Goal: Task Accomplishment & Management: Complete application form

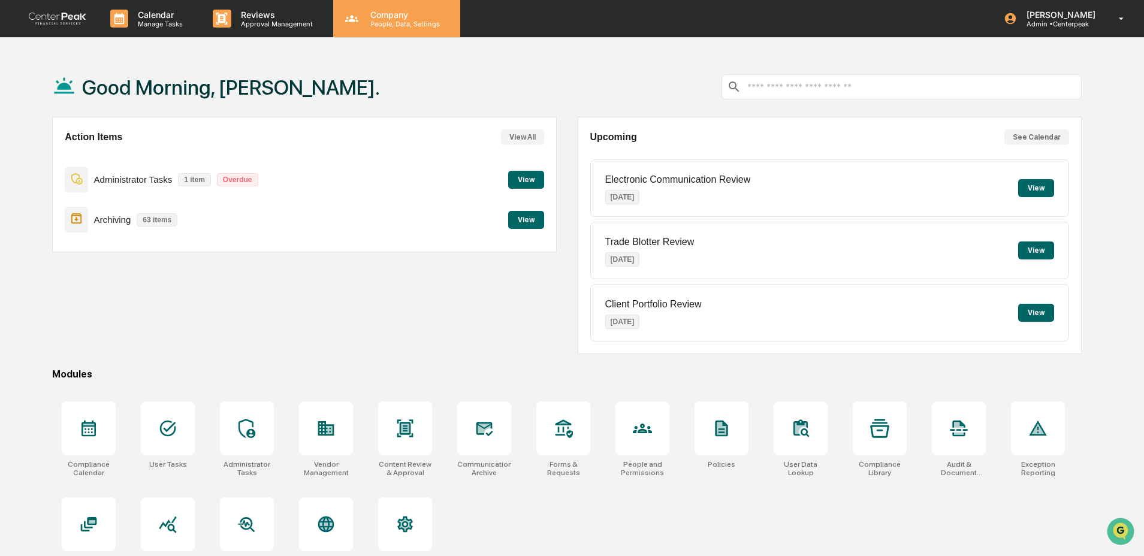
click at [399, 15] on p "Company" at bounding box center [403, 15] width 85 height 10
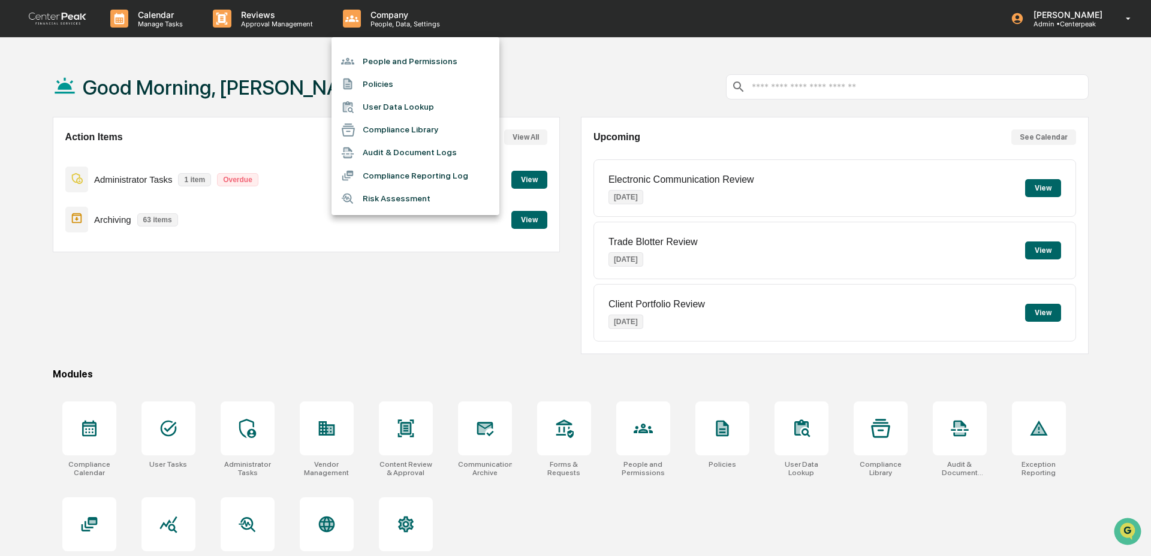
click at [402, 59] on li "People and Permissions" at bounding box center [415, 61] width 168 height 23
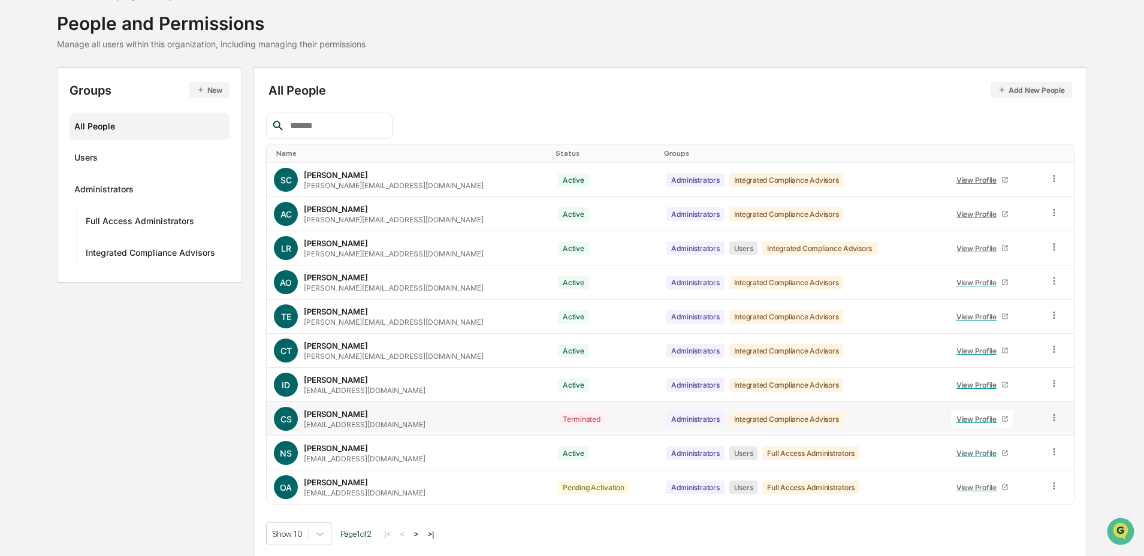
scroll to position [70, 0]
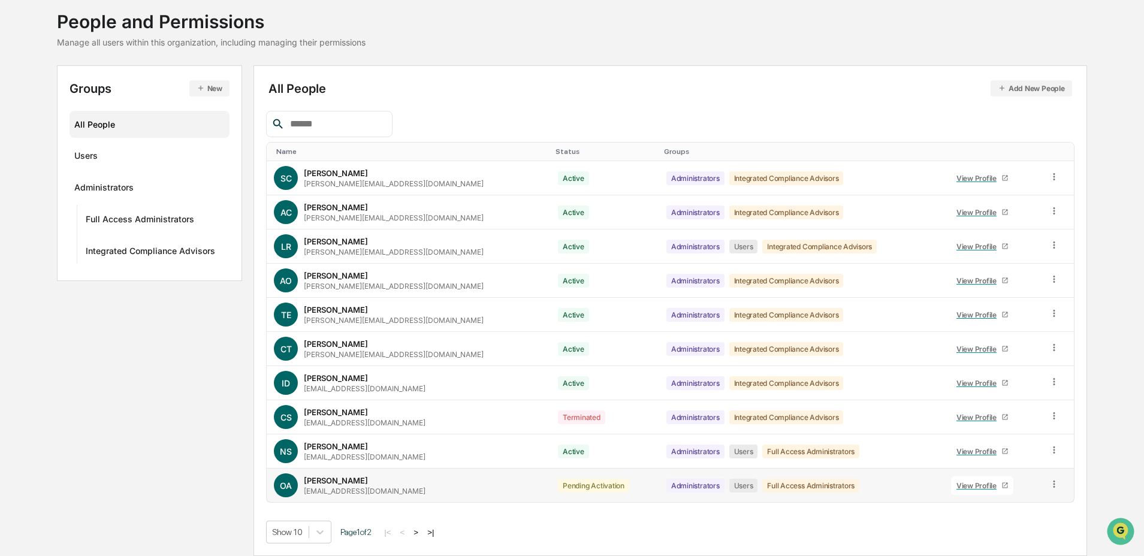
click at [1051, 483] on icon at bounding box center [1054, 484] width 11 height 11
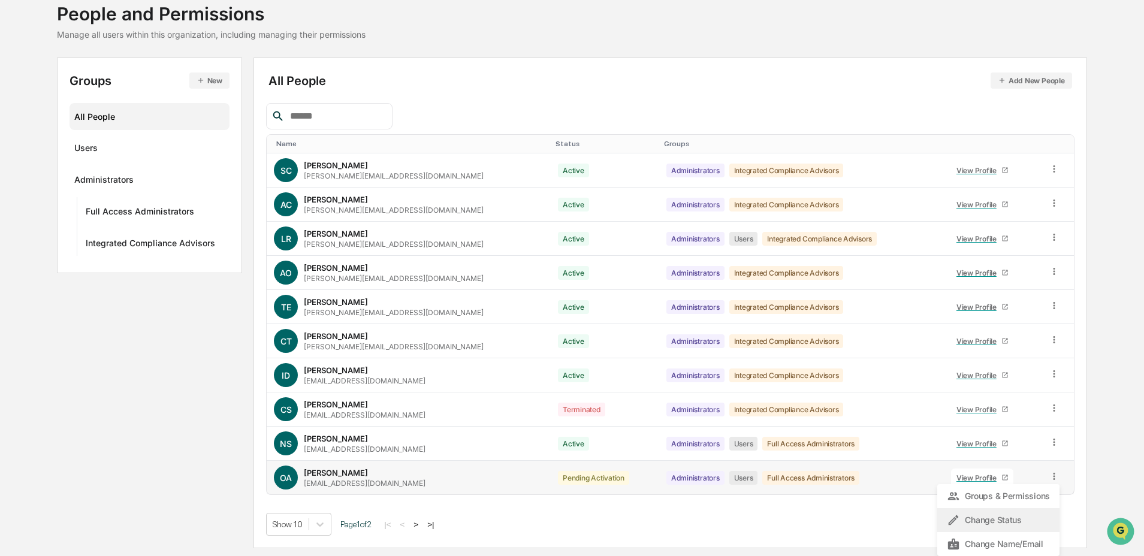
click at [1030, 523] on div "Change Status" at bounding box center [998, 520] width 103 height 14
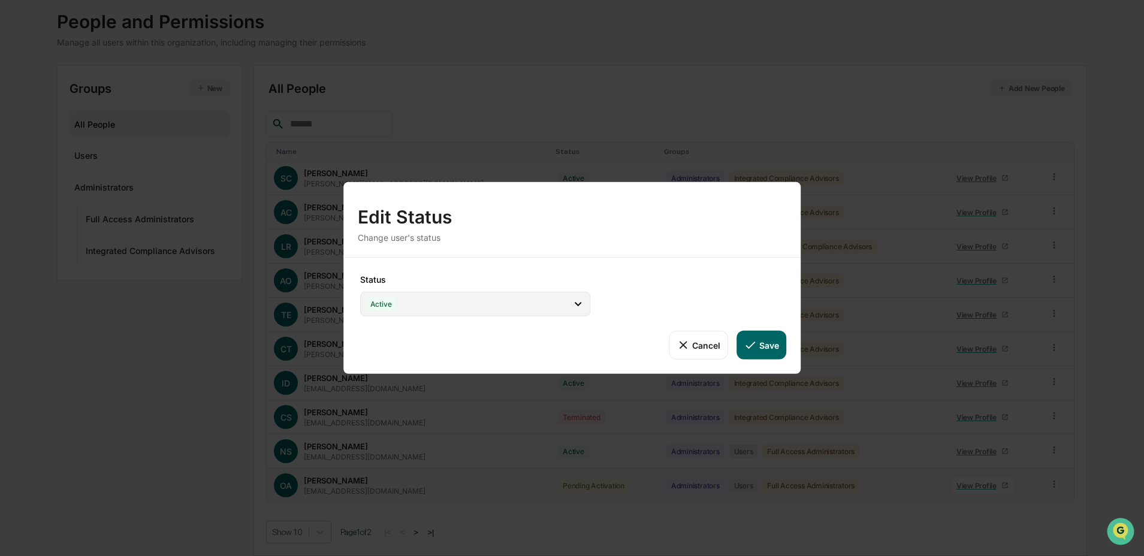
click at [463, 306] on div "Active" at bounding box center [475, 304] width 230 height 25
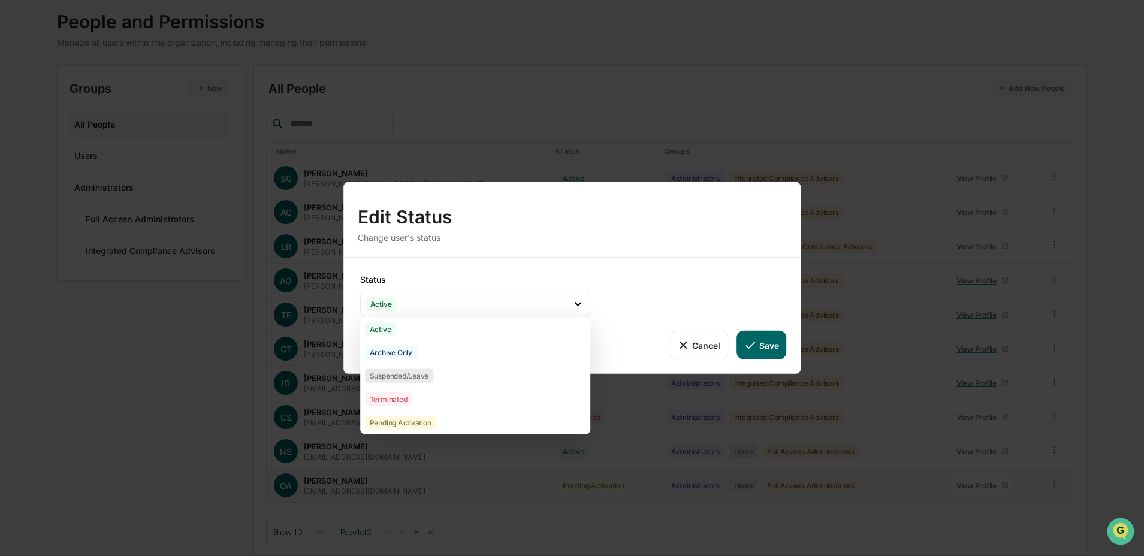
drag, startPoint x: 448, startPoint y: 399, endPoint x: 476, endPoint y: 397, distance: 27.7
click at [448, 399] on div "Terminated" at bounding box center [475, 399] width 230 height 23
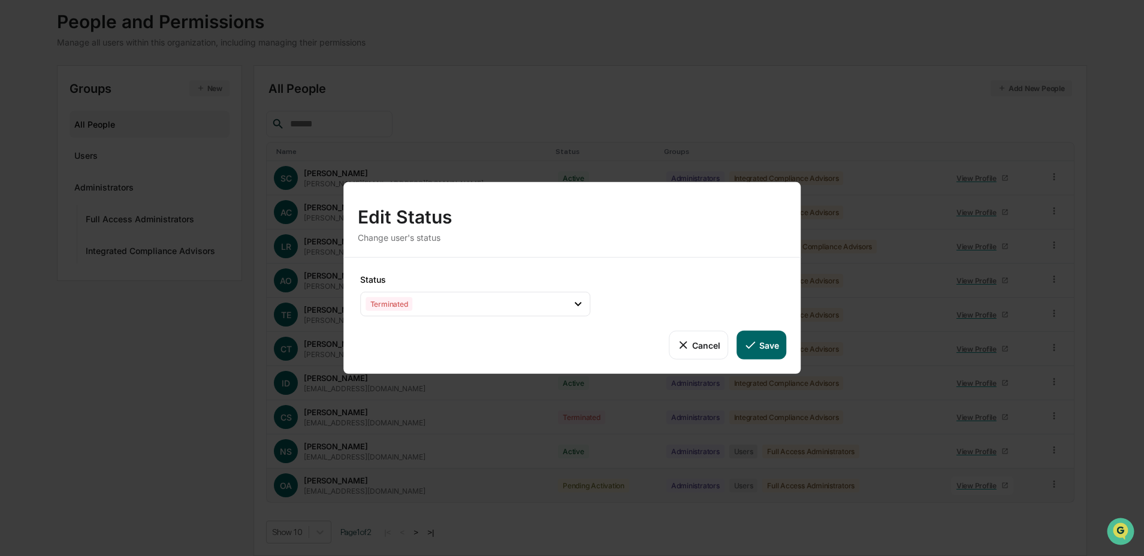
click at [779, 351] on button "Save" at bounding box center [762, 345] width 50 height 29
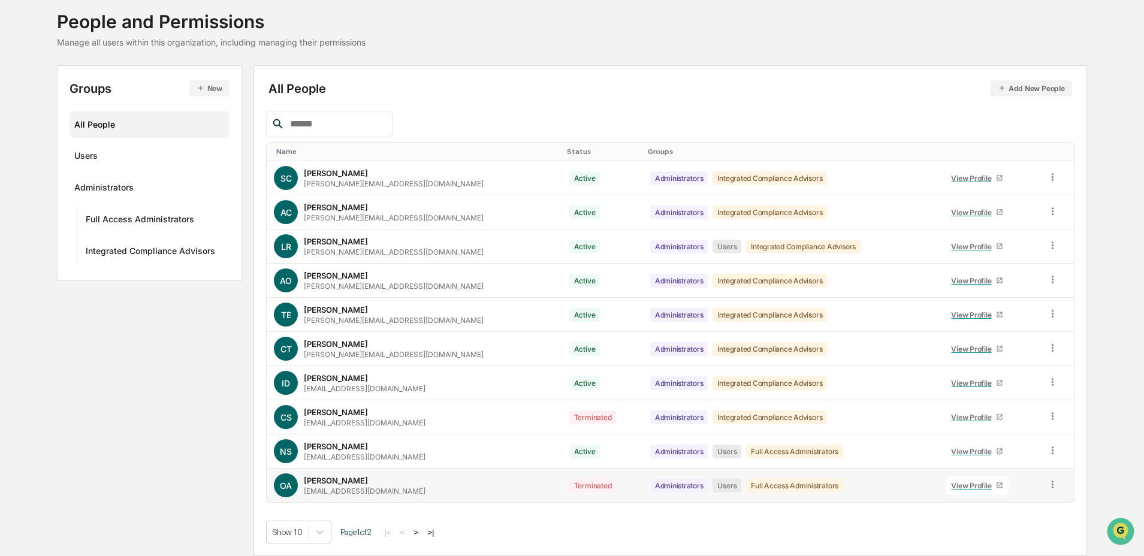
click at [422, 533] on button ">" at bounding box center [416, 532] width 12 height 10
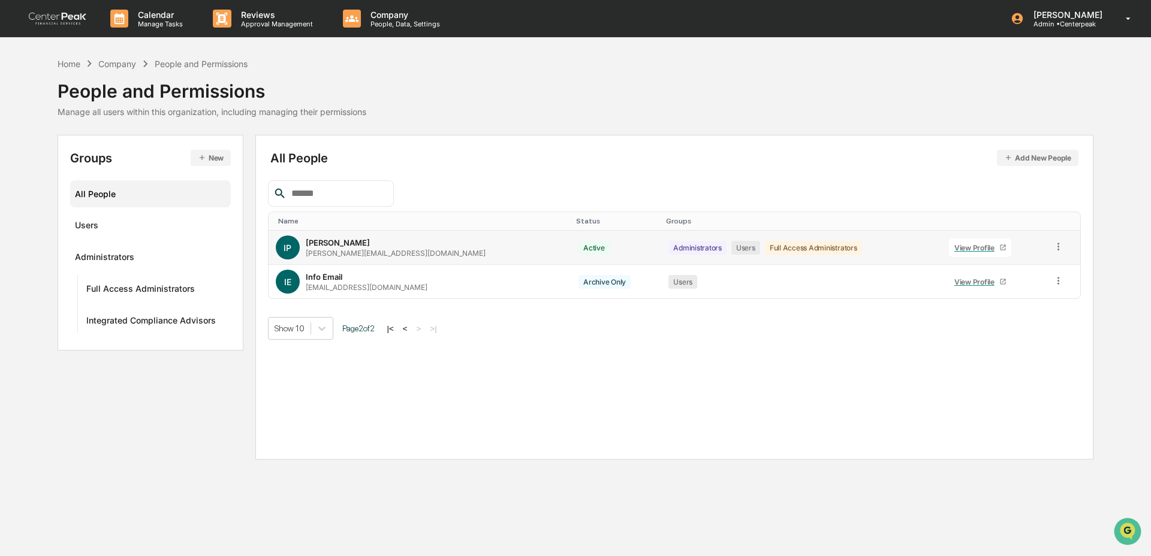
click at [958, 251] on div "View Profile" at bounding box center [976, 247] width 45 height 9
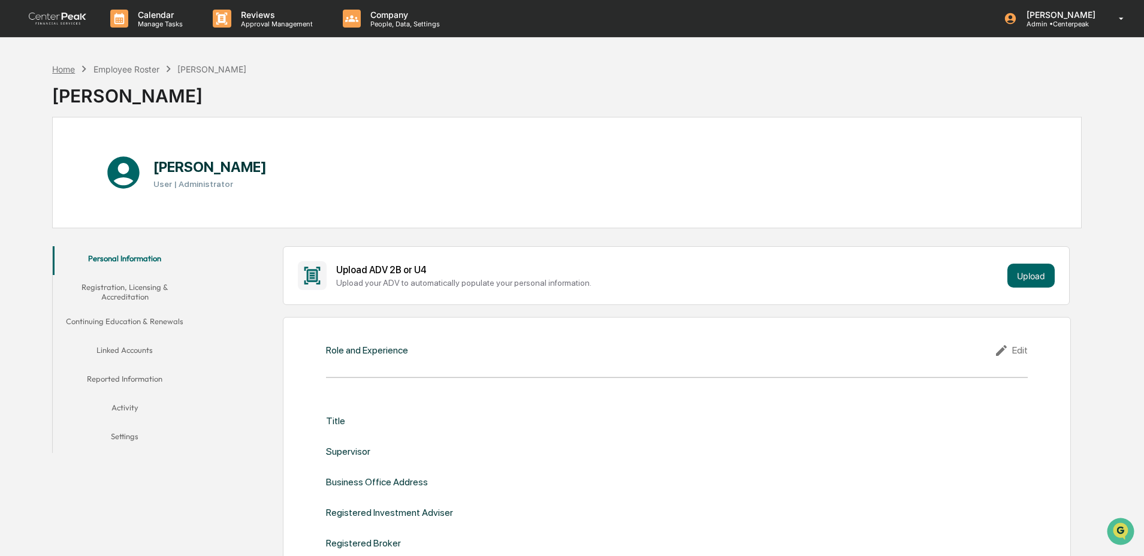
click at [70, 68] on div "Home" at bounding box center [63, 69] width 23 height 10
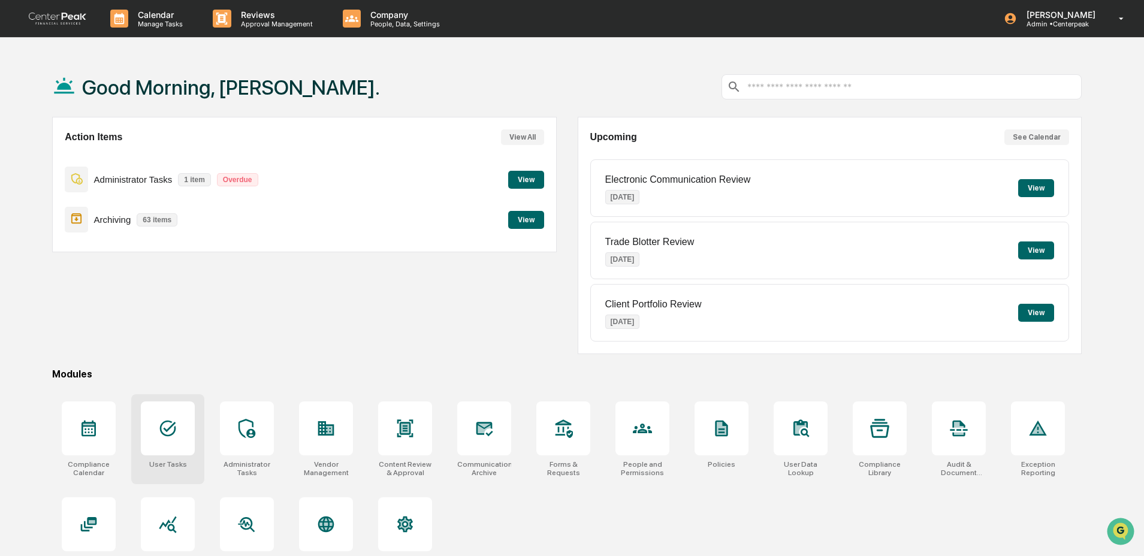
click at [164, 421] on icon at bounding box center [167, 428] width 19 height 19
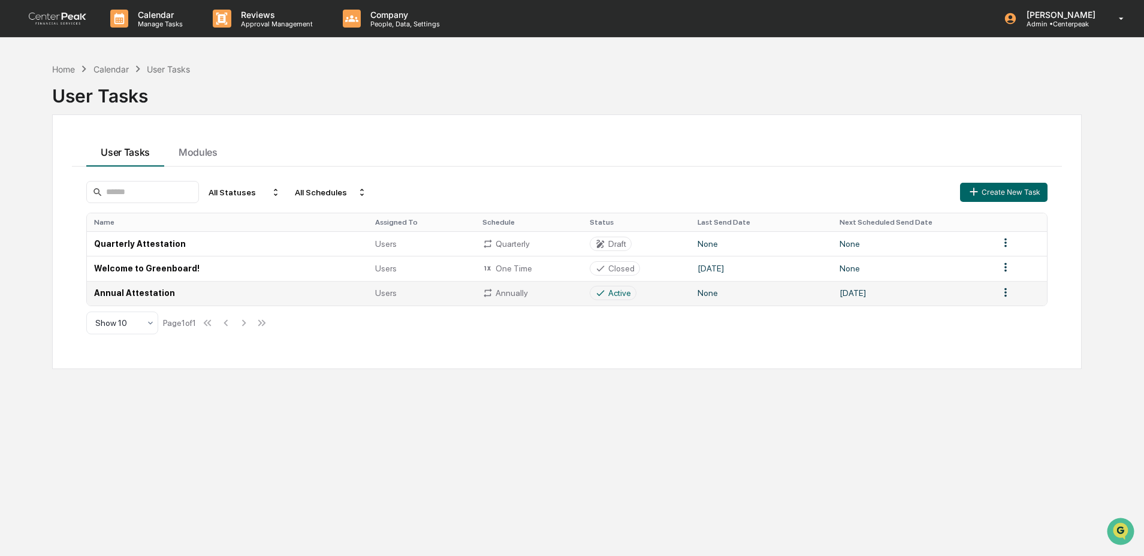
click at [610, 294] on div "Active" at bounding box center [619, 293] width 23 height 10
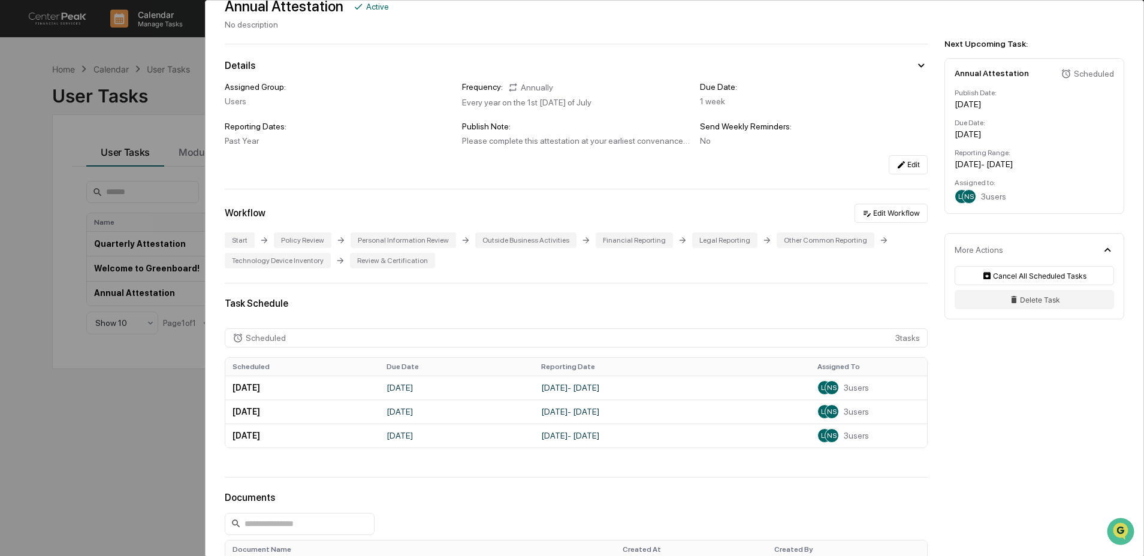
scroll to position [63, 0]
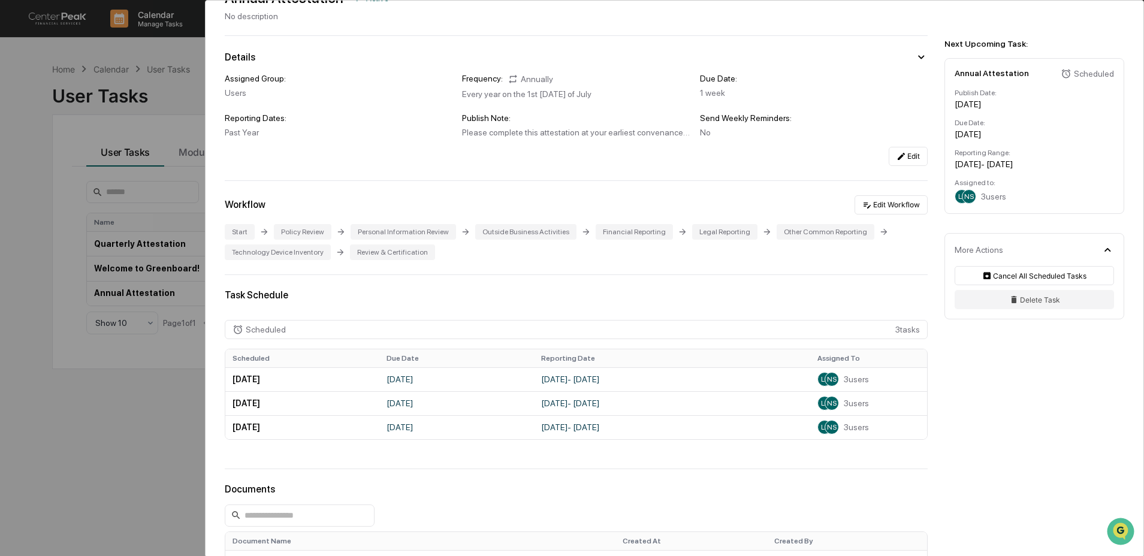
click at [147, 412] on div "User Tasks Annual Attestation Annual Attestation Active No description Details …" at bounding box center [572, 278] width 1144 height 556
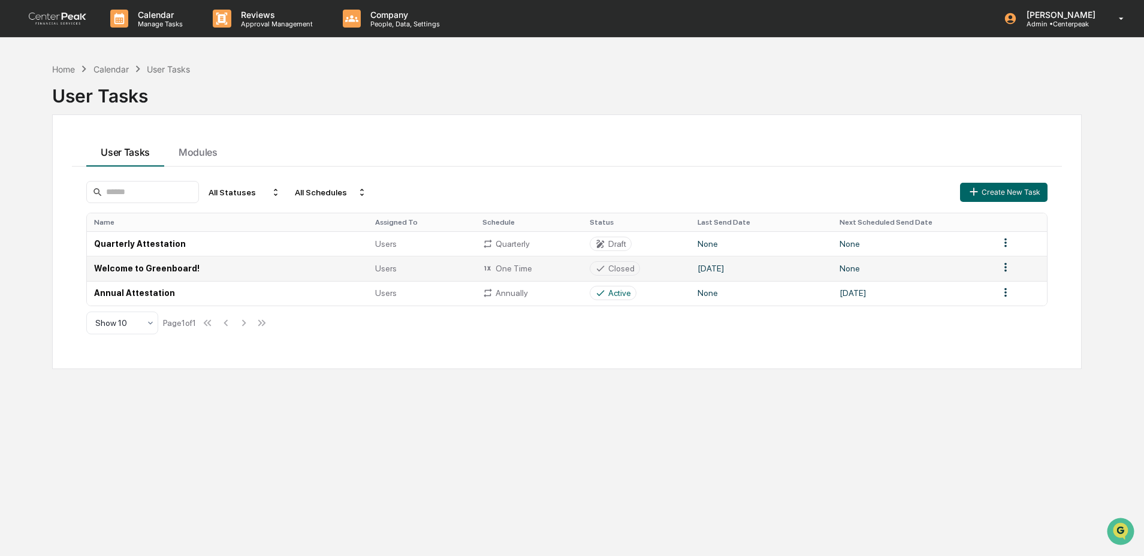
click at [632, 272] on div "Closed" at bounding box center [621, 269] width 26 height 10
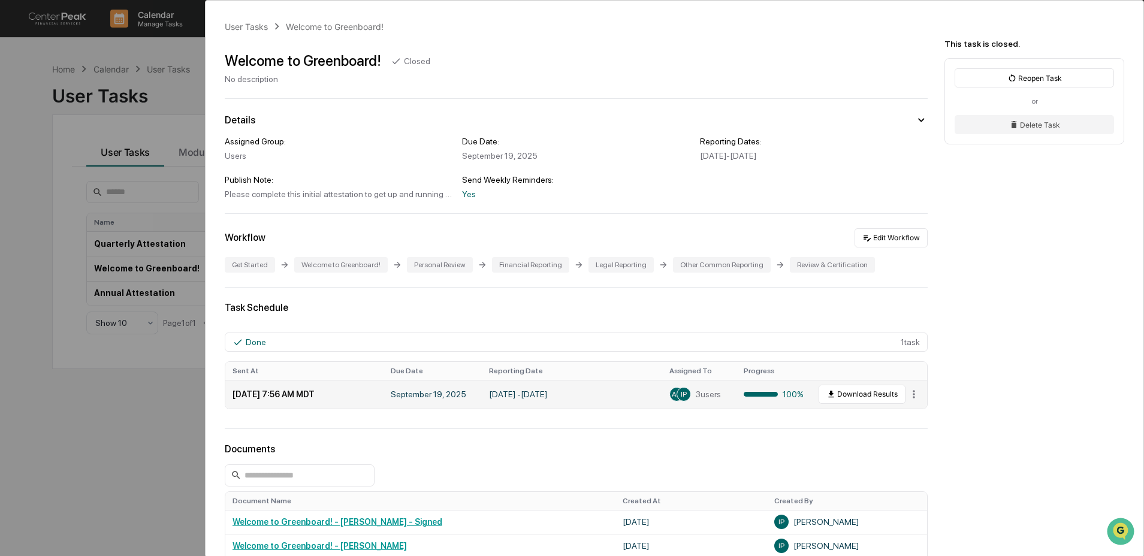
click at [763, 393] on div "100%" at bounding box center [774, 395] width 60 height 10
click at [682, 397] on div "IP" at bounding box center [684, 394] width 14 height 14
drag, startPoint x: 768, startPoint y: 404, endPoint x: 844, endPoint y: 402, distance: 76.7
click at [768, 404] on td "100%" at bounding box center [774, 394] width 74 height 29
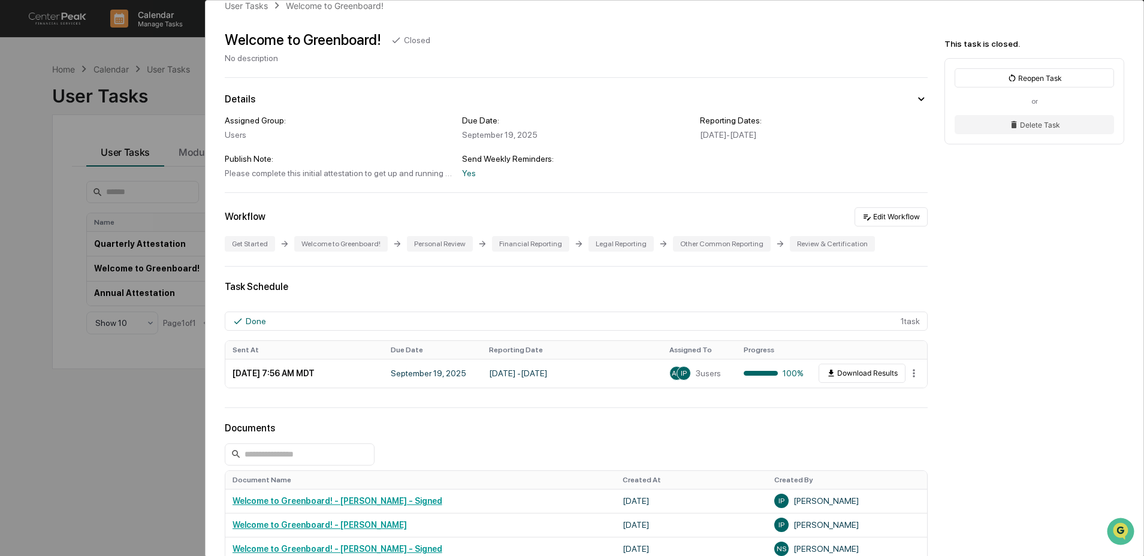
scroll to position [92, 0]
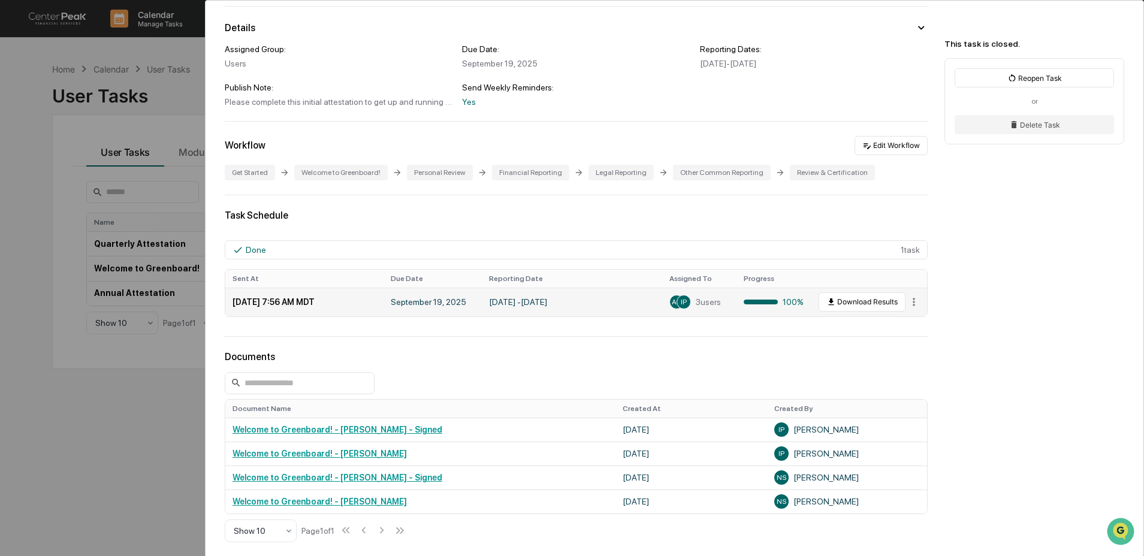
click at [773, 307] on div "100%" at bounding box center [774, 302] width 60 height 10
click at [698, 306] on span "3 users" at bounding box center [708, 302] width 25 height 10
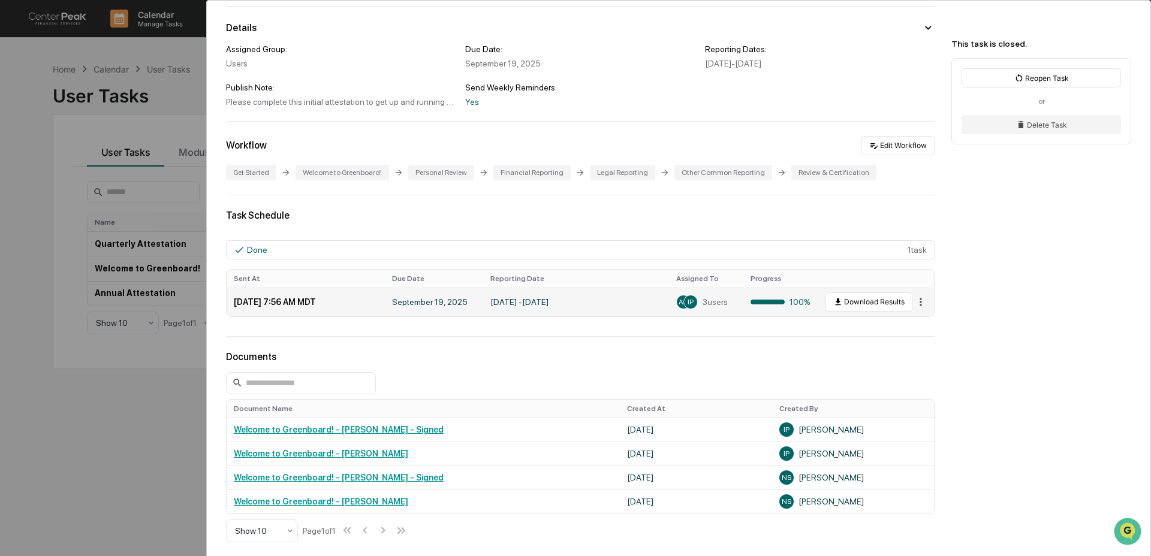
click at [906, 305] on html "Calendar Manage Tasks Reviews Approval Management Company People, Data, Setting…" at bounding box center [575, 278] width 1151 height 556
click at [905, 322] on div "View" at bounding box center [914, 325] width 77 height 19
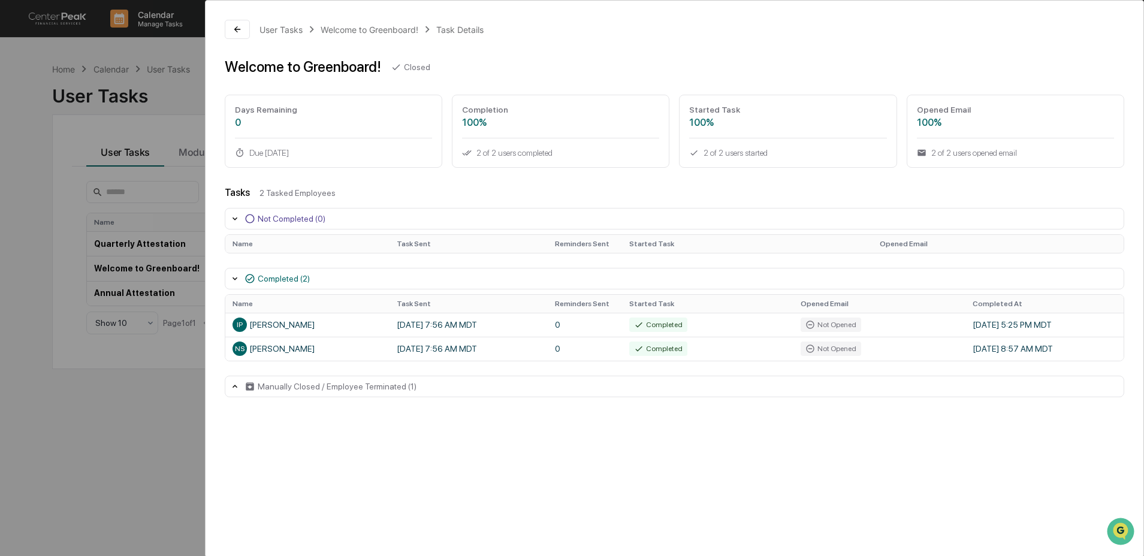
click at [105, 391] on div "User Tasks Welcome to Greenboard! Task Details Welcome to Greenboard! Closed Da…" at bounding box center [572, 278] width 1144 height 556
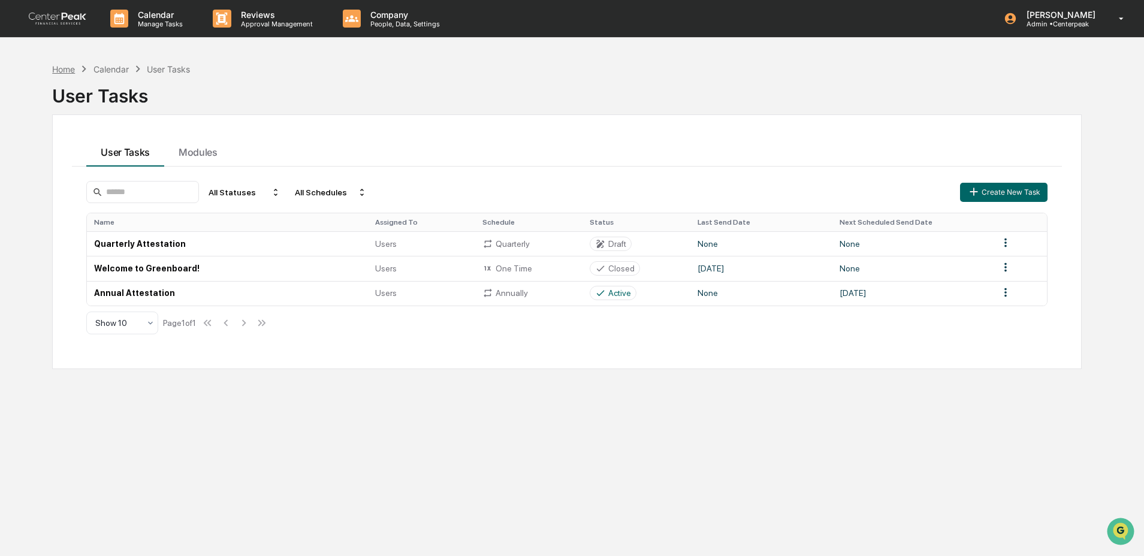
click at [53, 68] on div "Home" at bounding box center [63, 69] width 23 height 10
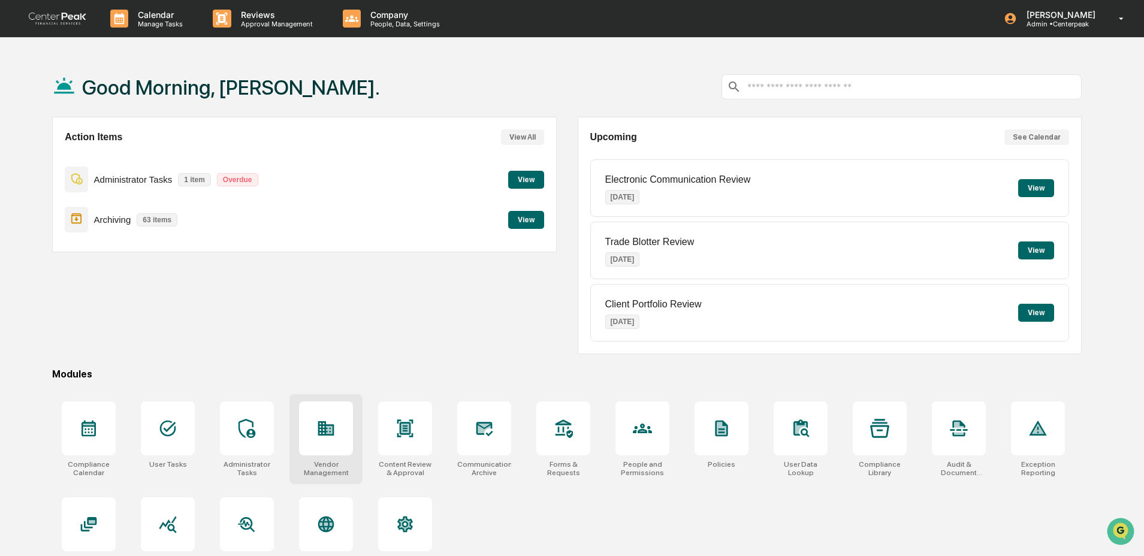
click at [328, 442] on div at bounding box center [326, 429] width 54 height 54
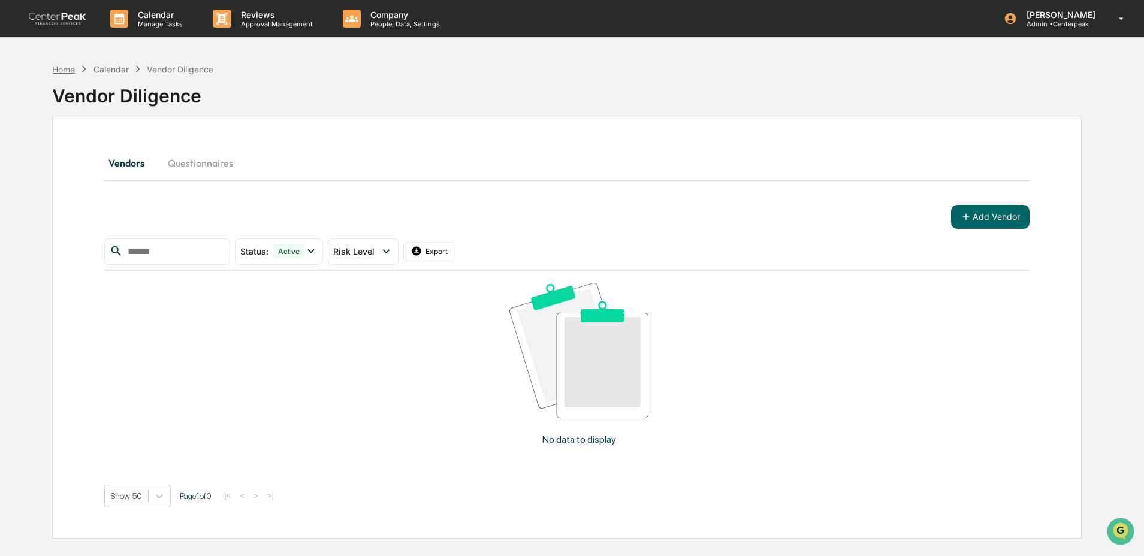
click at [62, 67] on div "Home" at bounding box center [63, 69] width 23 height 10
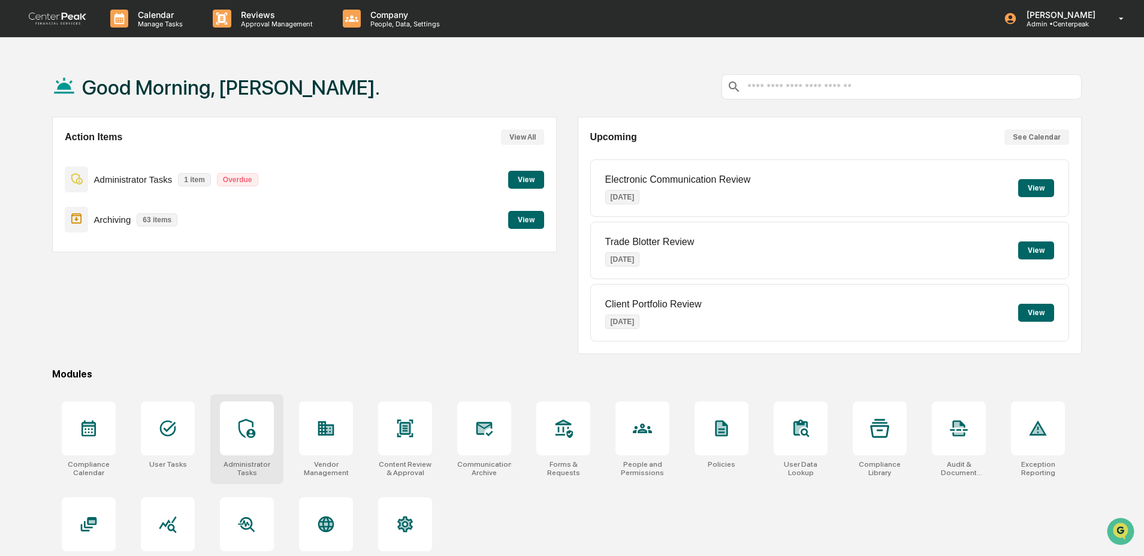
click at [232, 444] on div at bounding box center [247, 429] width 54 height 54
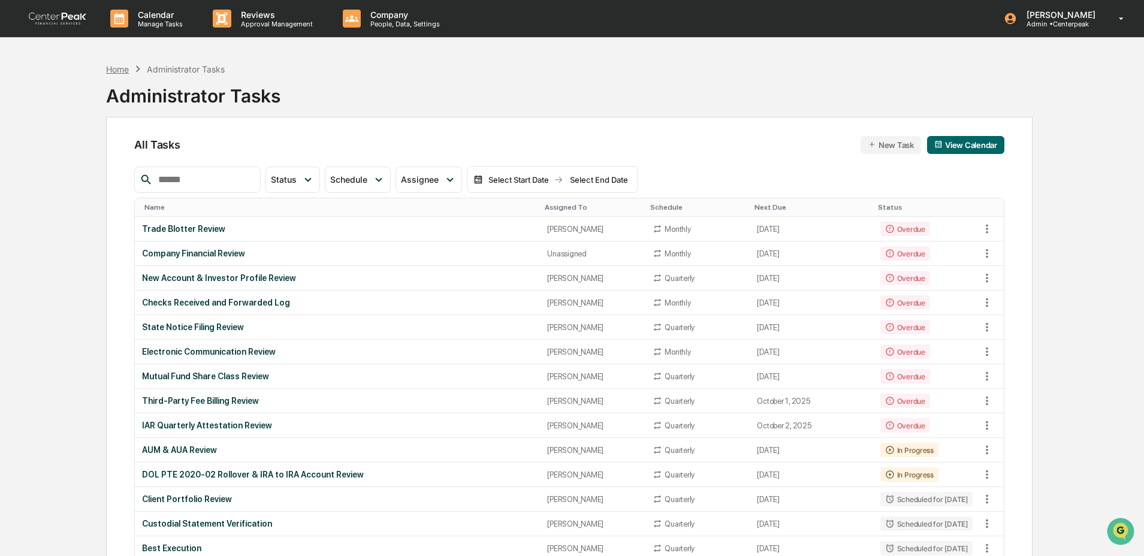
click at [113, 68] on div "Home" at bounding box center [117, 69] width 23 height 10
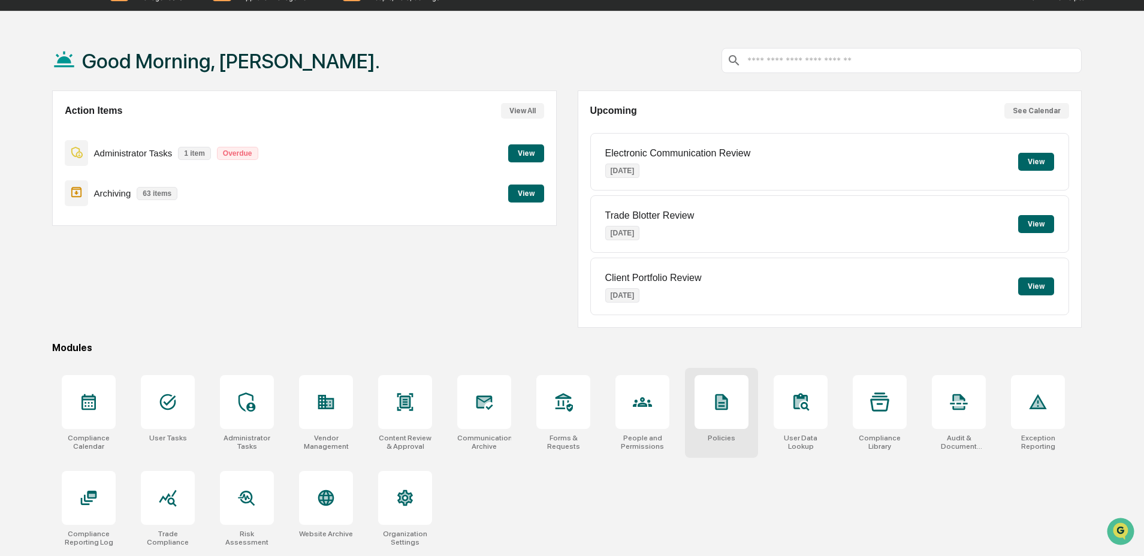
scroll to position [44, 0]
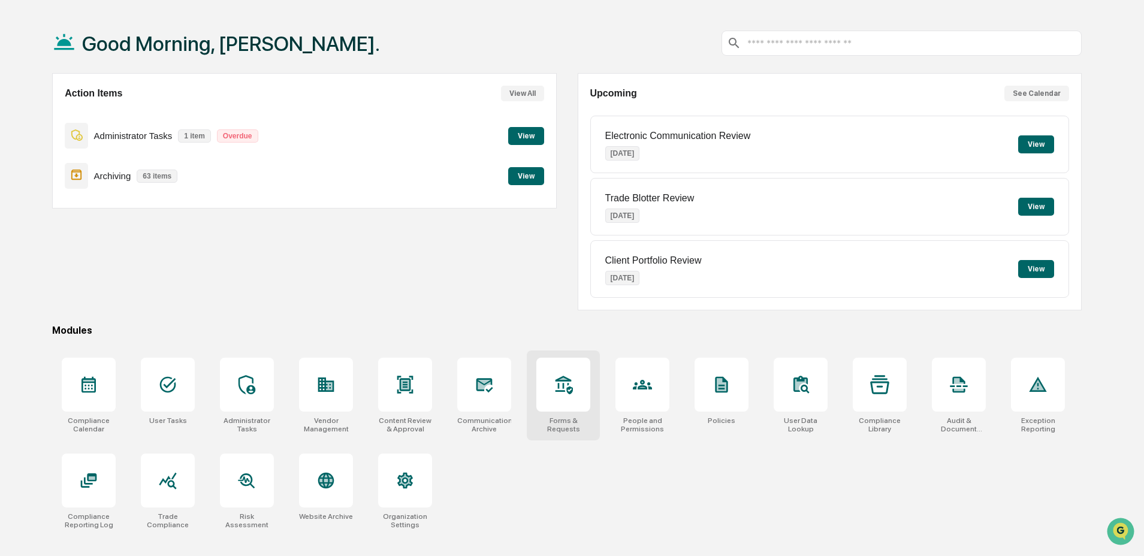
click at [562, 408] on div at bounding box center [563, 385] width 54 height 54
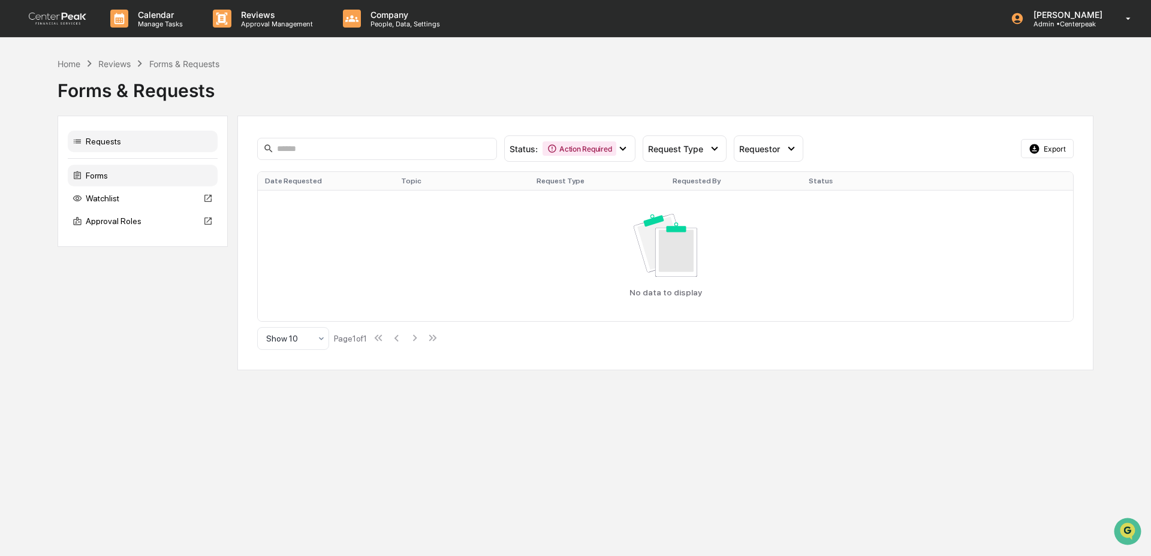
click at [134, 183] on div "Forms" at bounding box center [143, 176] width 150 height 22
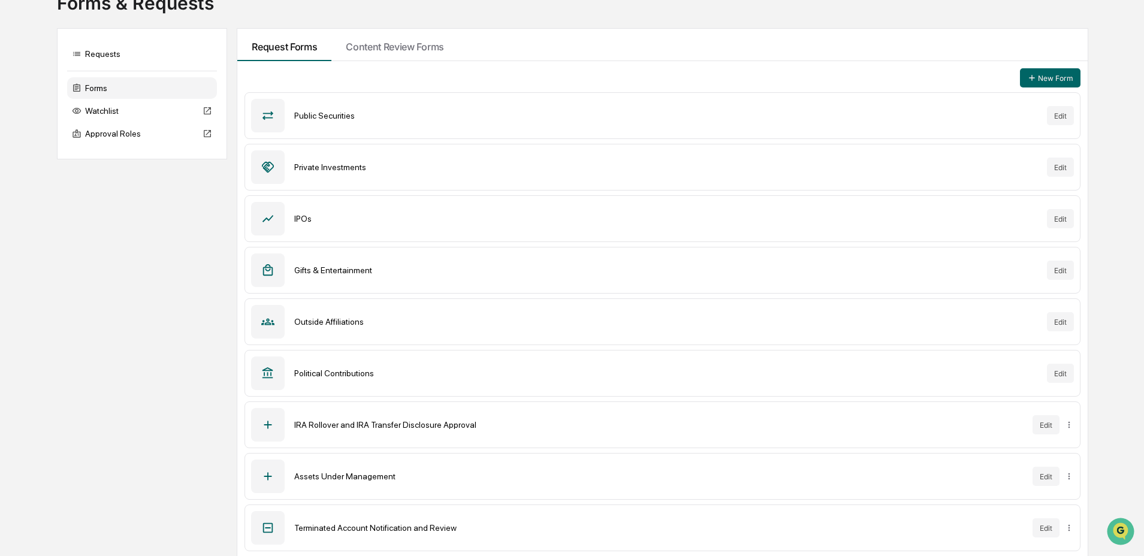
scroll to position [90, 0]
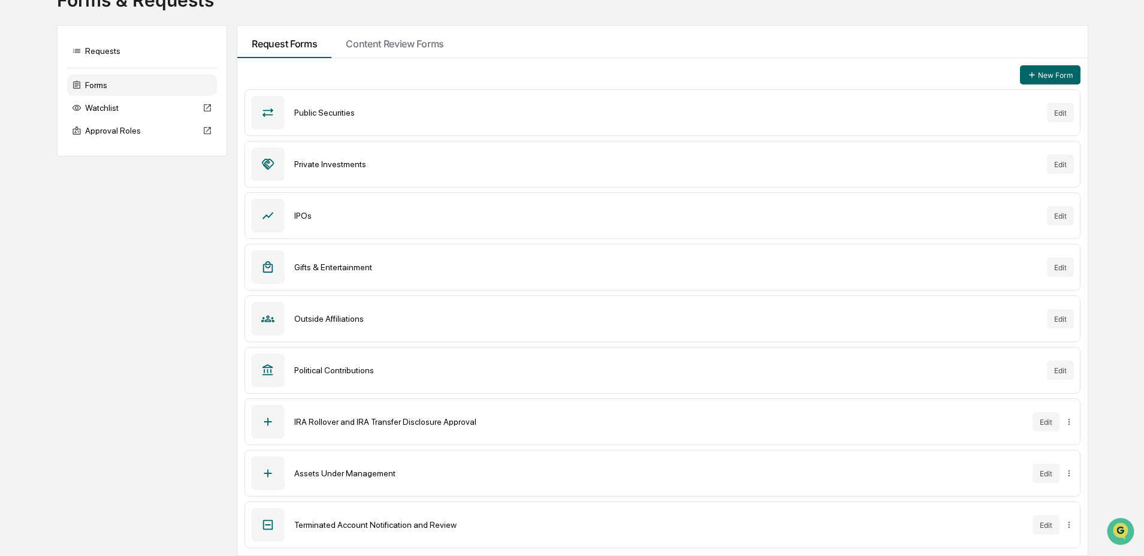
click at [394, 532] on div "Terminated Account Notification and Review Edit" at bounding box center [662, 525] width 835 height 47
click at [1039, 526] on button "Edit" at bounding box center [1046, 524] width 27 height 19
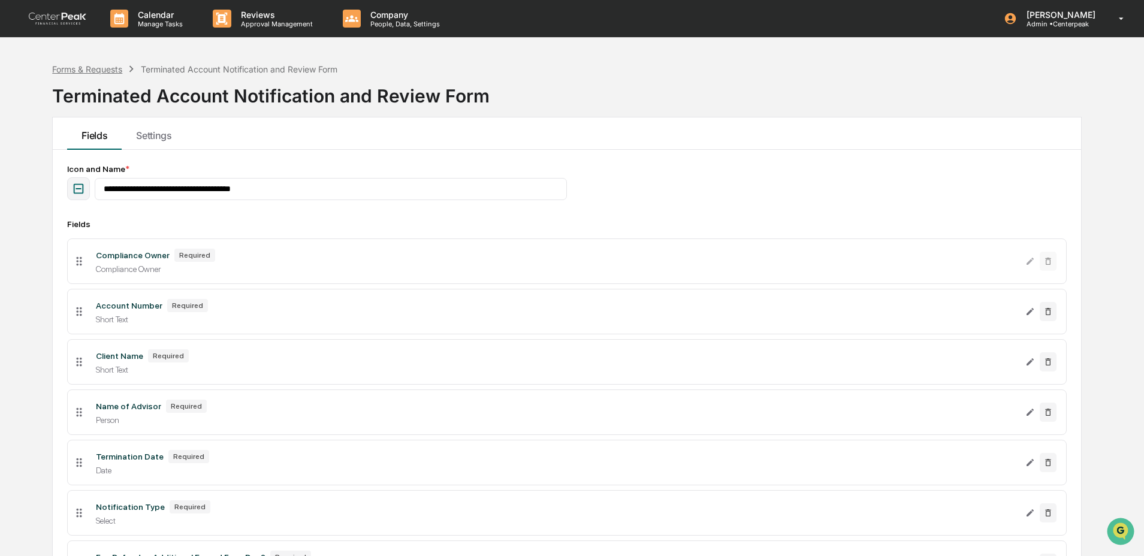
click at [76, 70] on div "Forms & Requests" at bounding box center [87, 69] width 70 height 10
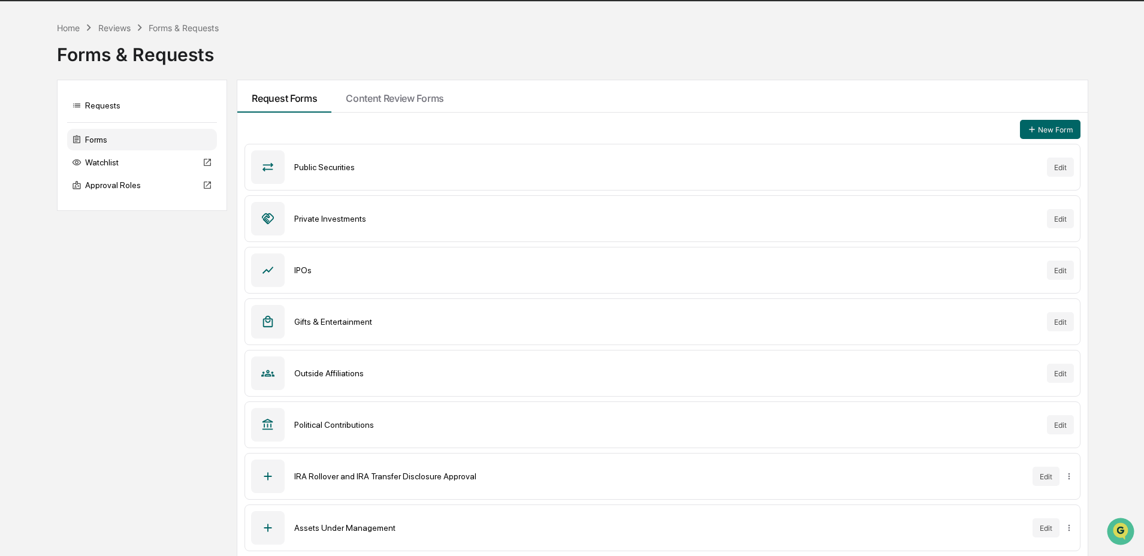
scroll to position [90, 0]
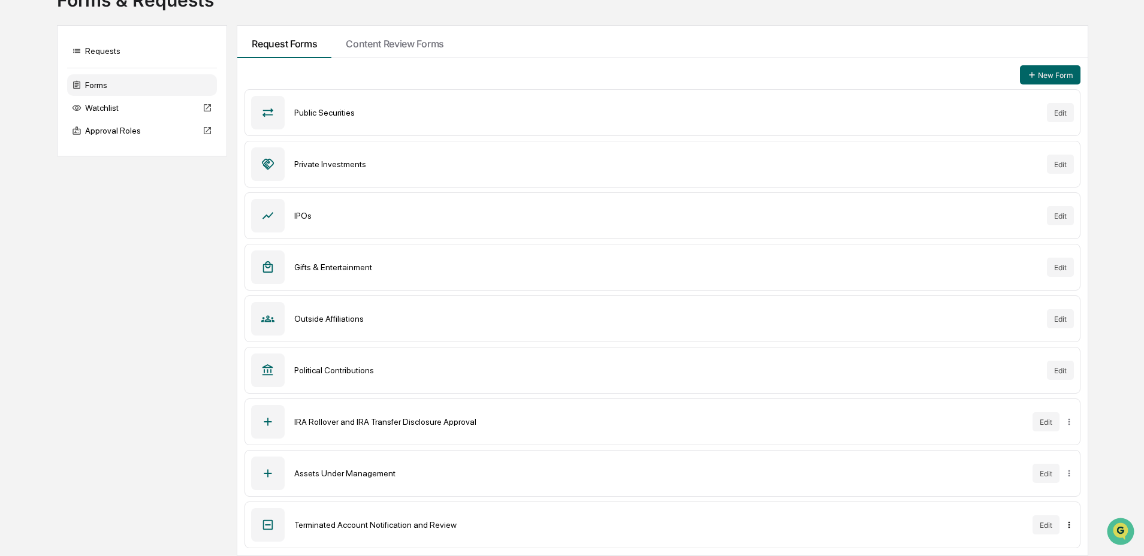
click at [1069, 466] on html "Calendar Manage Tasks Reviews Approval Management Company People, Data, Setting…" at bounding box center [572, 188] width 1144 height 556
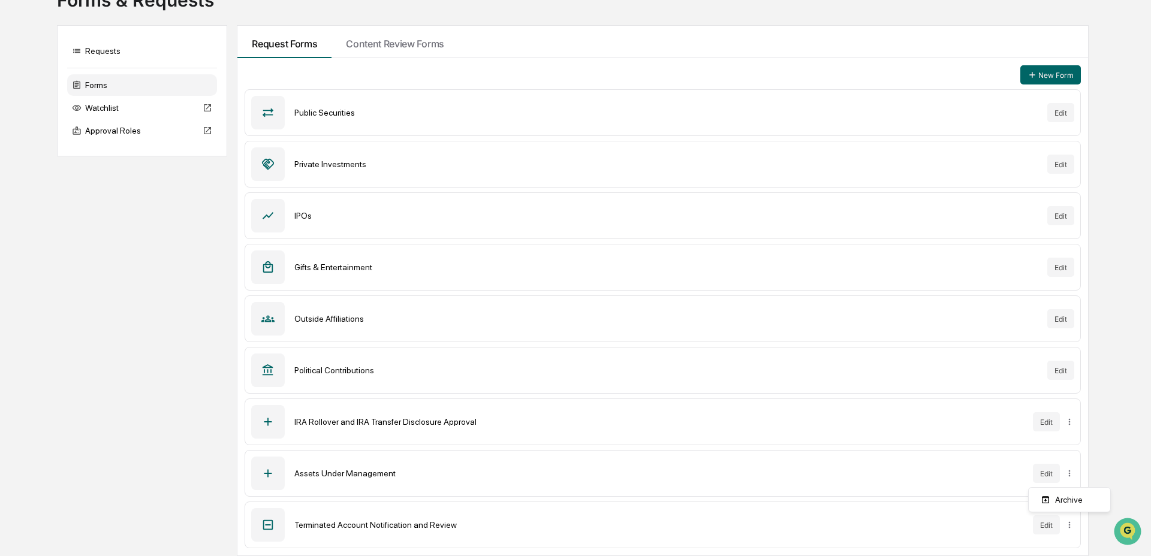
click at [823, 466] on html "Calendar Manage Tasks Reviews Approval Management Company People, Data, Setting…" at bounding box center [575, 188] width 1151 height 556
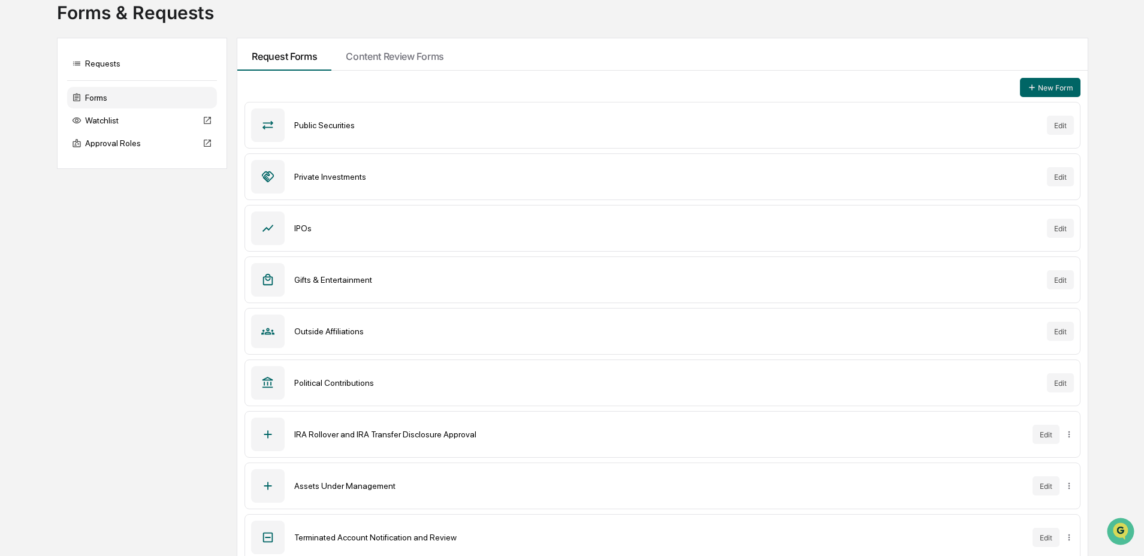
scroll to position [0, 0]
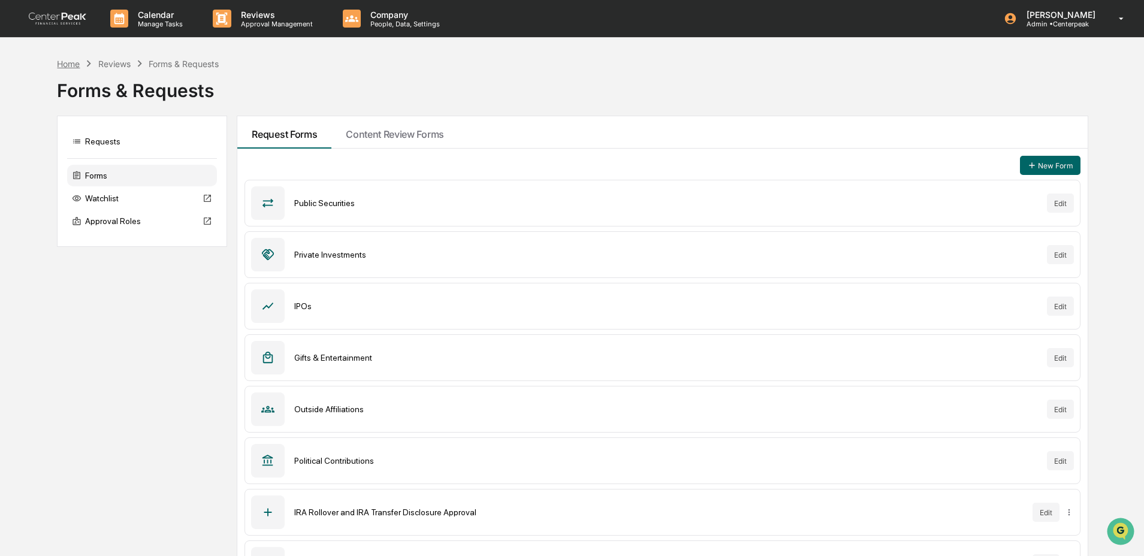
click at [65, 65] on div "Home" at bounding box center [68, 64] width 23 height 10
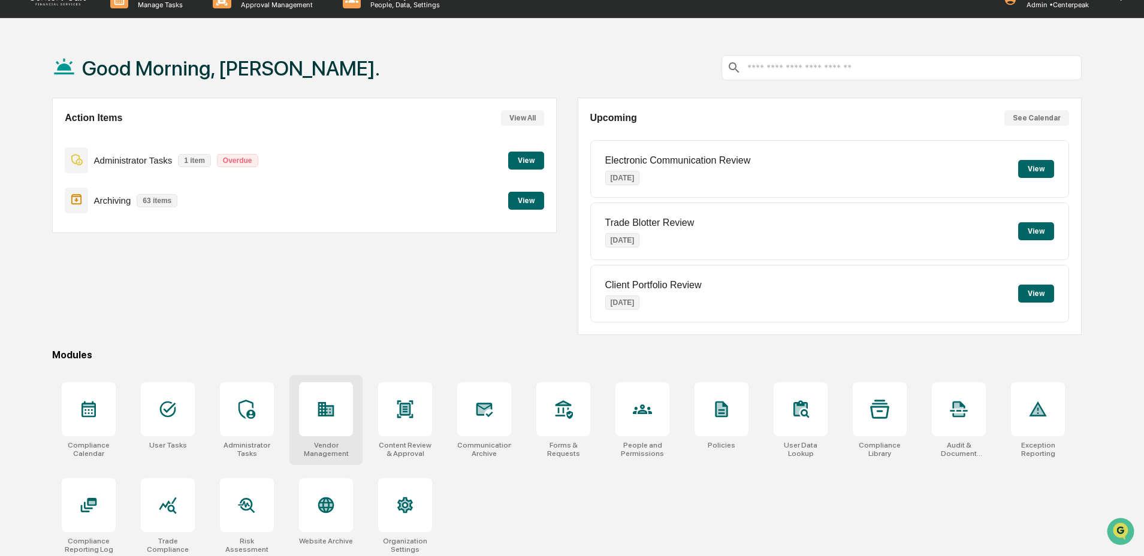
scroll to position [57, 0]
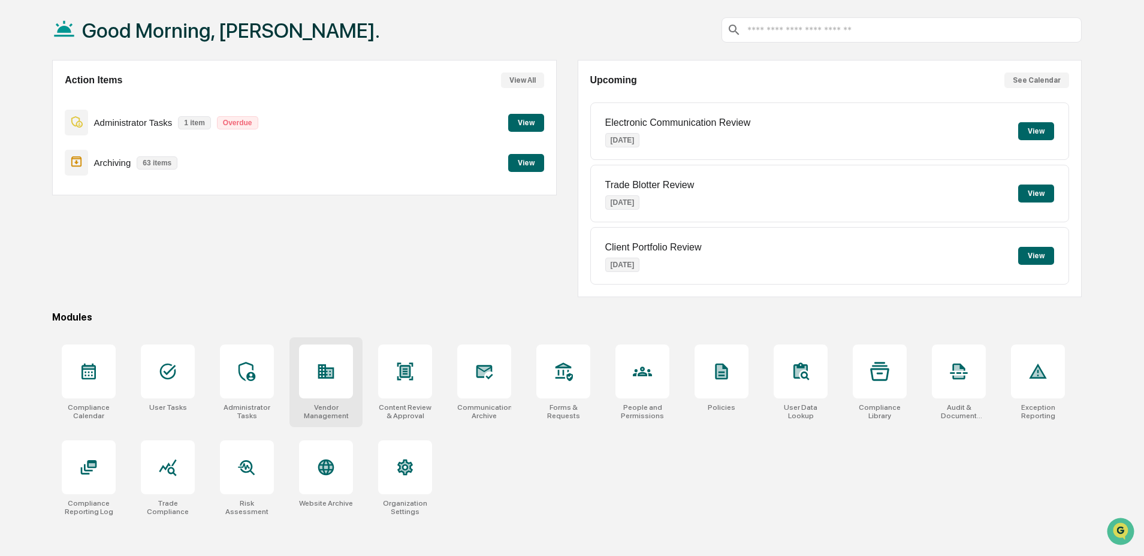
click at [328, 399] on div "Vendor Management" at bounding box center [325, 382] width 73 height 90
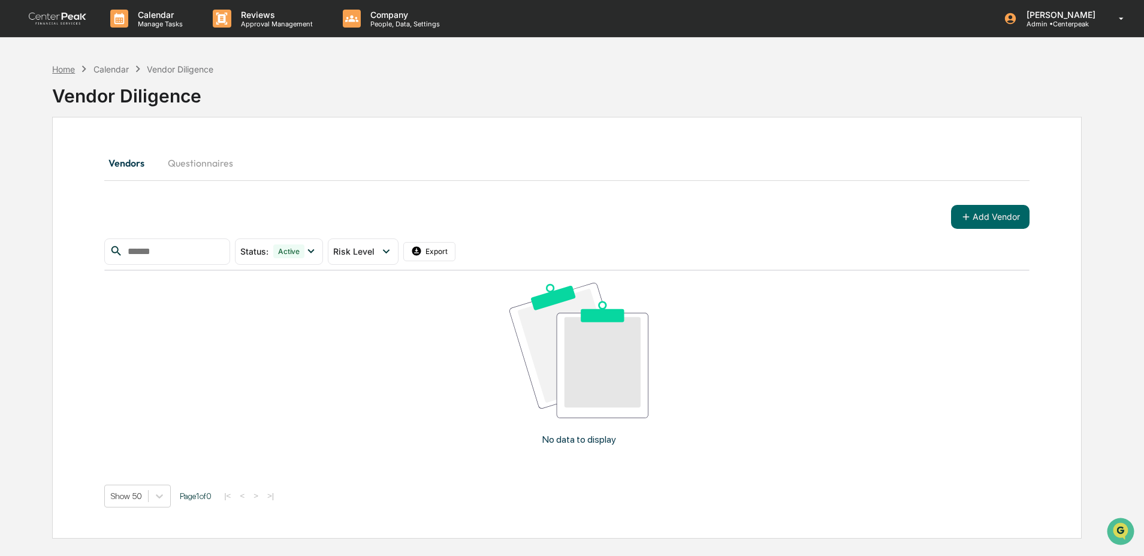
click at [68, 72] on div "Home" at bounding box center [63, 69] width 23 height 10
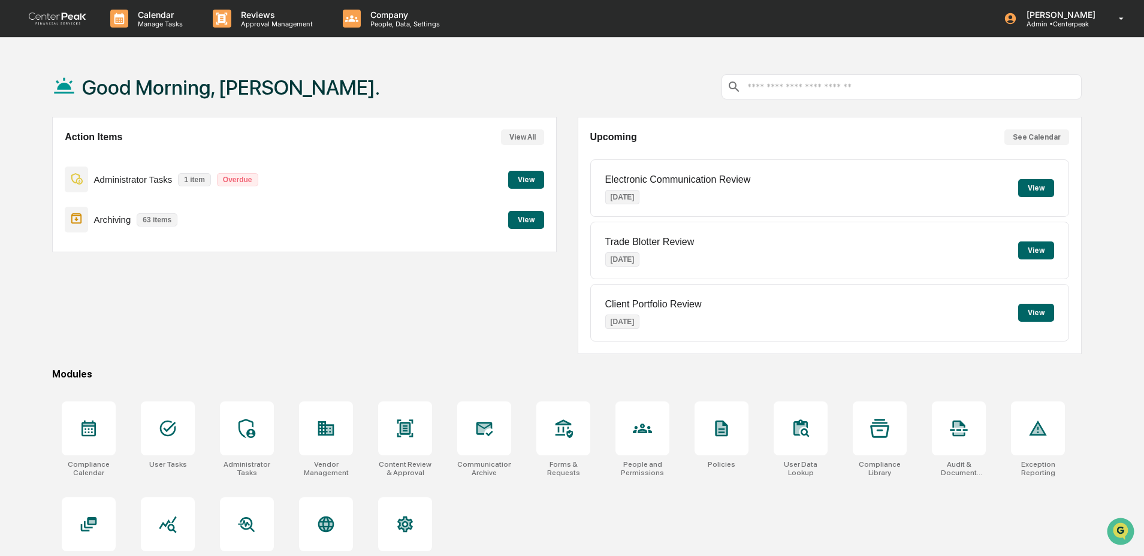
click at [324, 358] on div "Good Morning, [PERSON_NAME]. Action Items View All Administrator Tasks 1 item O…" at bounding box center [567, 335] width 1066 height 556
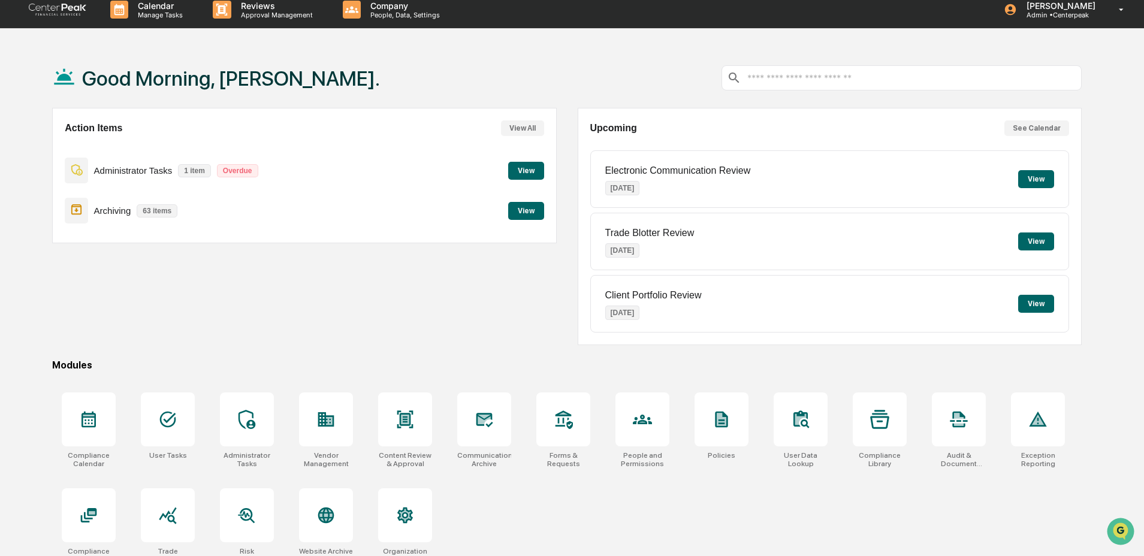
scroll to position [57, 0]
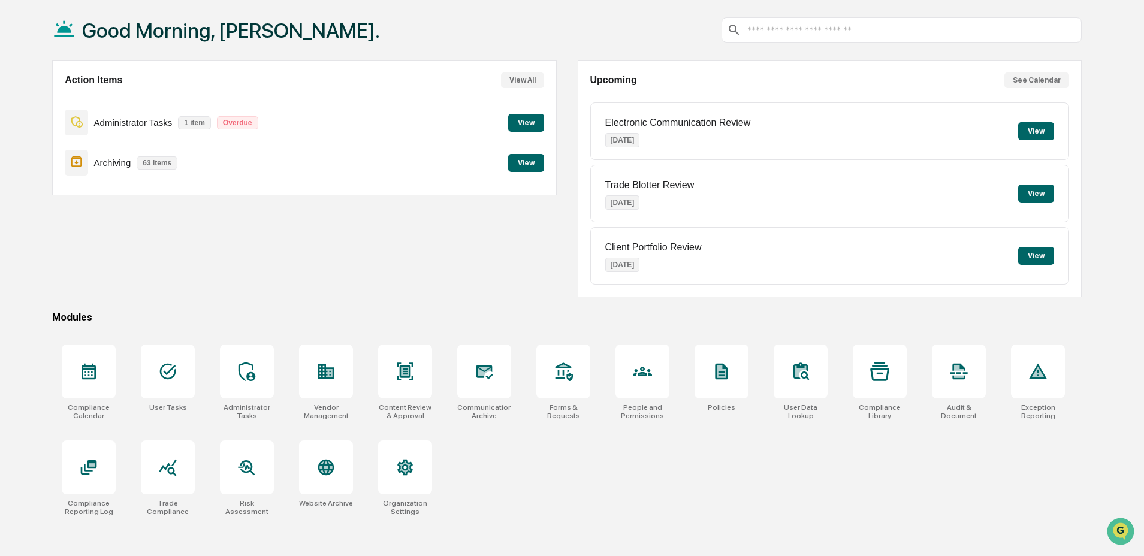
click at [231, 296] on div "Action Items View All Administrator Tasks 1 item Overdue View Archiving 63 item…" at bounding box center [304, 178] width 505 height 237
click at [546, 391] on div at bounding box center [563, 372] width 54 height 54
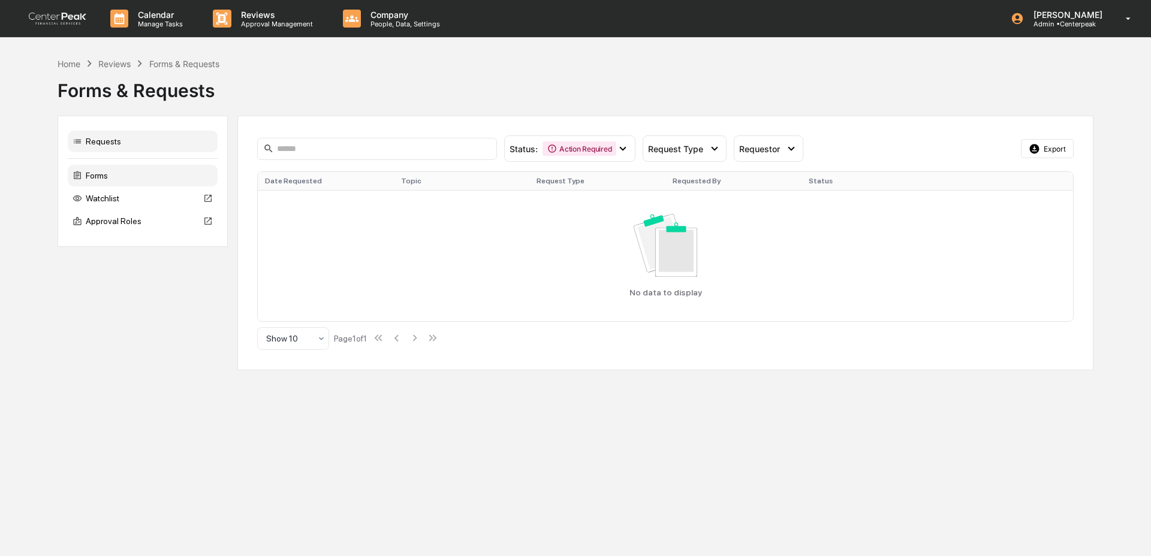
click at [132, 172] on div "Forms" at bounding box center [143, 176] width 150 height 22
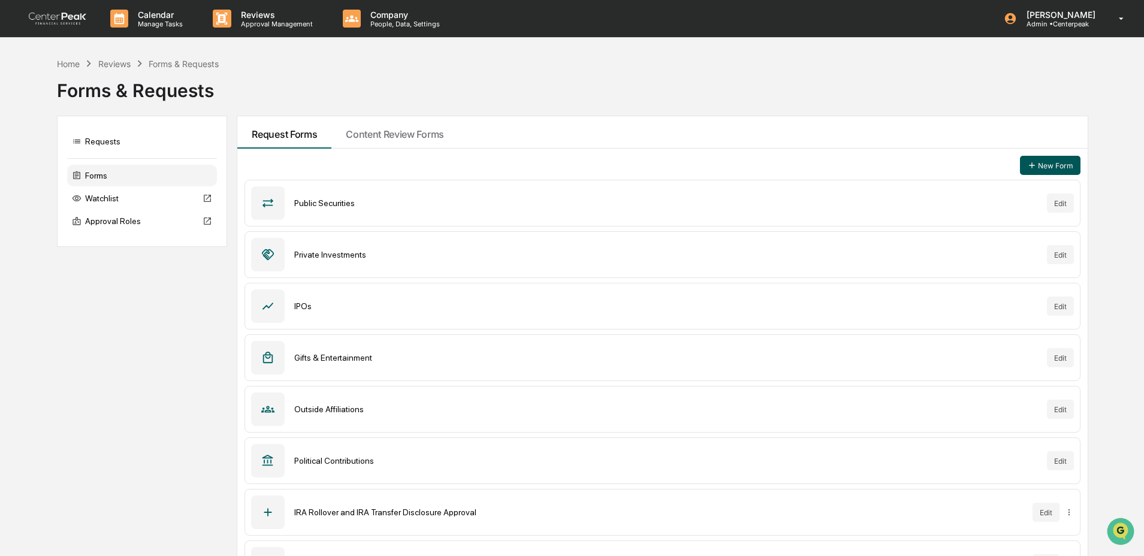
click at [1052, 167] on button "New Form" at bounding box center [1050, 165] width 61 height 19
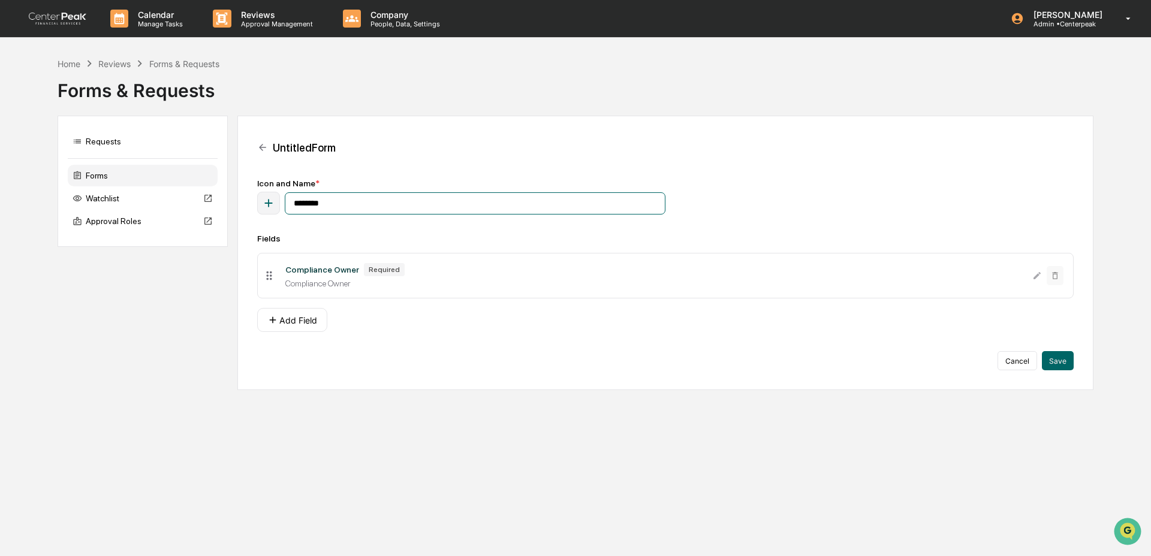
click at [420, 209] on input "********" at bounding box center [475, 203] width 381 height 22
click at [324, 198] on input "********" at bounding box center [475, 203] width 381 height 22
type input "**********"
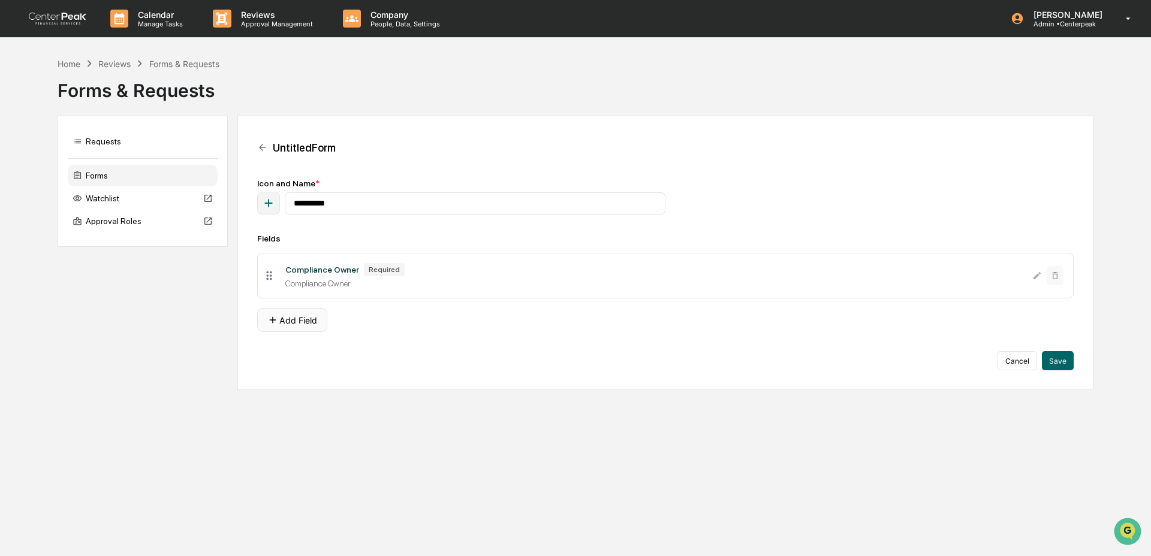
click at [292, 329] on button "Add Field" at bounding box center [292, 320] width 70 height 24
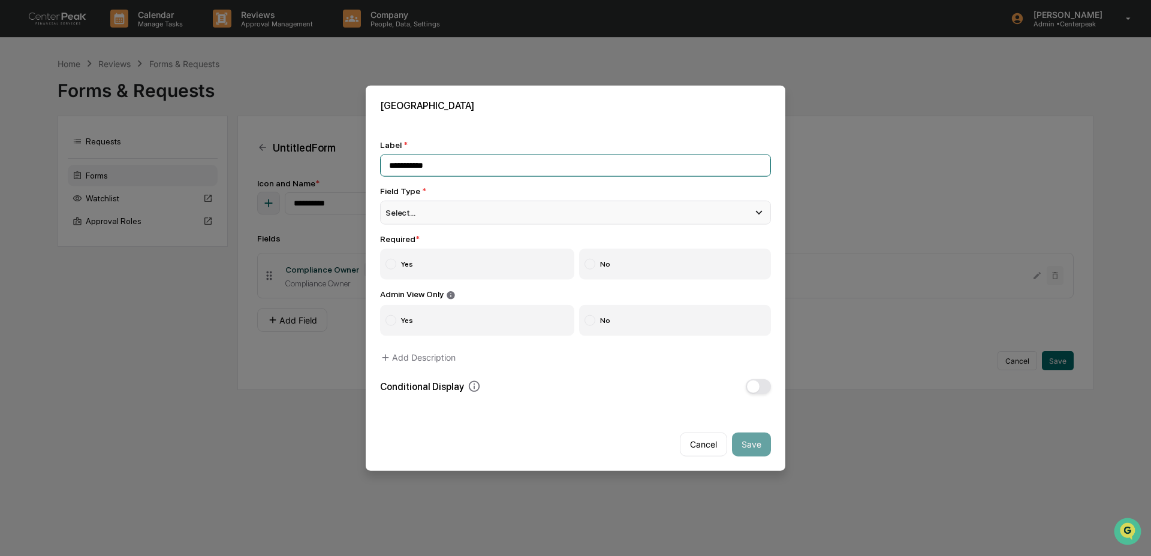
type input "**********"
click at [449, 220] on div "Select..." at bounding box center [575, 213] width 391 height 24
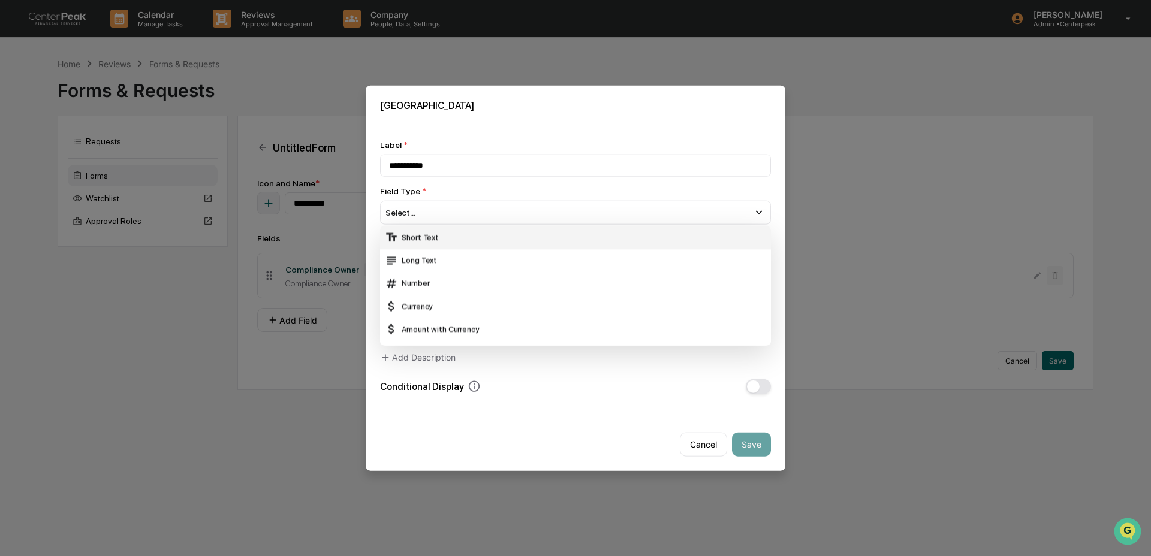
click at [436, 240] on div "Short Text" at bounding box center [575, 237] width 381 height 13
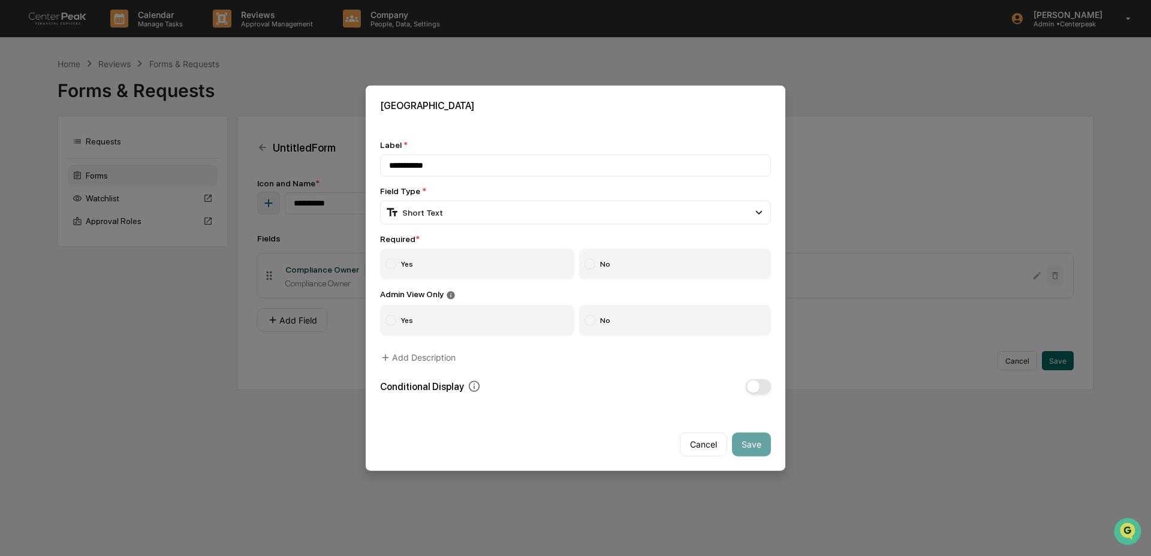
drag, startPoint x: 432, startPoint y: 260, endPoint x: 555, endPoint y: 288, distance: 126.8
click at [432, 260] on label "Yes" at bounding box center [477, 264] width 194 height 31
click at [660, 317] on label "No" at bounding box center [675, 319] width 192 height 31
drag, startPoint x: 753, startPoint y: 446, endPoint x: 695, endPoint y: 408, distance: 69.6
click at [753, 445] on button "Save" at bounding box center [751, 444] width 39 height 24
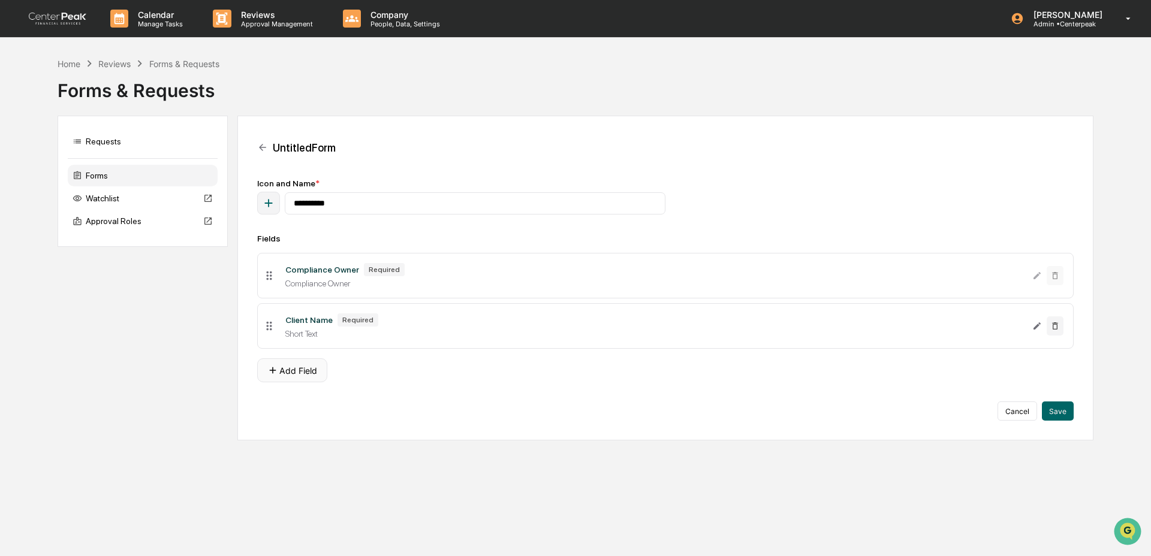
click at [309, 363] on button "Add Field" at bounding box center [292, 370] width 70 height 24
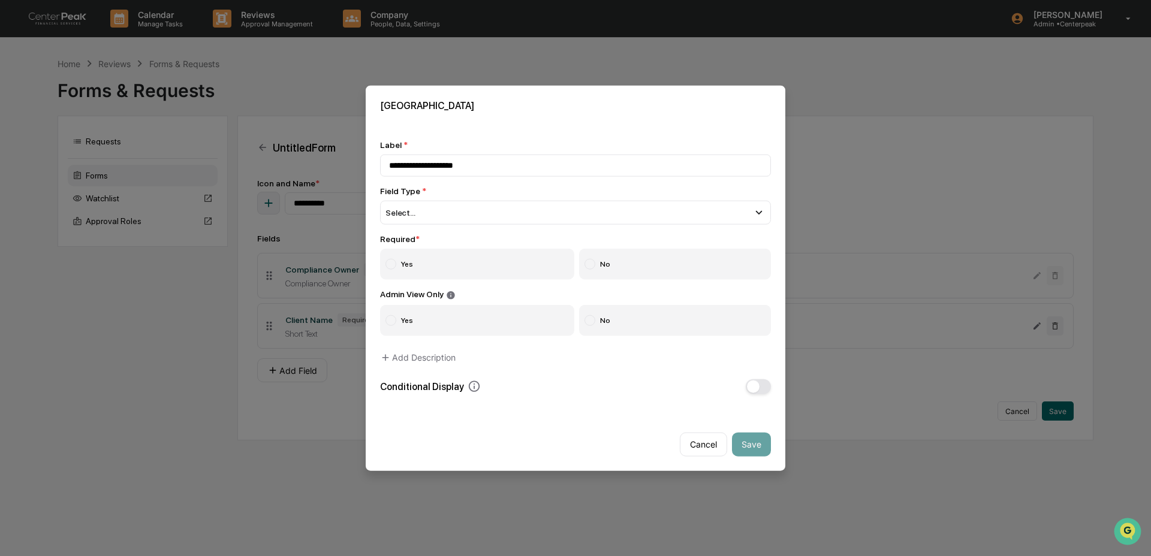
type input "**********"
click at [461, 224] on div "**********" at bounding box center [575, 267] width 391 height 254
click at [461, 211] on div "Select..." at bounding box center [575, 213] width 391 height 24
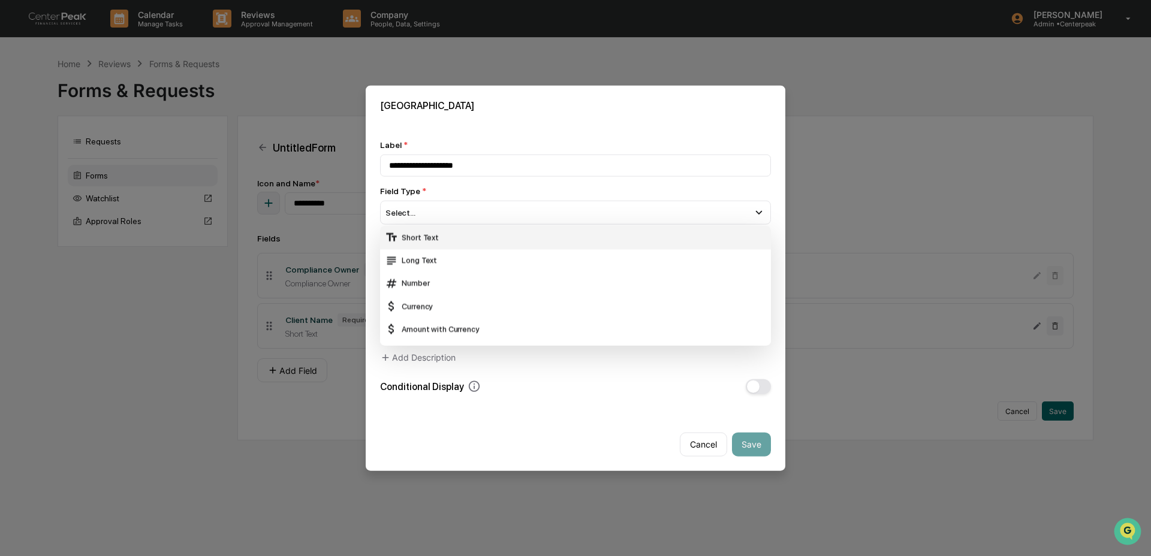
click at [460, 235] on div "Short Text" at bounding box center [575, 237] width 381 height 13
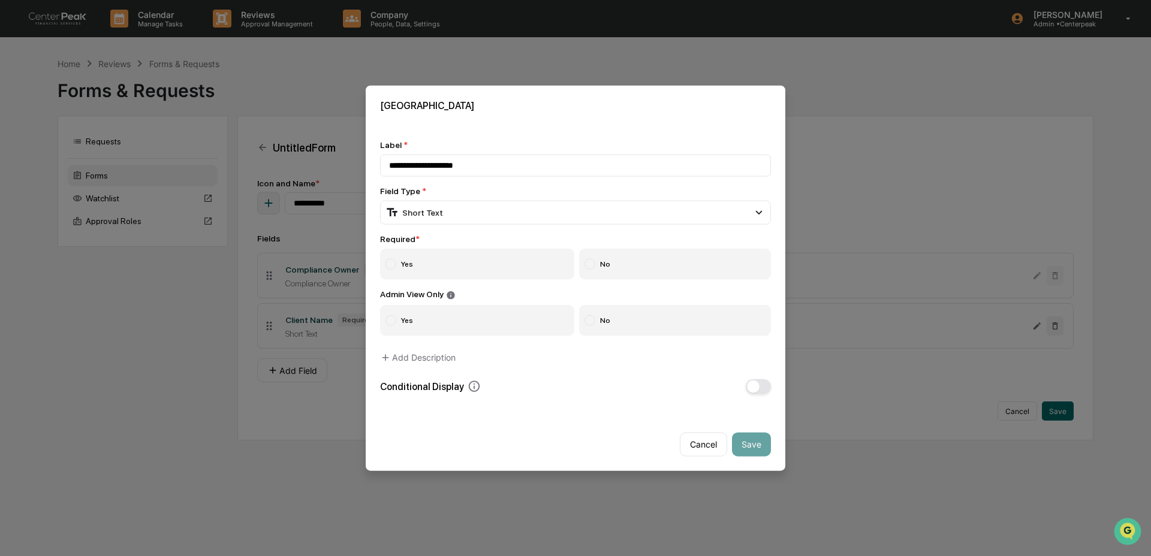
click at [455, 252] on label "Yes" at bounding box center [477, 264] width 194 height 31
drag, startPoint x: 666, startPoint y: 325, endPoint x: 683, endPoint y: 349, distance: 28.8
click at [666, 325] on label "No" at bounding box center [675, 319] width 192 height 31
click at [748, 451] on button "Save" at bounding box center [751, 444] width 39 height 24
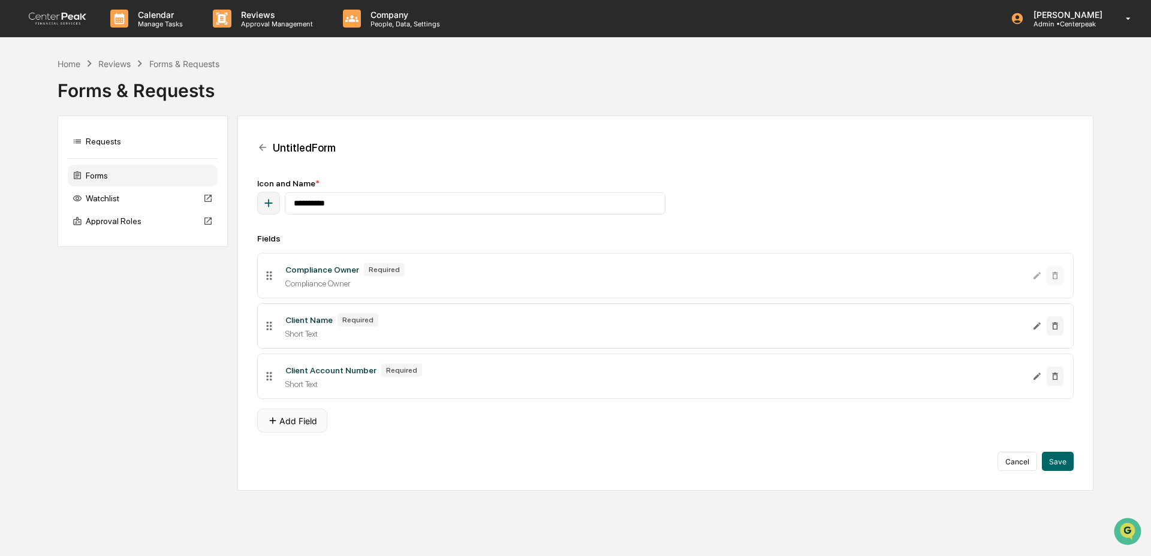
click at [299, 429] on button "Add Field" at bounding box center [292, 421] width 70 height 24
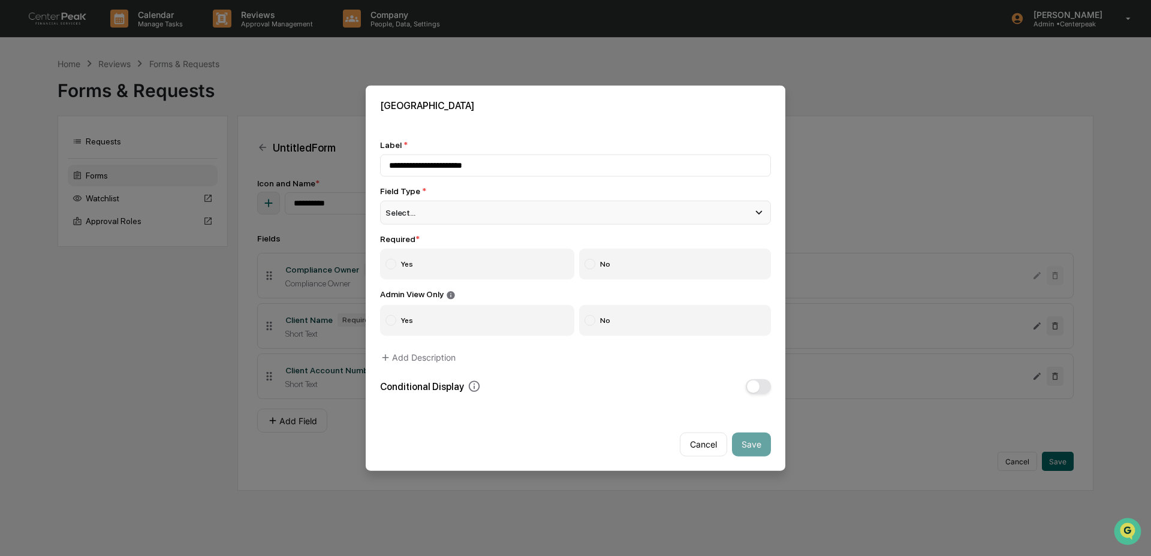
type input "**********"
click at [390, 208] on span "Select..." at bounding box center [400, 213] width 30 height 10
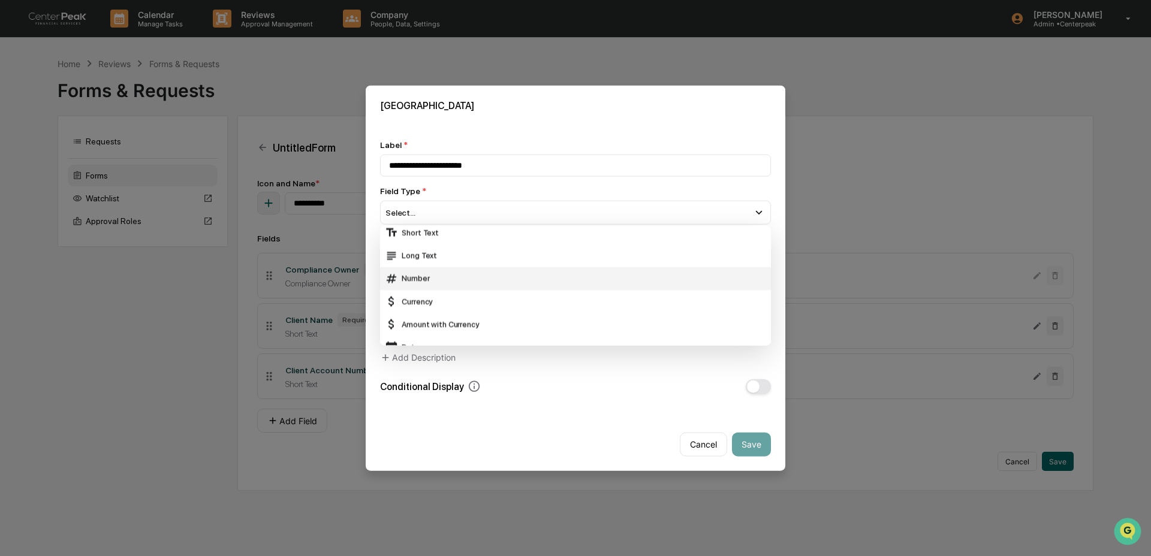
scroll to position [14, 0]
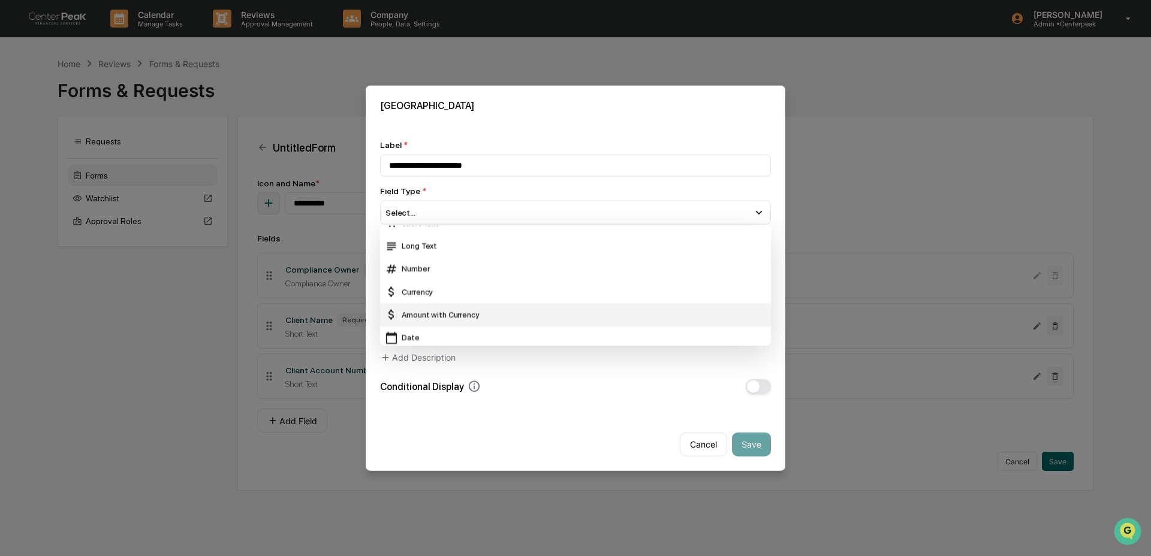
click at [438, 309] on div "Amount with Currency" at bounding box center [575, 314] width 381 height 13
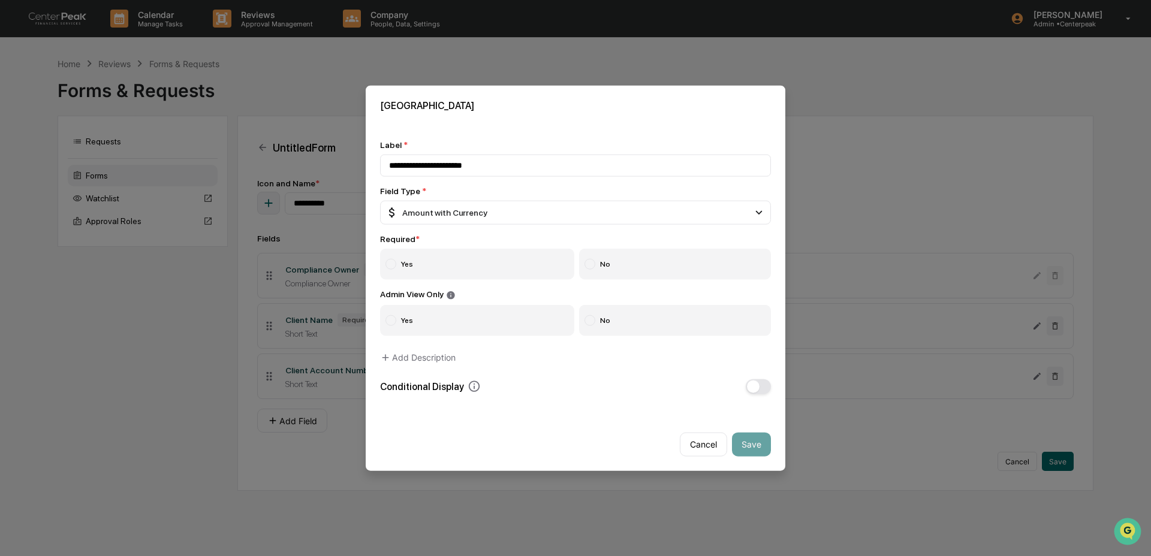
drag, startPoint x: 430, startPoint y: 261, endPoint x: 479, endPoint y: 284, distance: 54.4
click at [430, 261] on label "Yes" at bounding box center [477, 264] width 194 height 31
click at [682, 326] on label "No" at bounding box center [675, 319] width 192 height 31
click at [745, 442] on button "Save" at bounding box center [751, 444] width 39 height 24
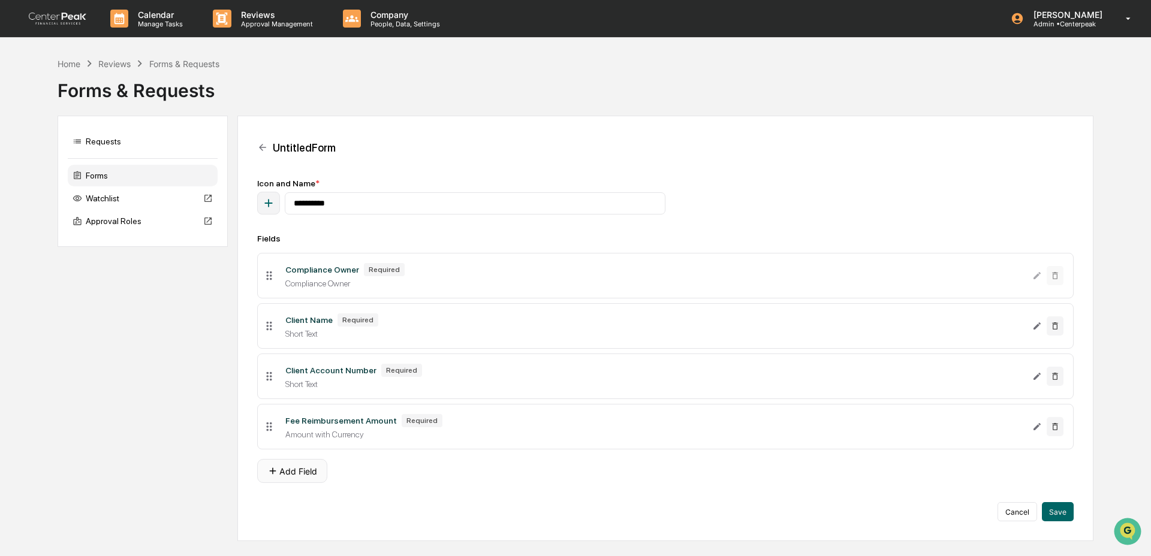
click at [293, 482] on button "Add Field" at bounding box center [292, 471] width 70 height 24
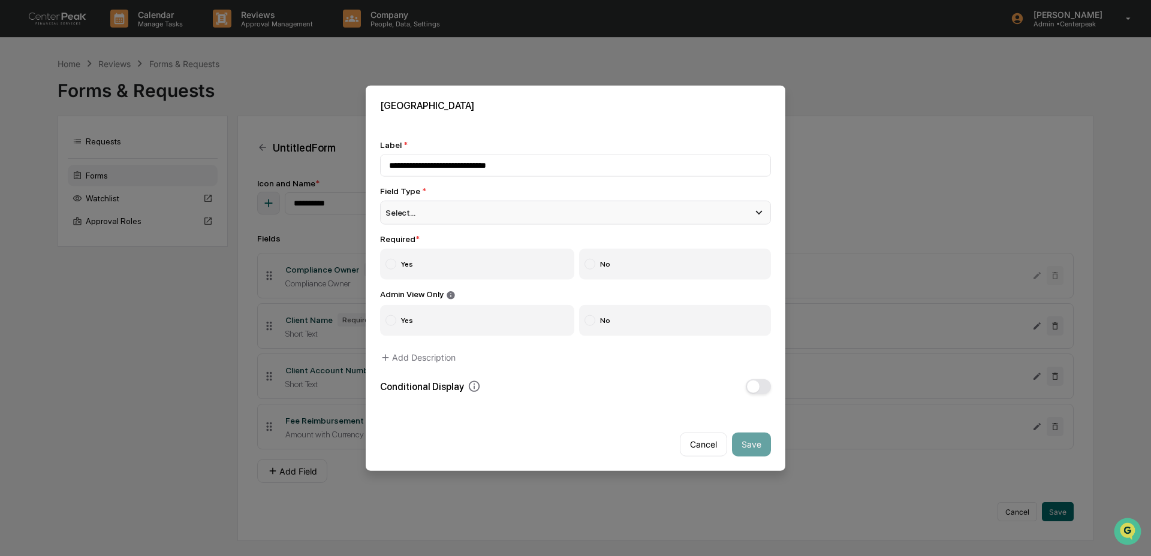
type input "**********"
click at [456, 201] on div "Select..." at bounding box center [575, 213] width 391 height 24
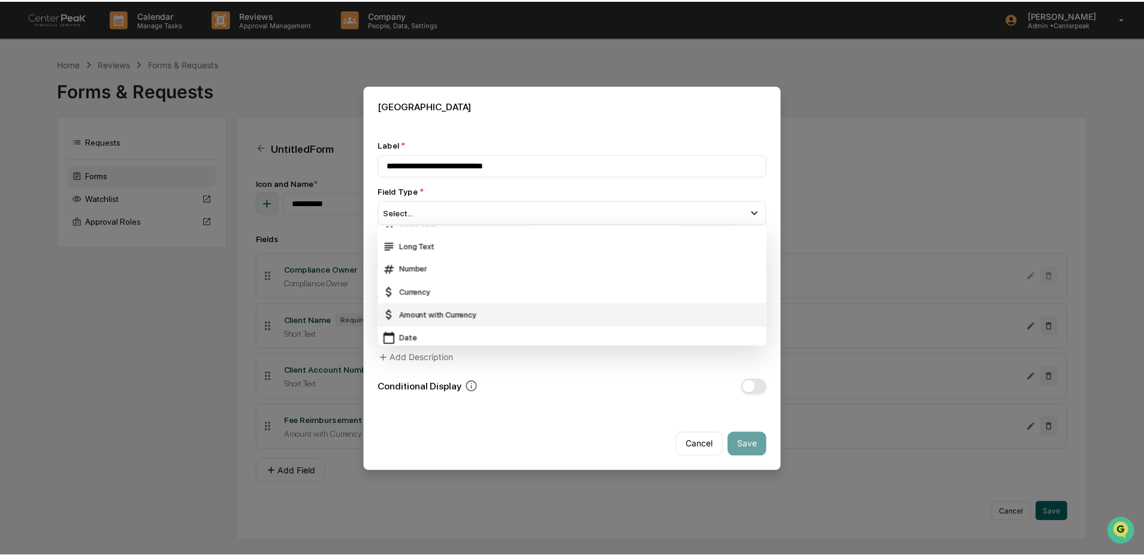
scroll to position [15, 0]
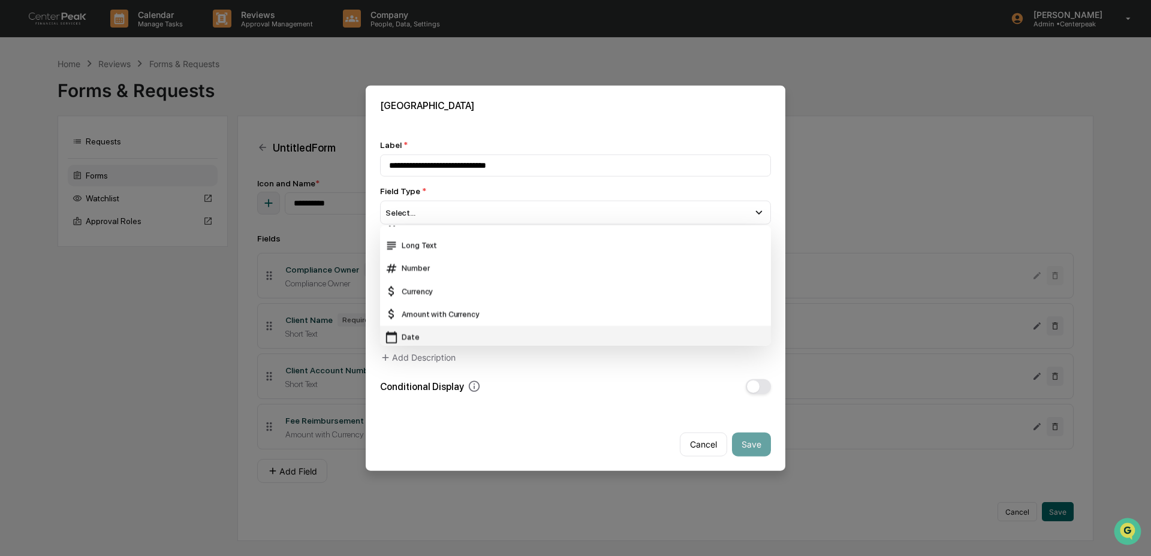
click at [459, 330] on div "Date" at bounding box center [575, 336] width 381 height 13
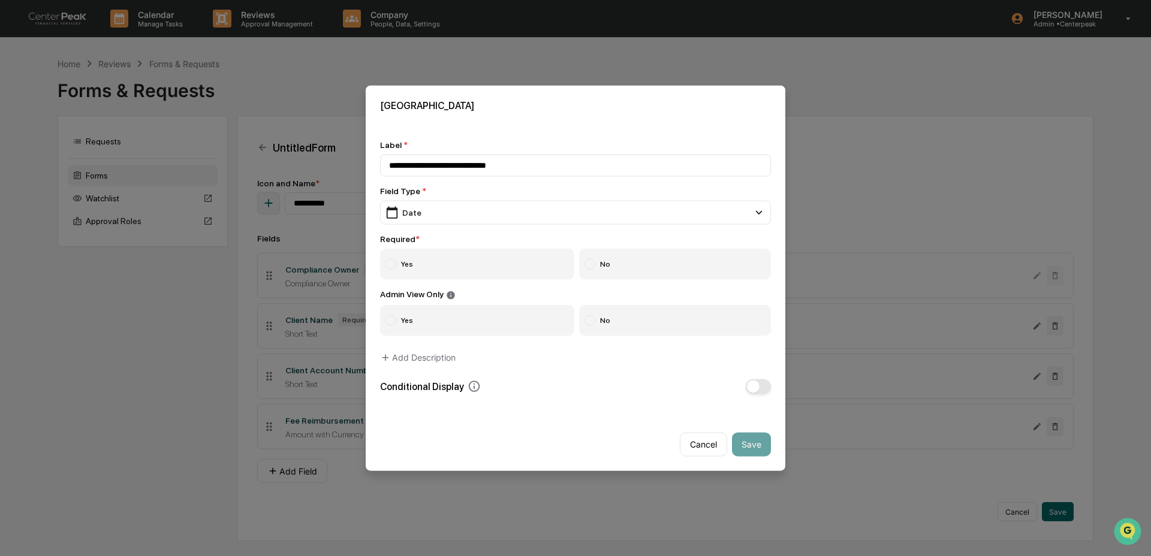
click at [440, 255] on label "Yes" at bounding box center [477, 264] width 194 height 31
click at [616, 312] on label "No" at bounding box center [675, 319] width 192 height 31
click at [762, 437] on button "Save" at bounding box center [751, 444] width 39 height 24
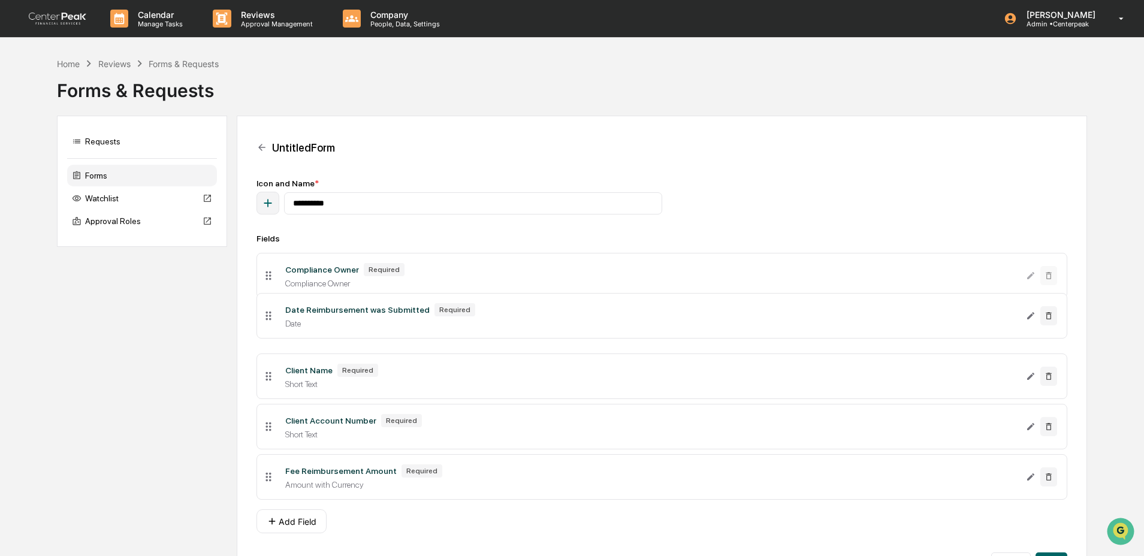
drag, startPoint x: 270, startPoint y: 480, endPoint x: 263, endPoint y: 317, distance: 163.2
click at [263, 317] on icon at bounding box center [268, 315] width 13 height 13
click at [299, 526] on button "Add Field" at bounding box center [292, 521] width 70 height 24
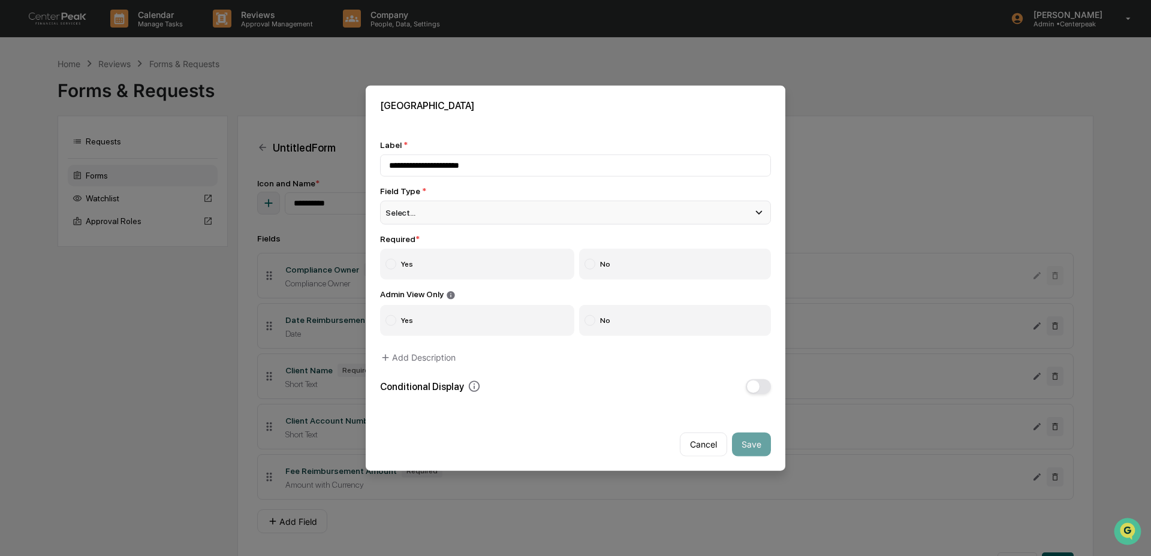
type input "**********"
click at [483, 206] on div "Select..." at bounding box center [575, 213] width 391 height 24
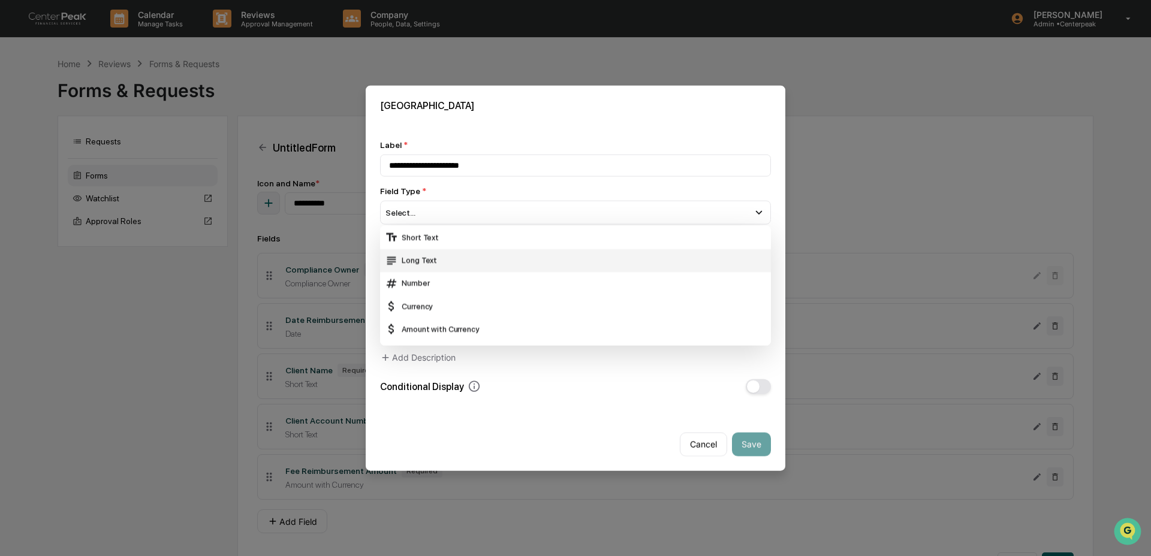
click at [493, 262] on div "Long Text" at bounding box center [575, 260] width 381 height 13
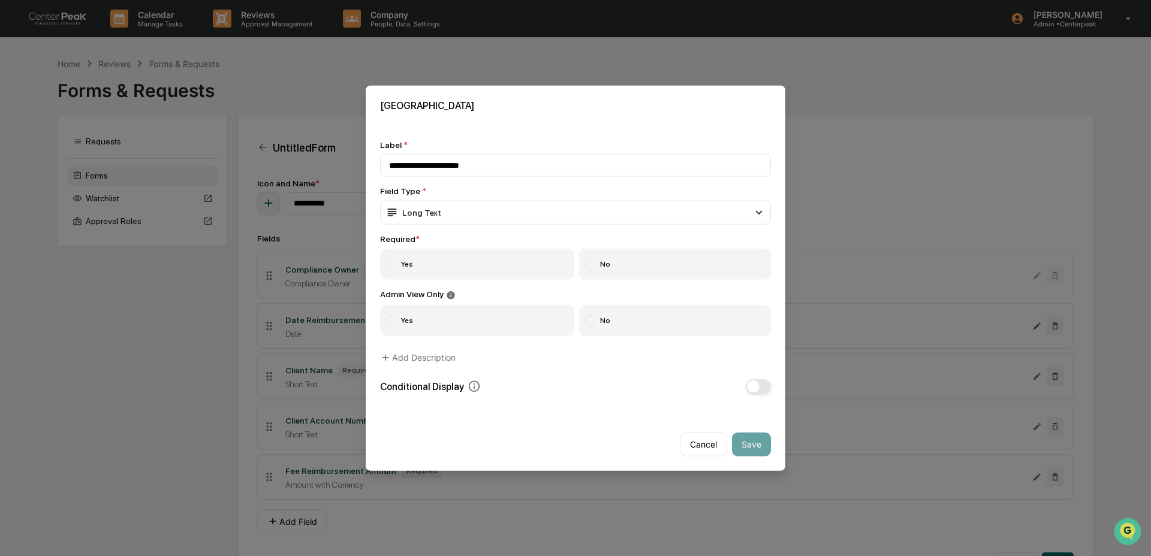
click at [486, 267] on label "Yes" at bounding box center [477, 264] width 194 height 31
click at [614, 318] on label "No" at bounding box center [675, 319] width 192 height 31
click at [755, 446] on button "Save" at bounding box center [751, 444] width 39 height 24
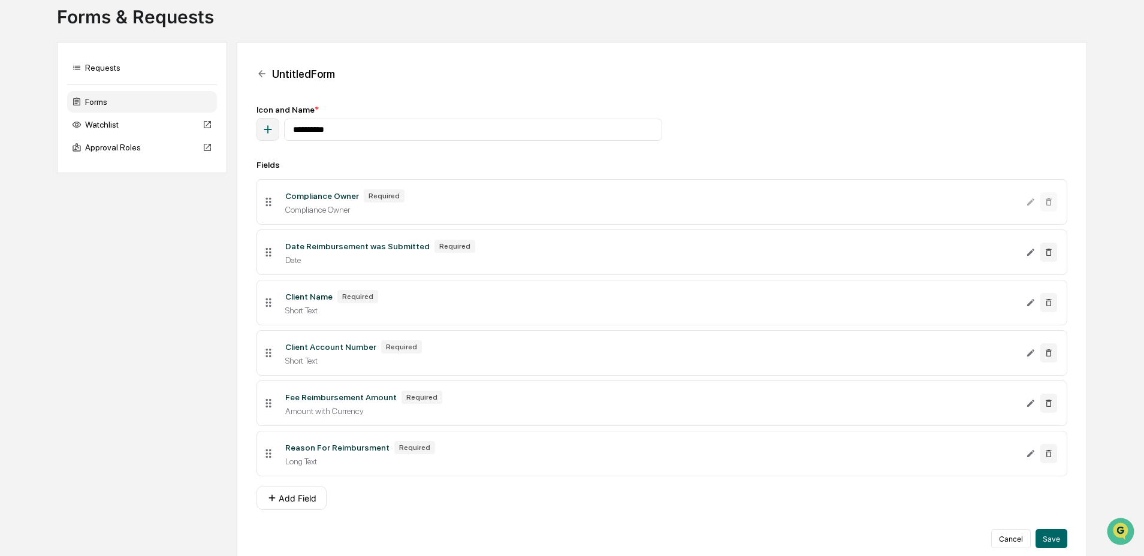
scroll to position [94, 0]
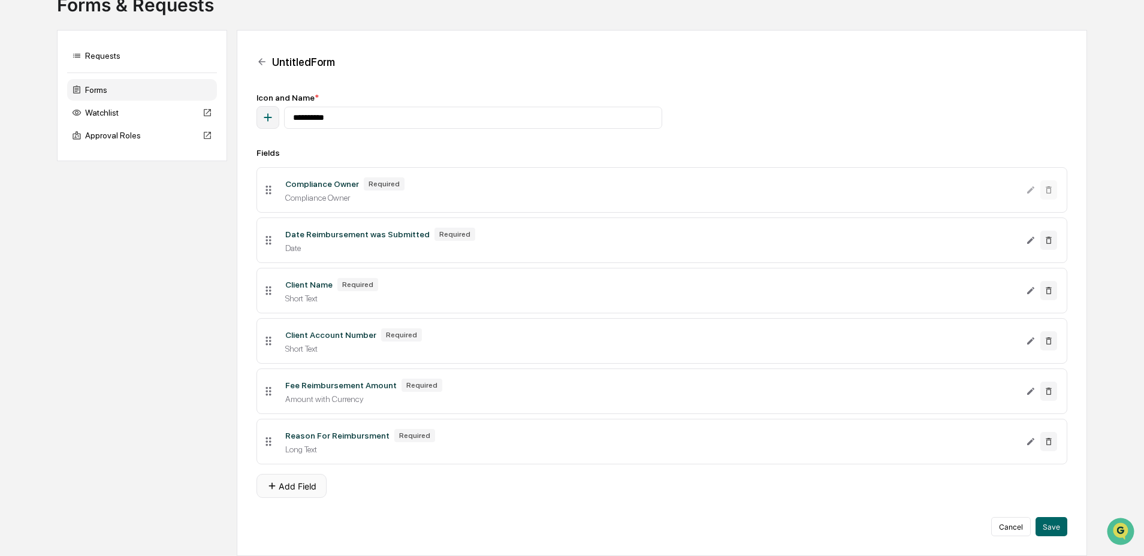
click at [310, 479] on button "Add Field" at bounding box center [292, 486] width 70 height 24
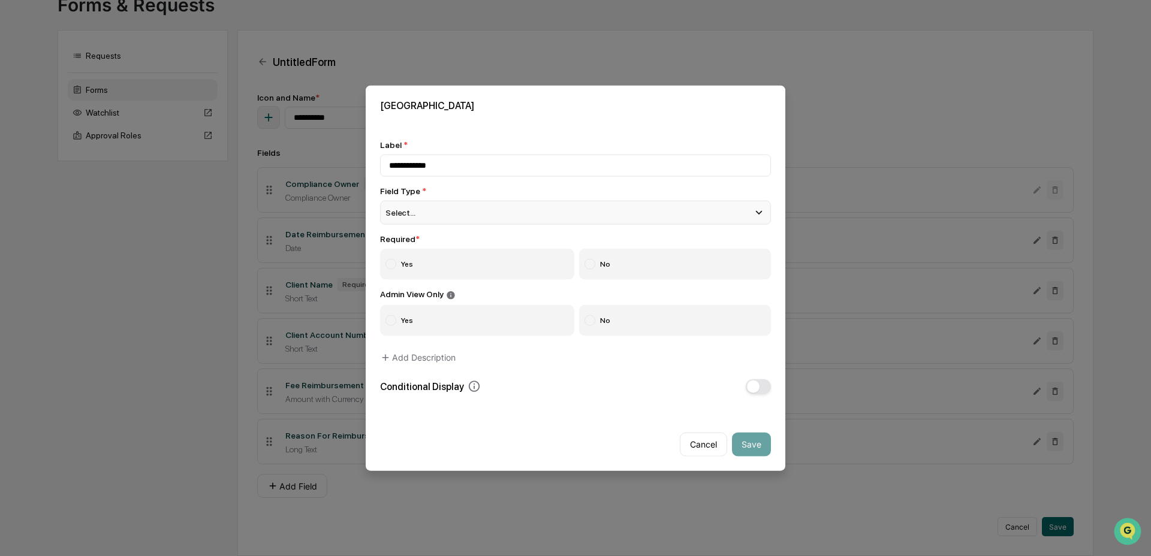
type input "**********"
click at [469, 219] on div "Select..." at bounding box center [575, 213] width 391 height 24
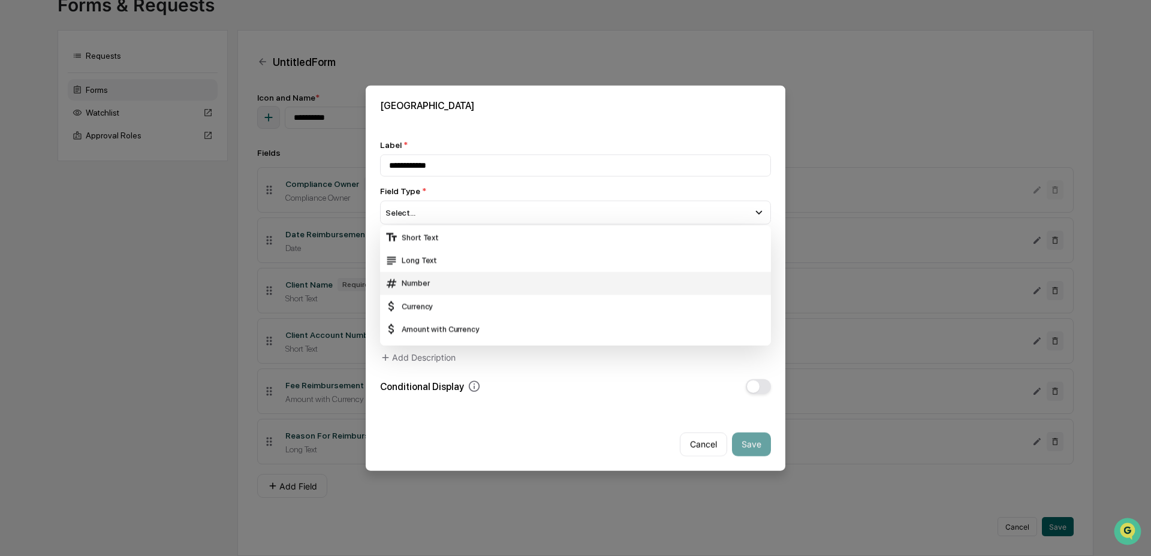
click at [487, 277] on div "Number" at bounding box center [575, 283] width 381 height 13
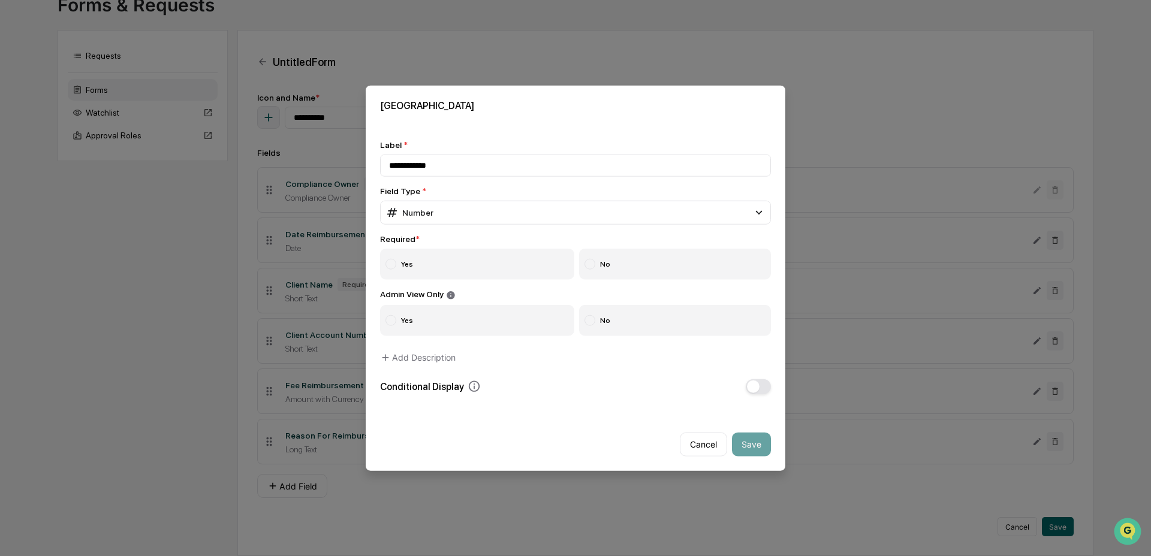
click at [476, 268] on label "Yes" at bounding box center [477, 264] width 194 height 31
click at [669, 327] on label "No" at bounding box center [675, 319] width 192 height 31
click at [739, 441] on button "Save" at bounding box center [751, 444] width 39 height 24
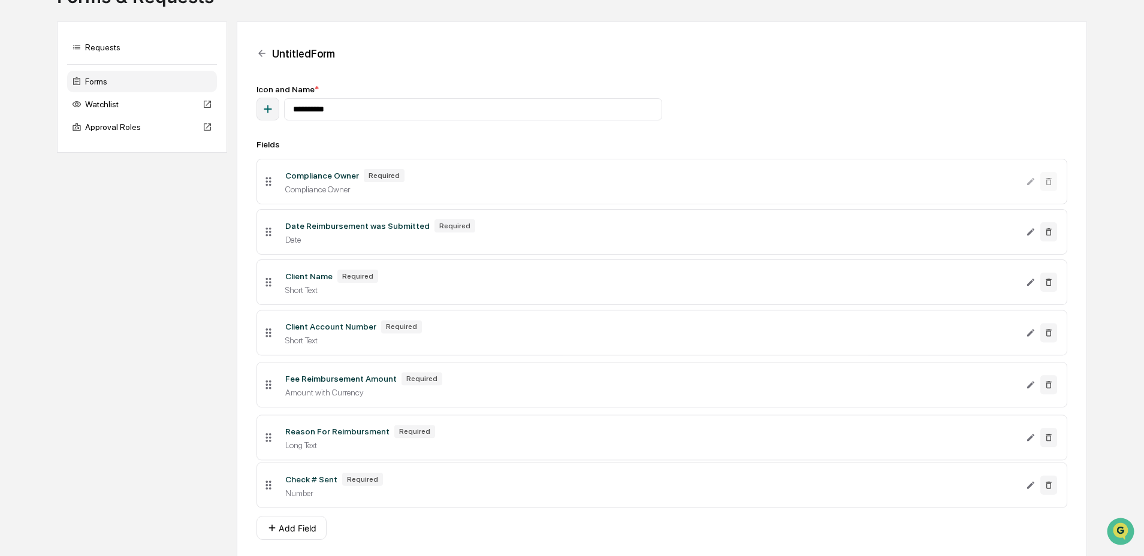
drag, startPoint x: 274, startPoint y: 490, endPoint x: 265, endPoint y: 493, distance: 8.7
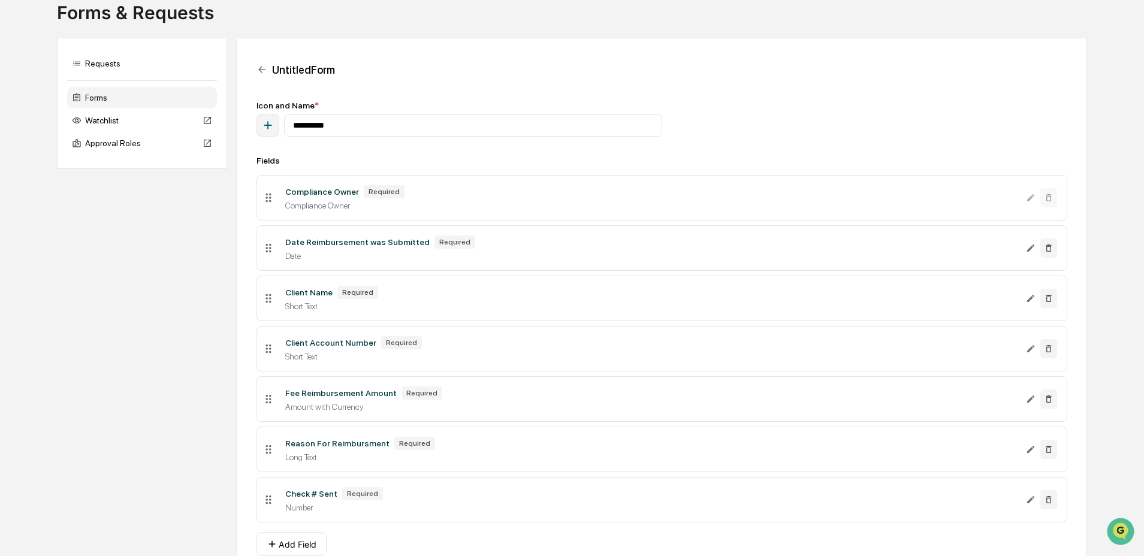
scroll to position [0, 0]
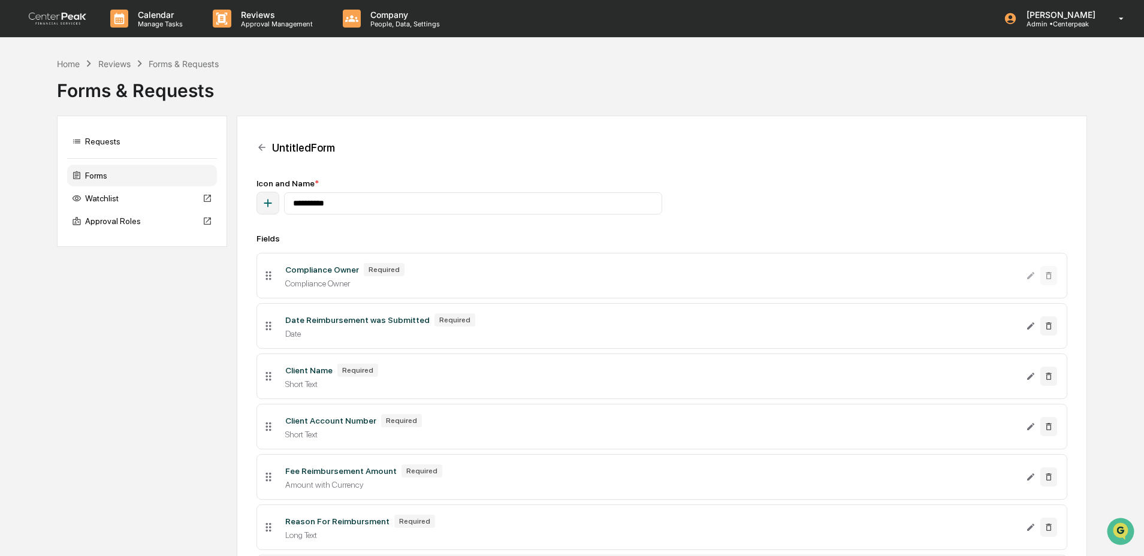
click at [272, 200] on icon "button" at bounding box center [267, 203] width 13 height 13
type input "*"
type input "*****"
click at [194, 283] on icon at bounding box center [194, 279] width 4 height 7
click at [448, 227] on div "**********" at bounding box center [662, 426] width 810 height 494
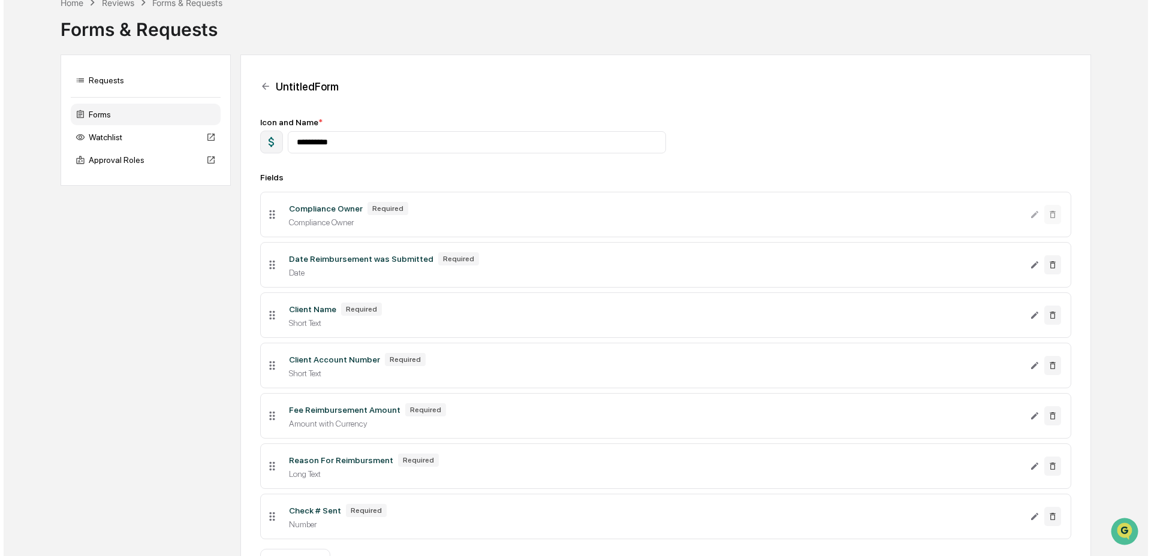
scroll to position [146, 0]
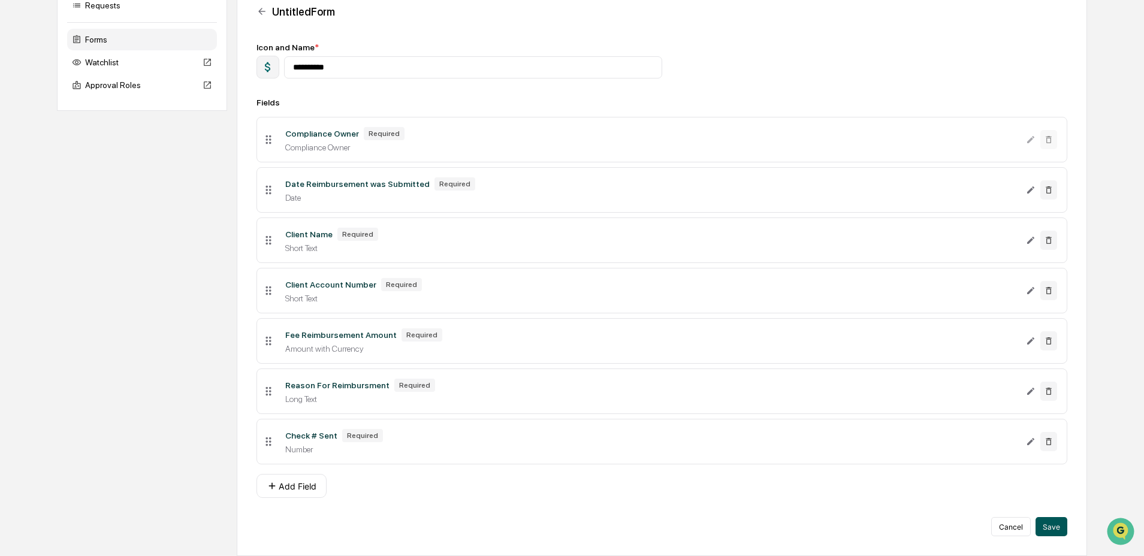
click at [1058, 531] on button "Save" at bounding box center [1052, 526] width 32 height 19
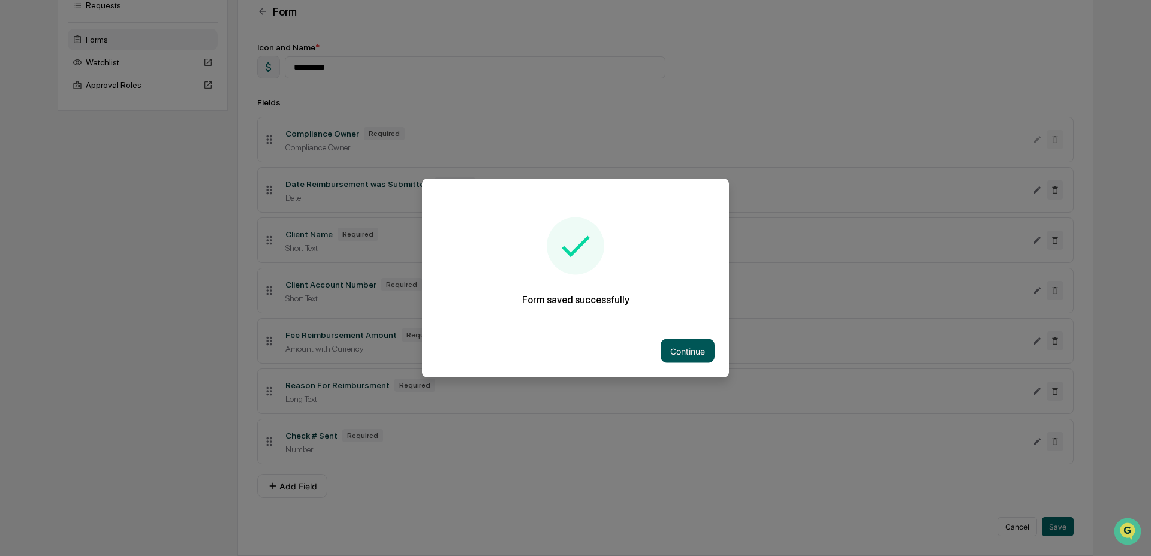
click at [683, 354] on button "Continue" at bounding box center [687, 351] width 54 height 24
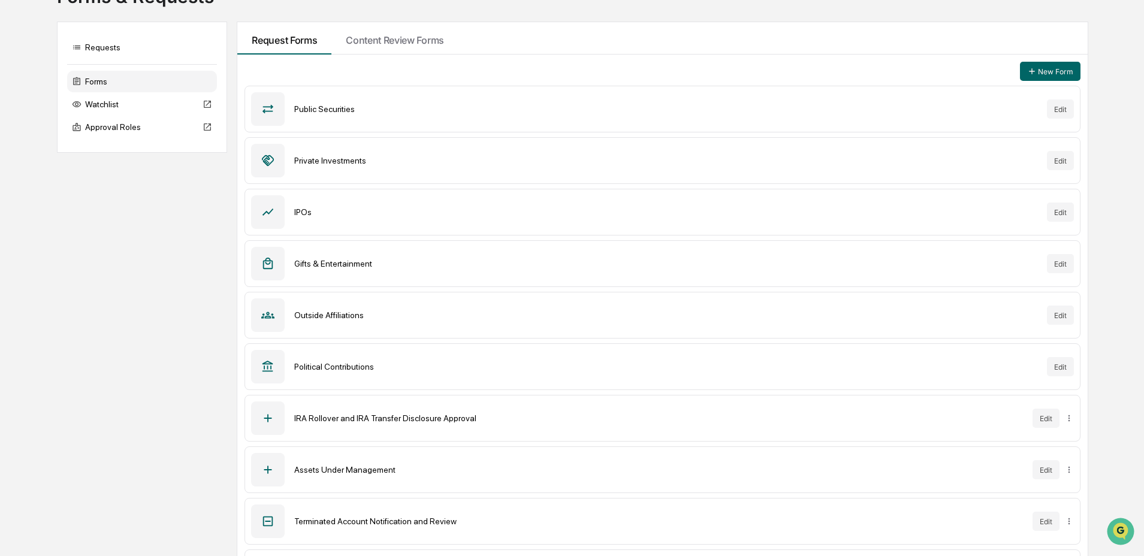
scroll to position [92, 0]
click at [527, 420] on div "IRA Rollover and IRA Transfer Disclosure Approval" at bounding box center [658, 420] width 728 height 10
drag, startPoint x: 674, startPoint y: 432, endPoint x: 785, endPoint y: 432, distance: 110.9
click at [674, 432] on div "IRA Rollover and IRA Transfer Disclosure Approval Edit" at bounding box center [662, 420] width 835 height 47
click at [1045, 424] on button "Edit" at bounding box center [1046, 420] width 27 height 19
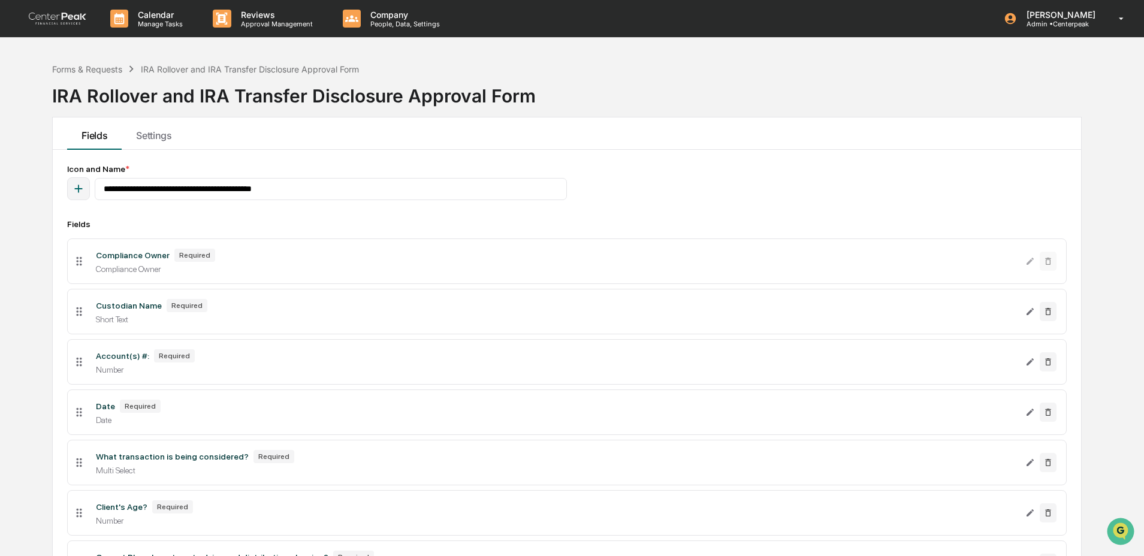
click at [408, 246] on li "Compliance Owner Required Compliance Owner" at bounding box center [567, 262] width 1000 height 46
click at [85, 68] on div "Forms & Requests" at bounding box center [87, 69] width 70 height 10
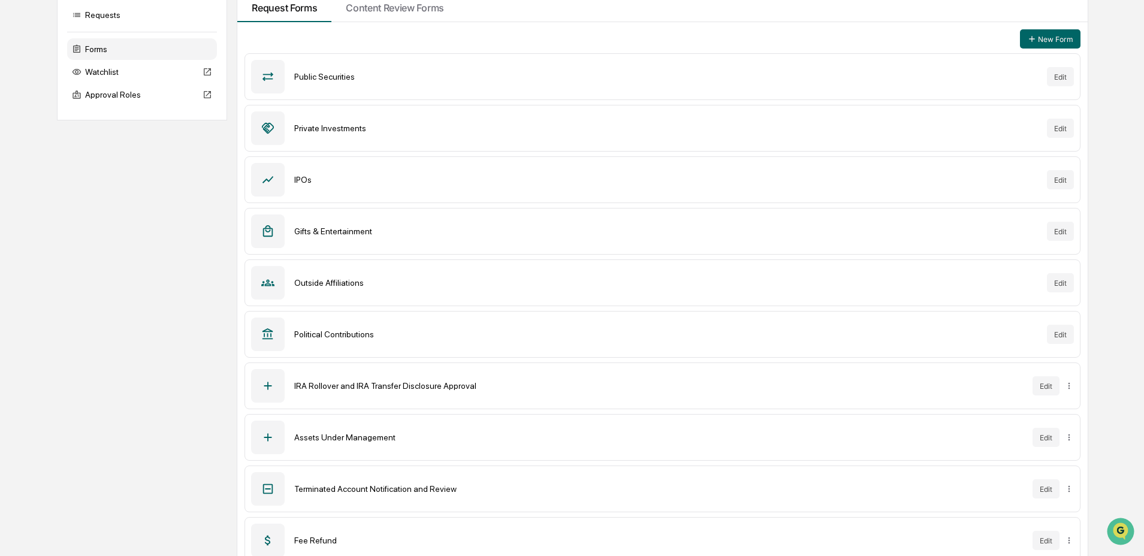
scroll to position [142, 0]
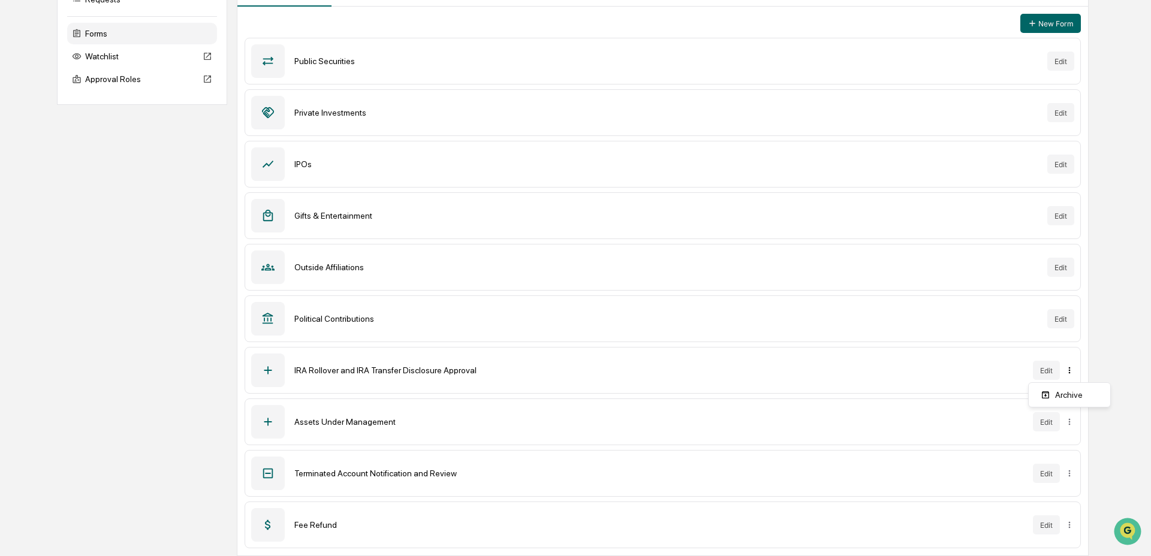
click at [1070, 372] on html "Calendar Manage Tasks Reviews Approval Management Company People, Data, Setting…" at bounding box center [575, 136] width 1151 height 556
click at [1069, 397] on div "Archive" at bounding box center [1069, 394] width 77 height 19
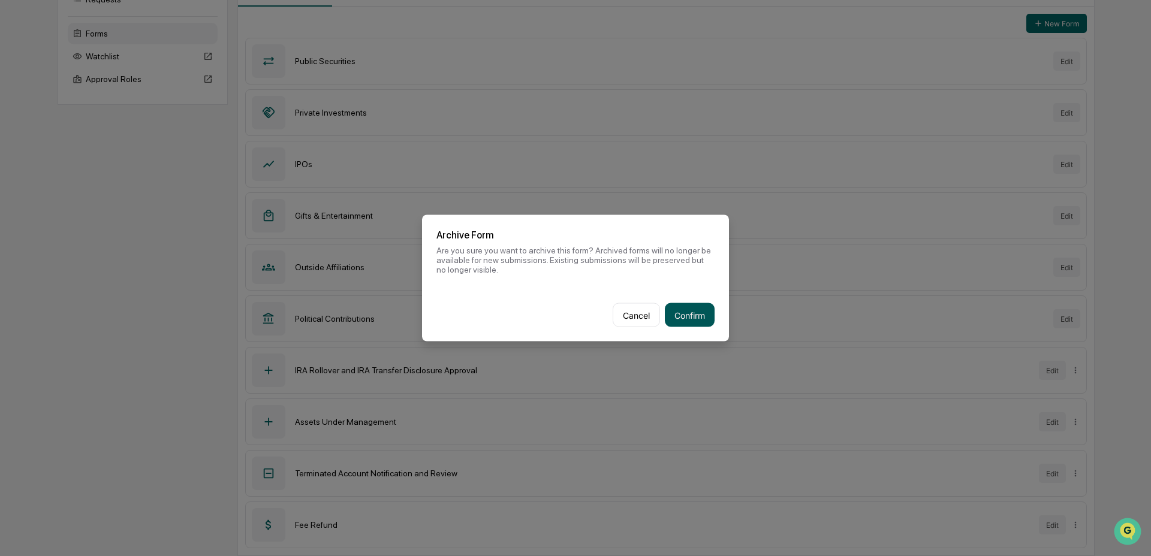
click at [690, 308] on button "Confirm" at bounding box center [690, 315] width 50 height 24
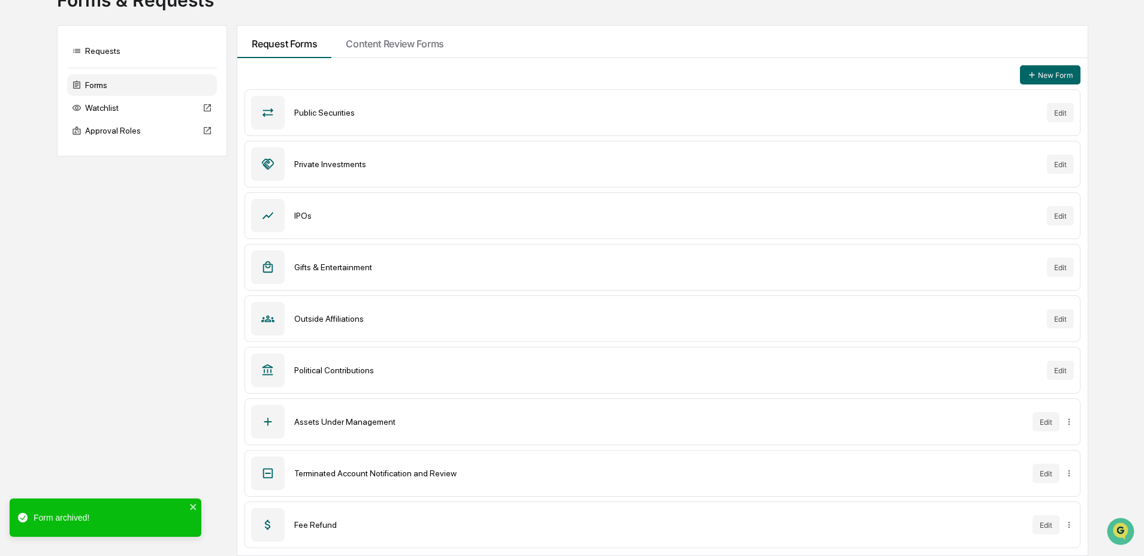
scroll to position [90, 0]
click at [1072, 423] on html "Calendar Manage Tasks Reviews Approval Management Company People, Data, Setting…" at bounding box center [572, 188] width 1144 height 556
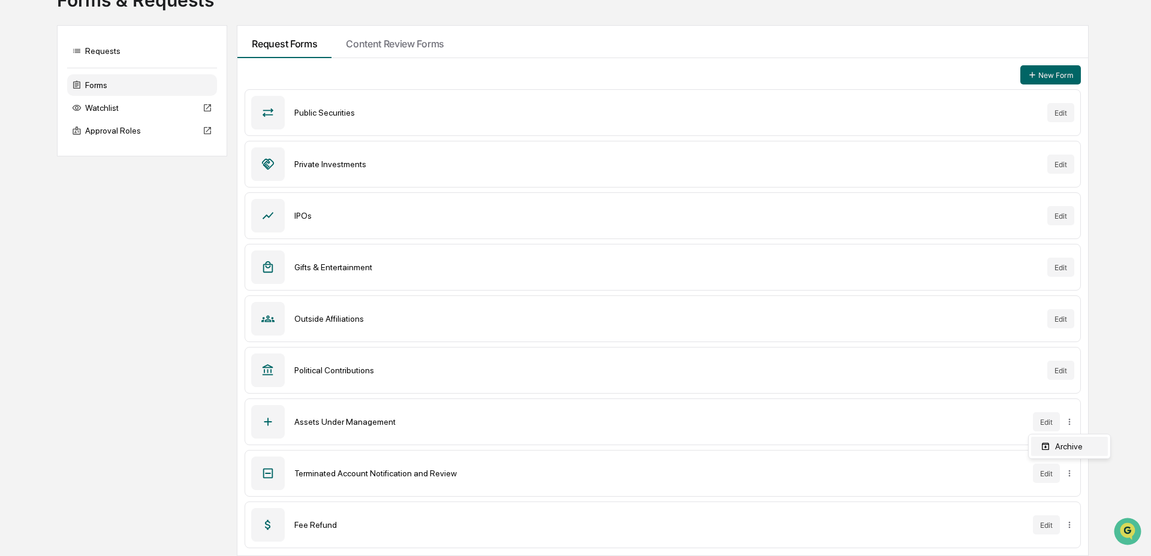
click at [1072, 442] on div "Archive" at bounding box center [1069, 446] width 77 height 19
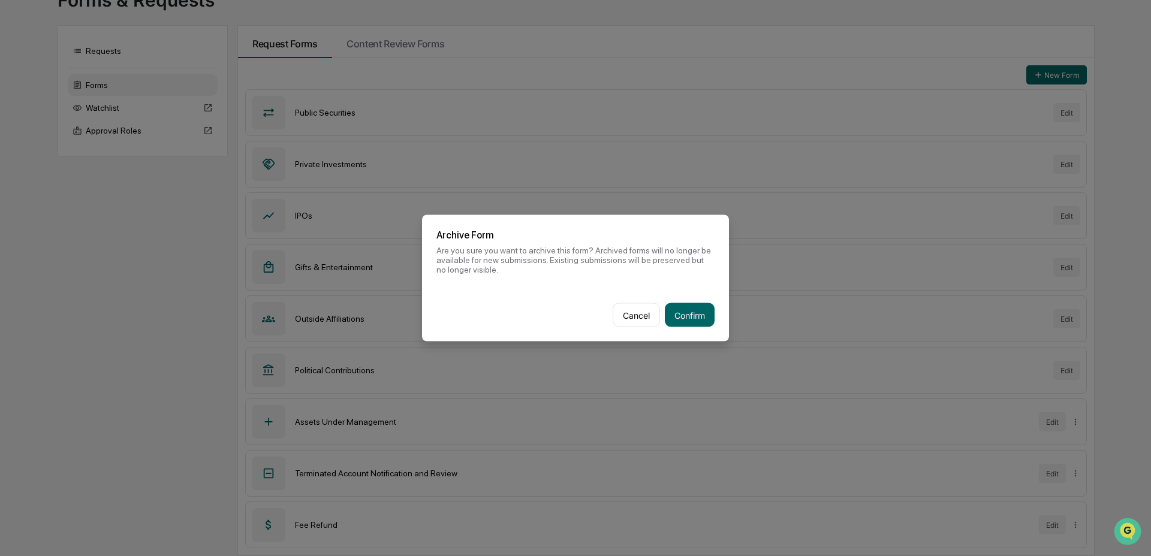
click at [699, 311] on button "Confirm" at bounding box center [690, 315] width 50 height 24
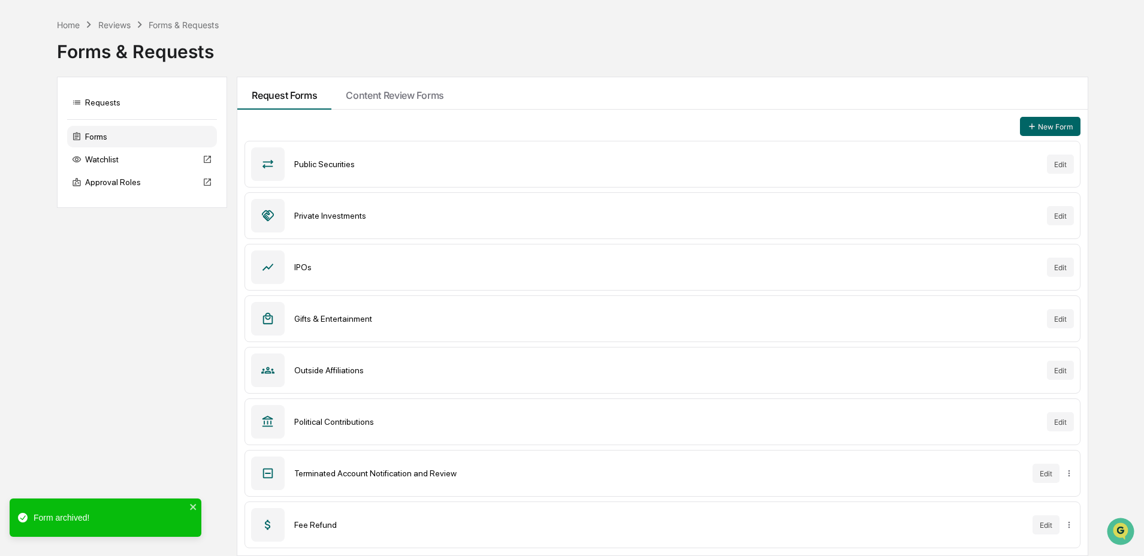
scroll to position [39, 0]
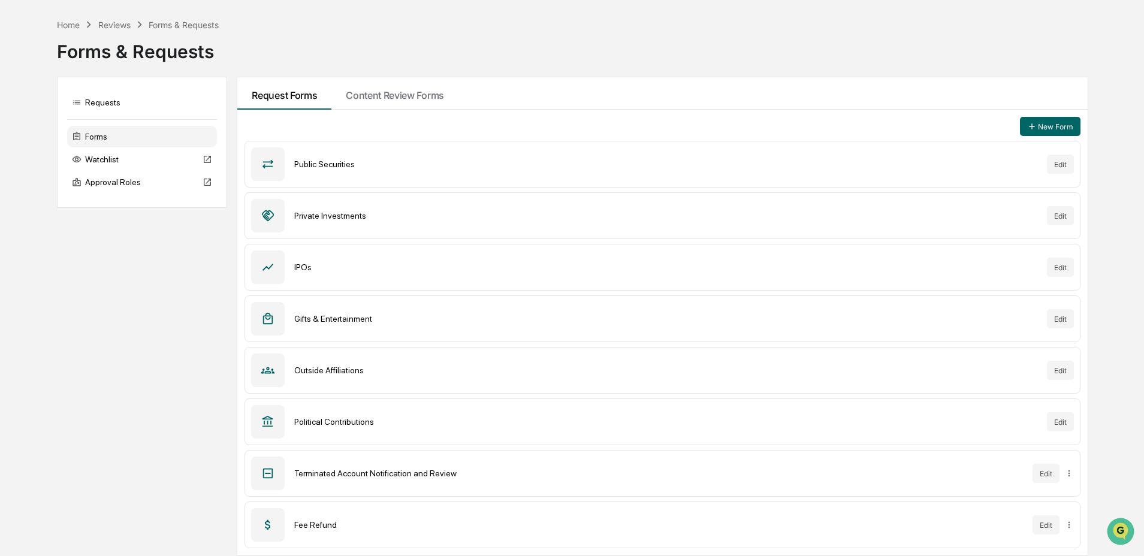
click at [371, 508] on div "Fee Refund Edit" at bounding box center [662, 525] width 835 height 47
click at [1047, 523] on button "Edit" at bounding box center [1046, 524] width 27 height 19
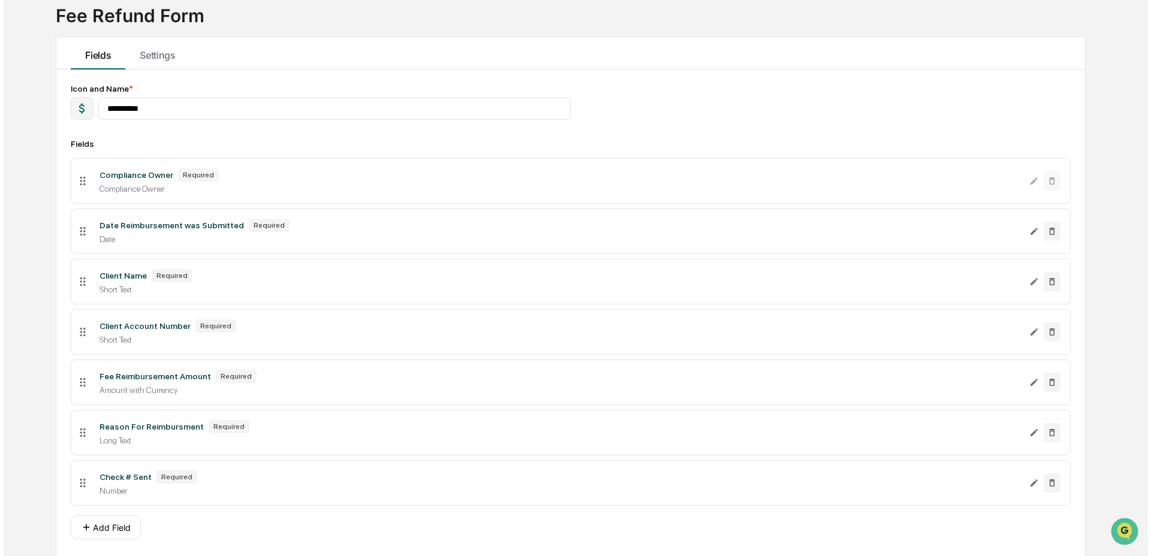
scroll to position [126, 0]
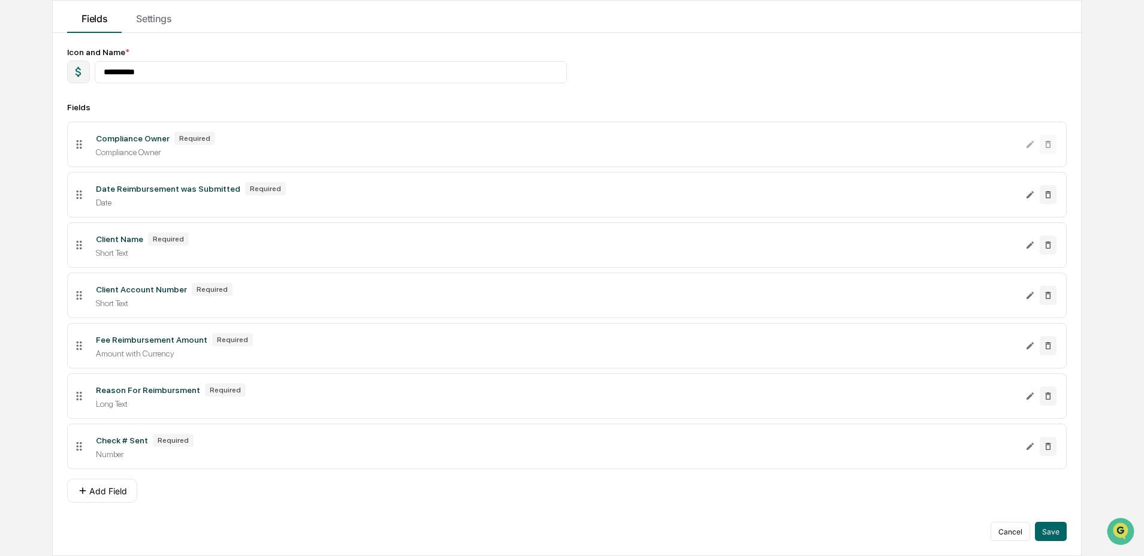
click at [325, 447] on div "Check # Sent Required Number" at bounding box center [556, 446] width 940 height 25
click at [1030, 446] on icon "Edit Check # Sent field" at bounding box center [1030, 446] width 7 height 7
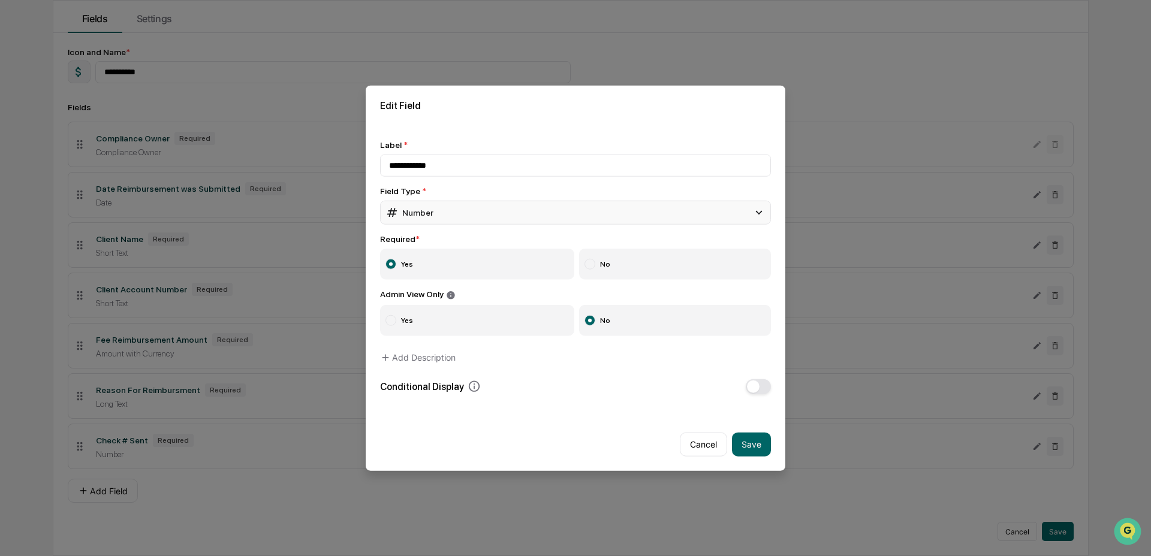
click at [446, 219] on div "Number" at bounding box center [575, 213] width 391 height 24
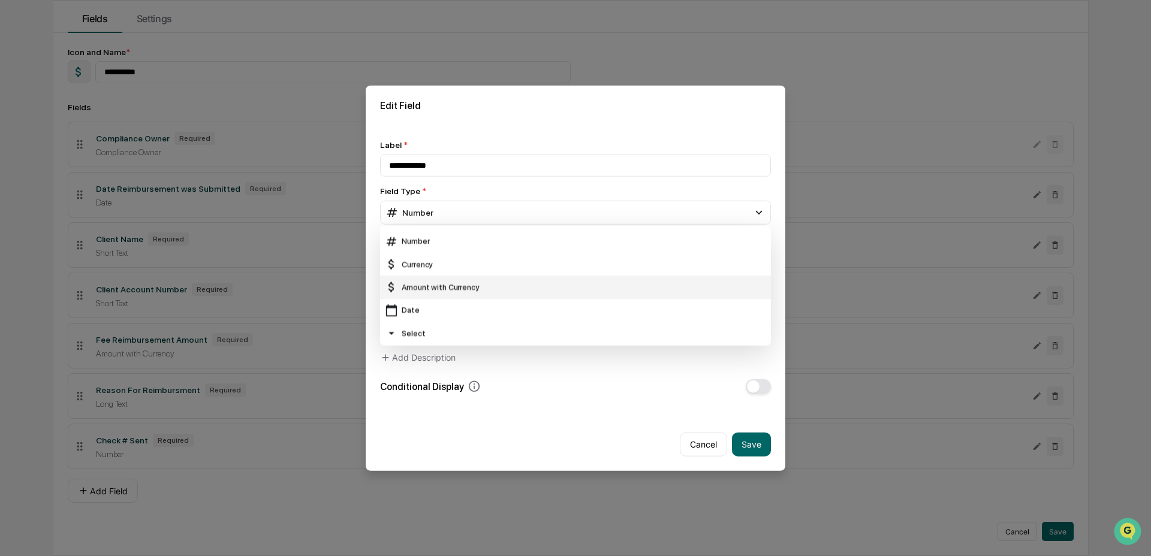
scroll to position [43, 0]
click at [436, 333] on div "Select" at bounding box center [575, 332] width 381 height 13
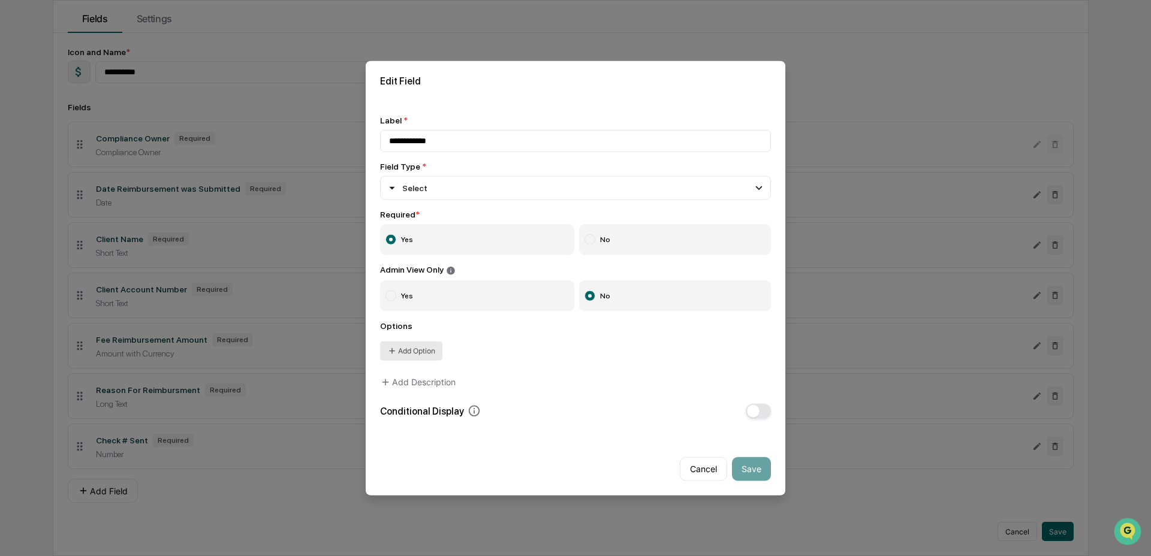
click at [415, 345] on button "Add Option" at bounding box center [411, 350] width 62 height 19
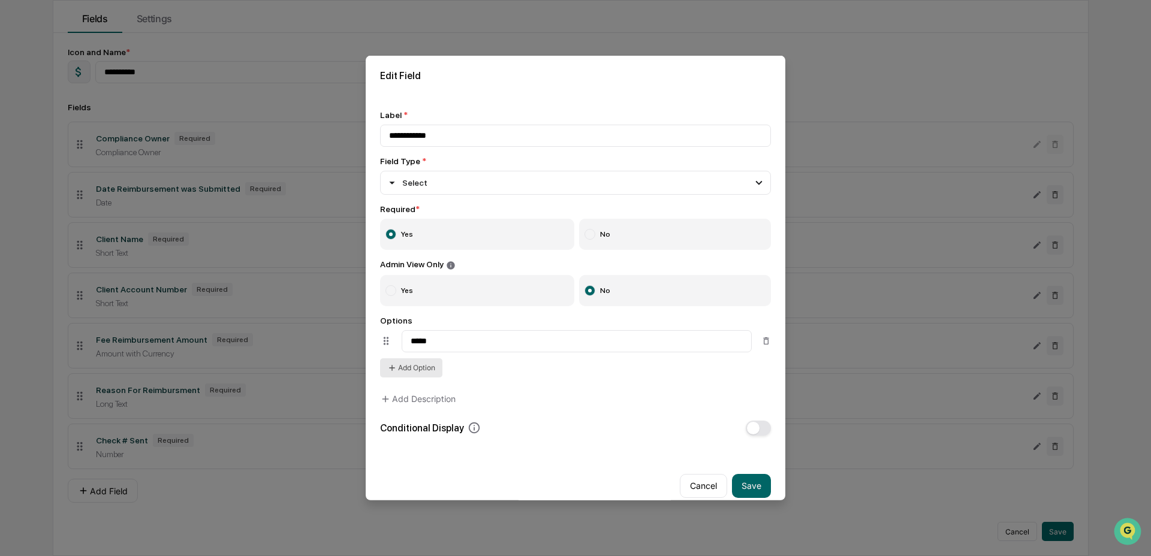
type input "*****"
click at [418, 369] on button "Add Option" at bounding box center [411, 367] width 62 height 19
type input "**********"
click at [443, 138] on input "**********" at bounding box center [575, 136] width 391 height 22
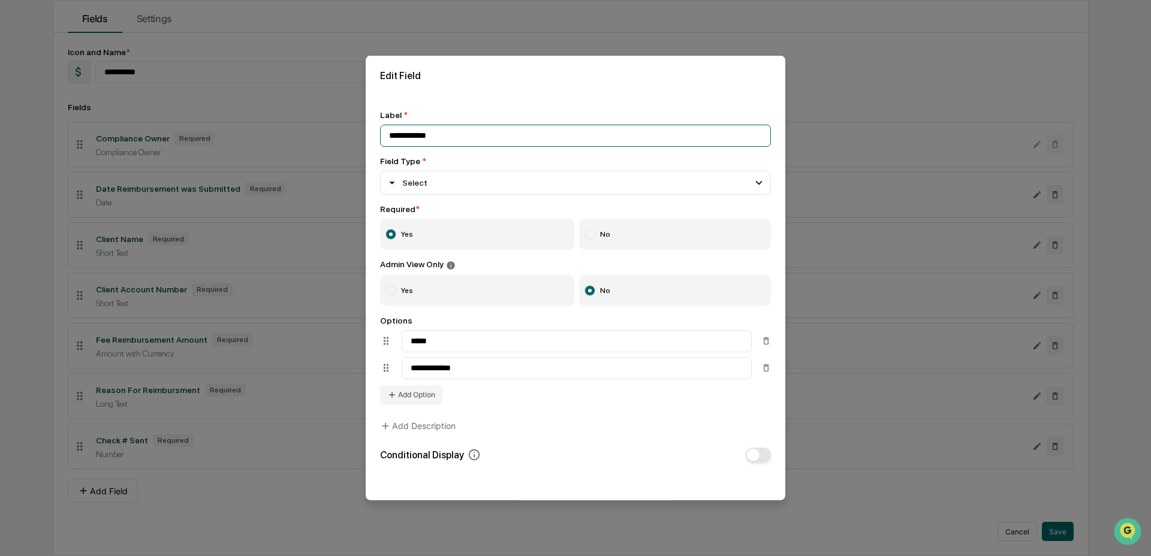
click at [443, 138] on input "**********" at bounding box center [575, 136] width 391 height 22
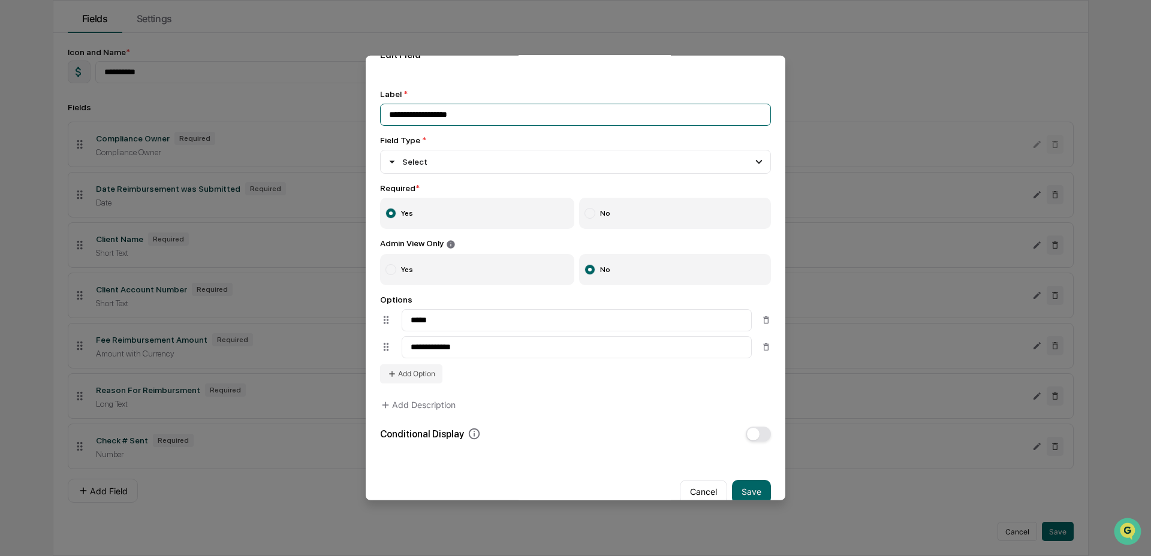
scroll to position [50, 0]
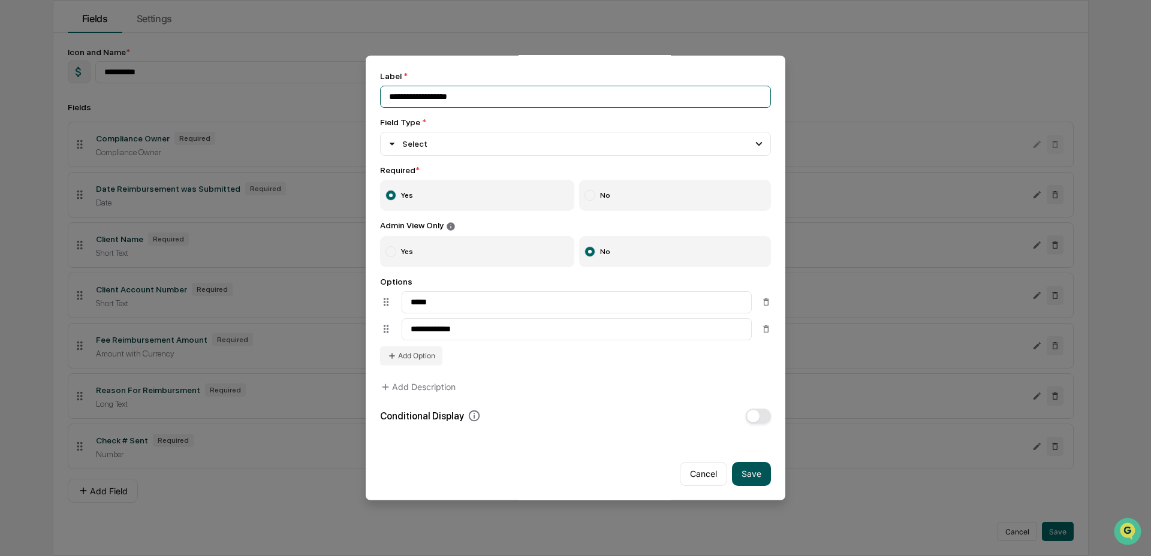
type input "**********"
click at [737, 463] on button "Save" at bounding box center [751, 473] width 39 height 24
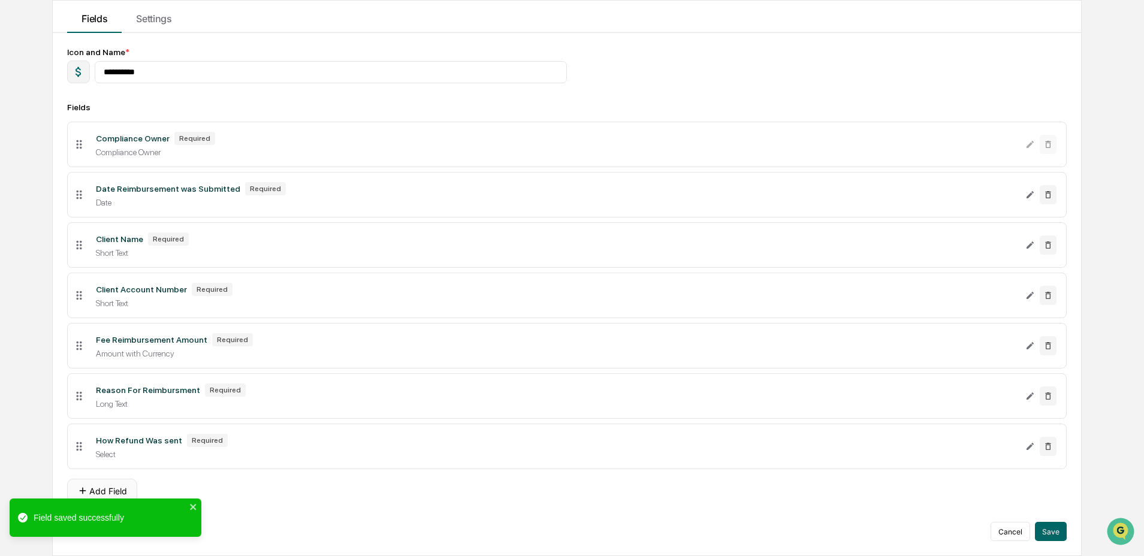
click at [107, 488] on button "Add Field" at bounding box center [102, 491] width 70 height 24
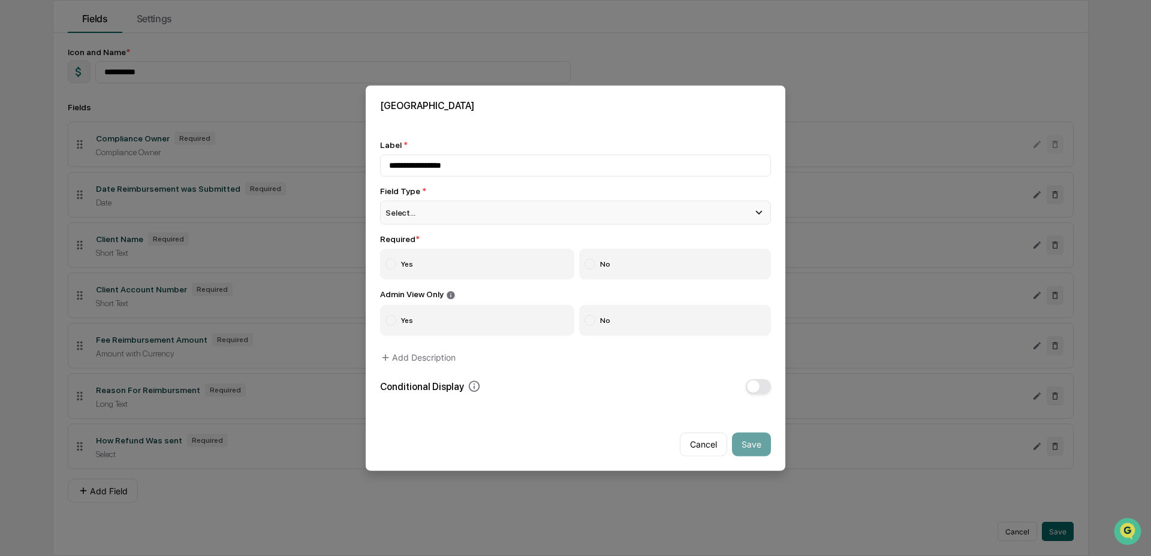
type input "**********"
click at [473, 212] on div "Select..." at bounding box center [575, 213] width 391 height 24
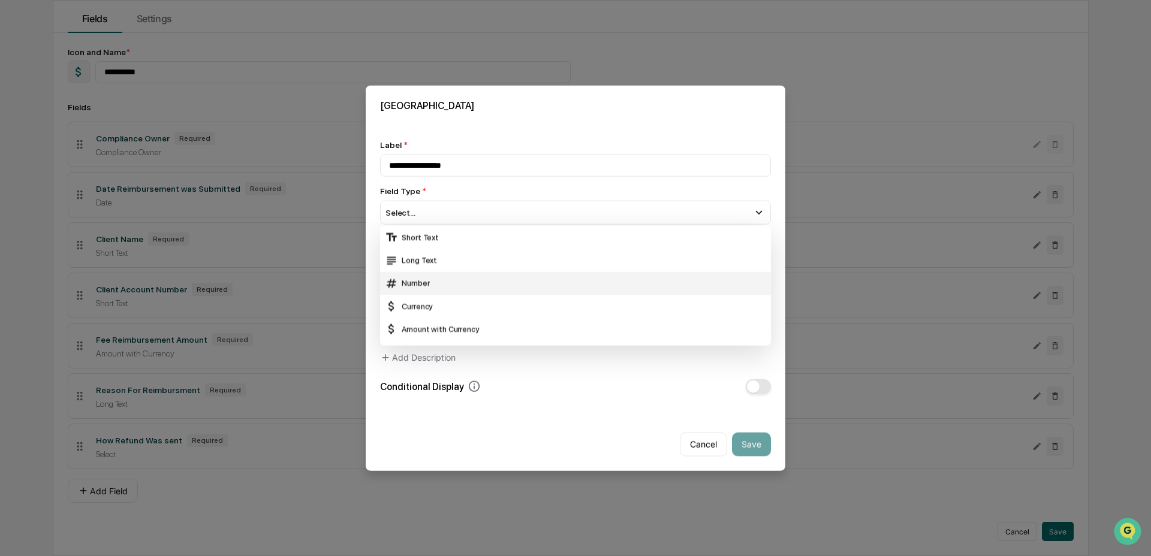
click at [456, 281] on div "Number" at bounding box center [575, 283] width 381 height 13
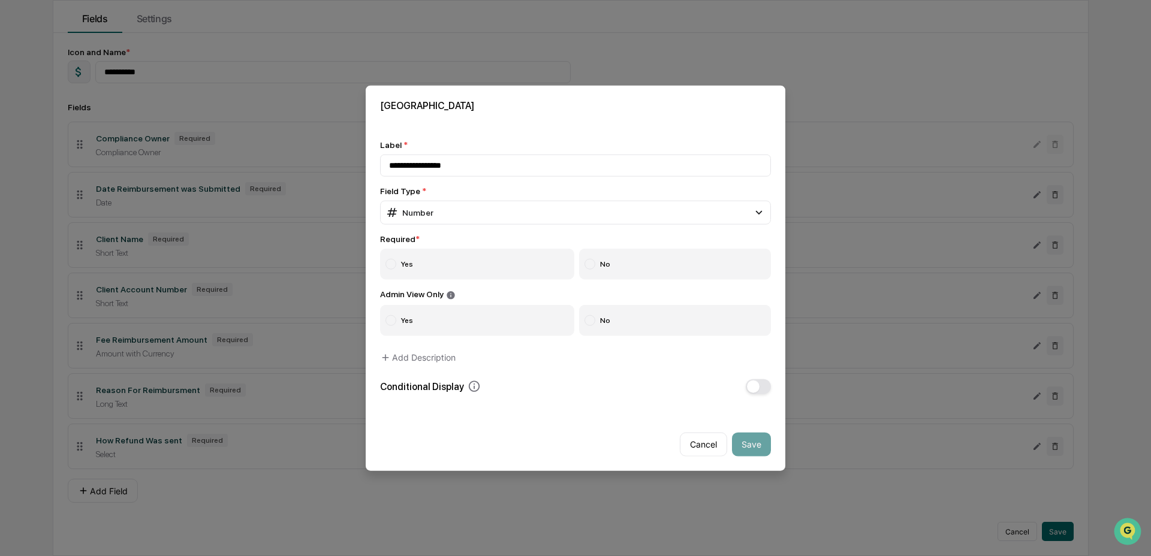
click at [601, 255] on label "No" at bounding box center [675, 264] width 192 height 31
click at [495, 266] on label "Yes" at bounding box center [477, 264] width 194 height 31
click at [600, 324] on label "No" at bounding box center [675, 319] width 192 height 31
click at [757, 388] on button "button" at bounding box center [758, 386] width 25 height 15
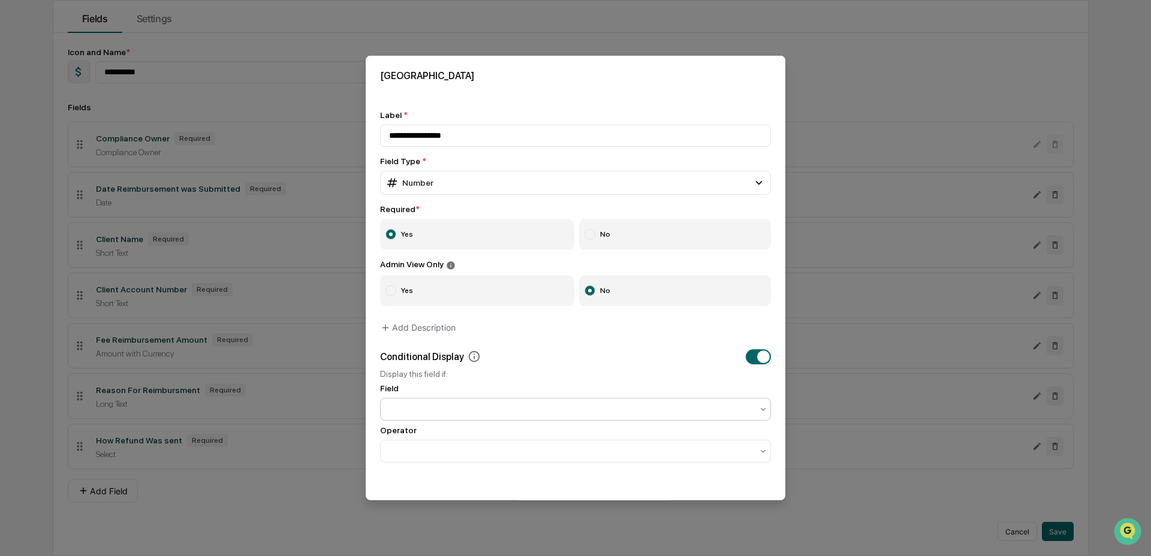
click at [609, 411] on div at bounding box center [570, 409] width 363 height 12
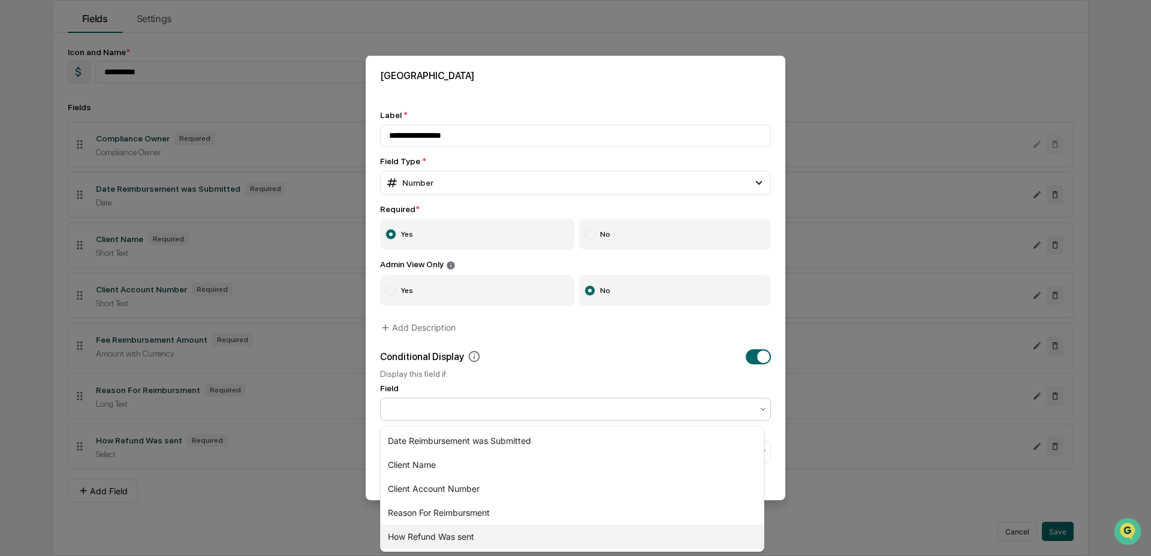
click at [522, 533] on div "How Refund Was sent" at bounding box center [572, 537] width 383 height 24
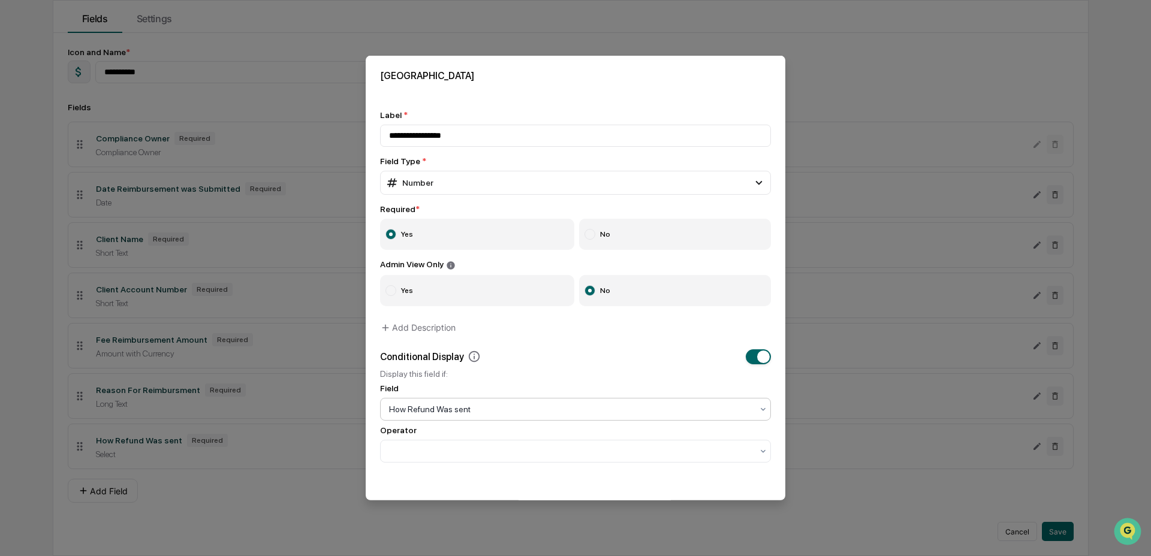
click at [514, 434] on div "Operator" at bounding box center [575, 430] width 391 height 10
click at [515, 459] on div at bounding box center [570, 450] width 375 height 17
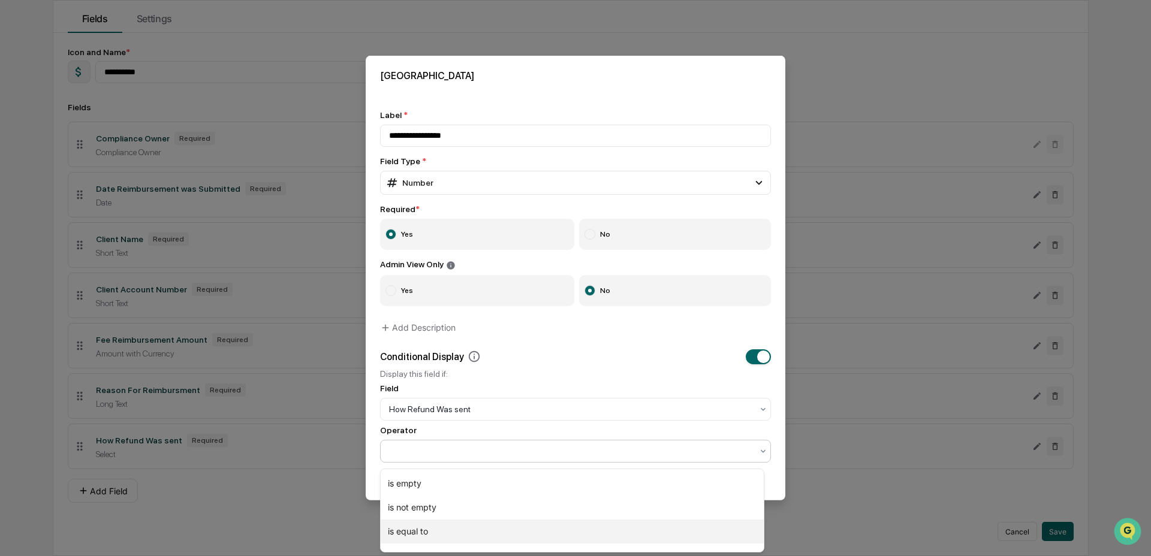
click at [502, 530] on div "is equal to" at bounding box center [572, 532] width 383 height 24
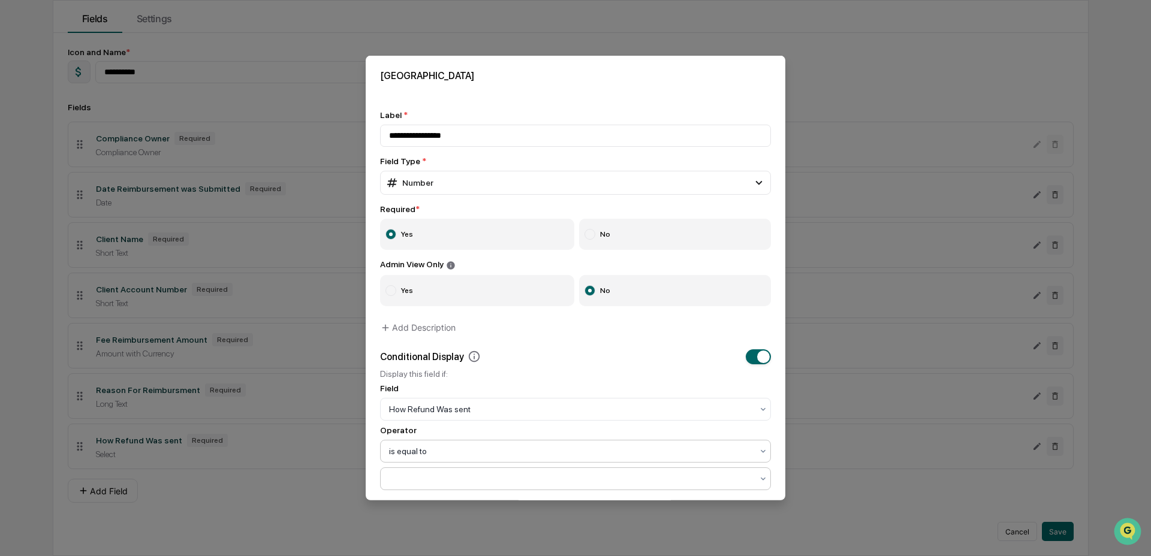
click at [499, 479] on div at bounding box center [570, 478] width 363 height 12
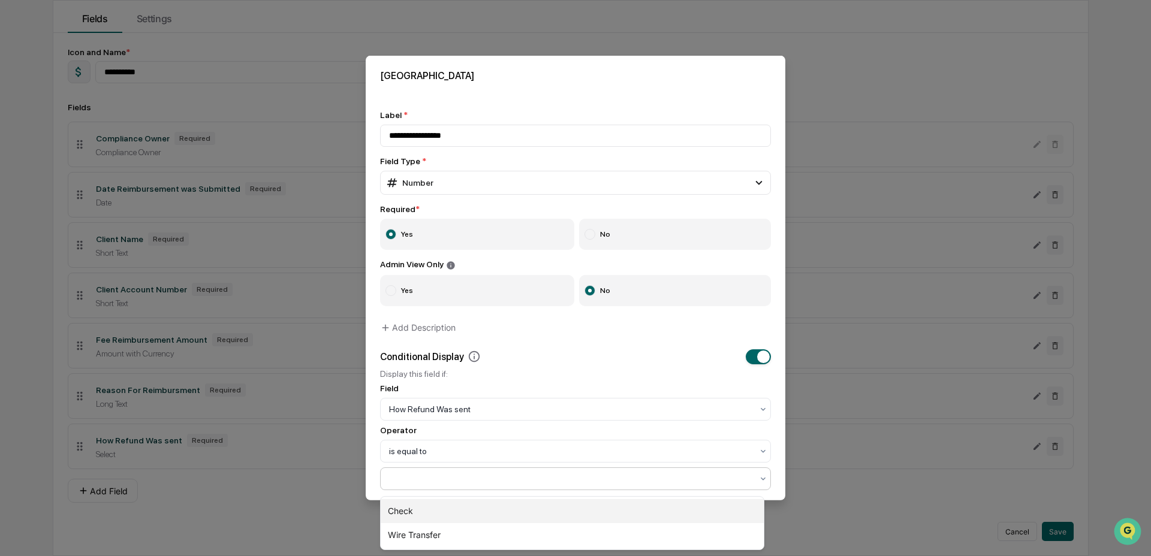
drag, startPoint x: 479, startPoint y: 512, endPoint x: 604, endPoint y: 487, distance: 127.1
click at [479, 512] on div "Check" at bounding box center [572, 511] width 383 height 24
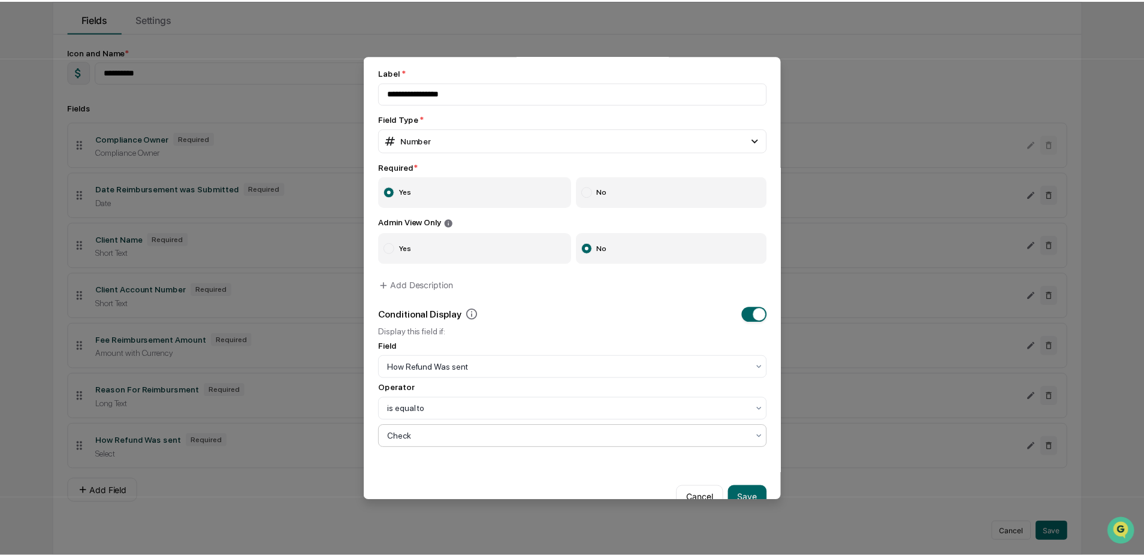
scroll to position [77, 0]
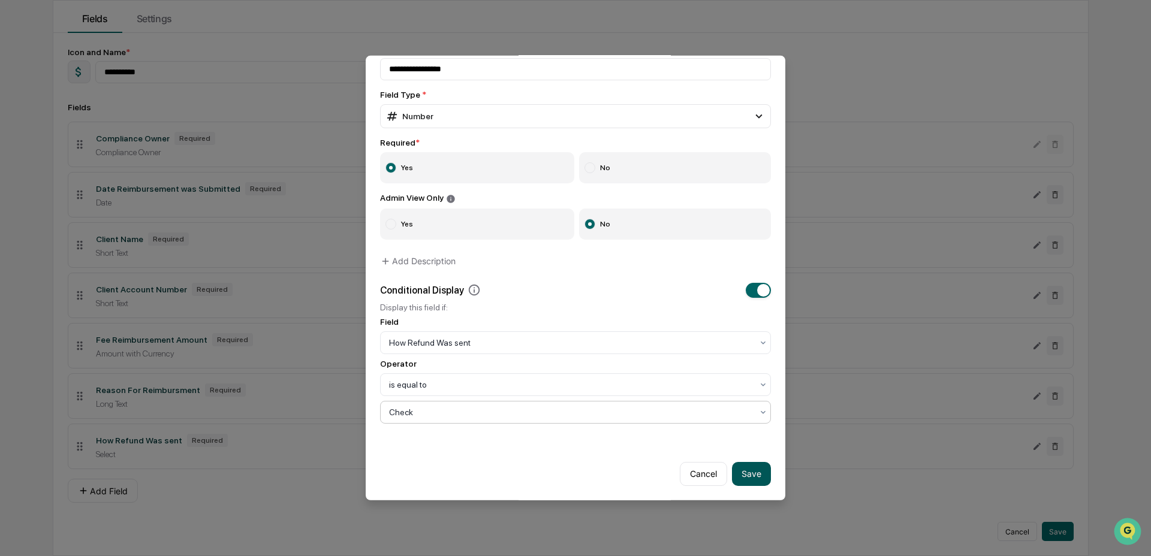
click at [755, 464] on button "Save" at bounding box center [751, 473] width 39 height 24
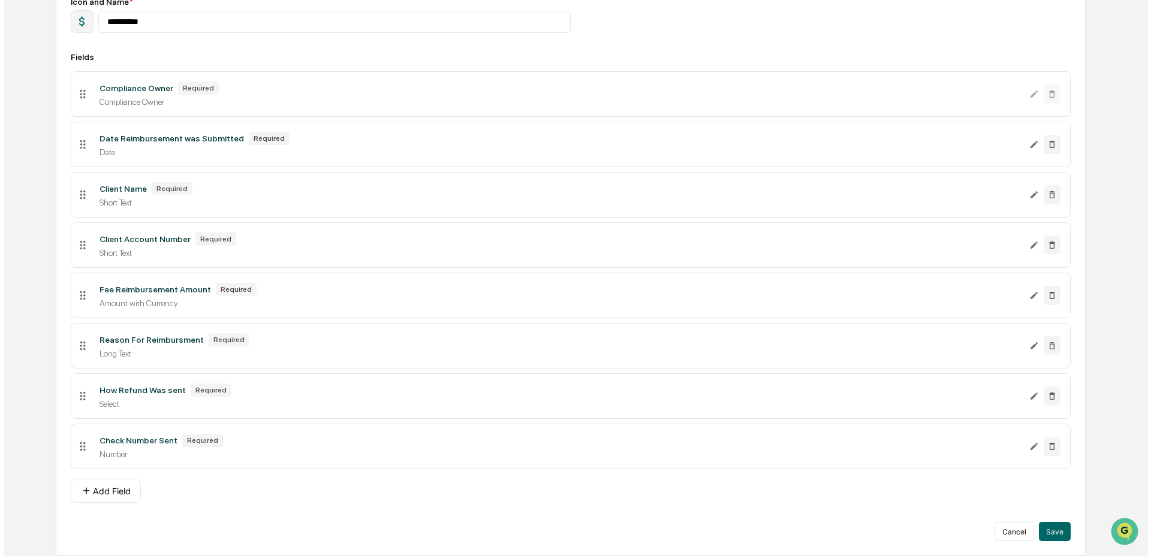
scroll to position [178, 0]
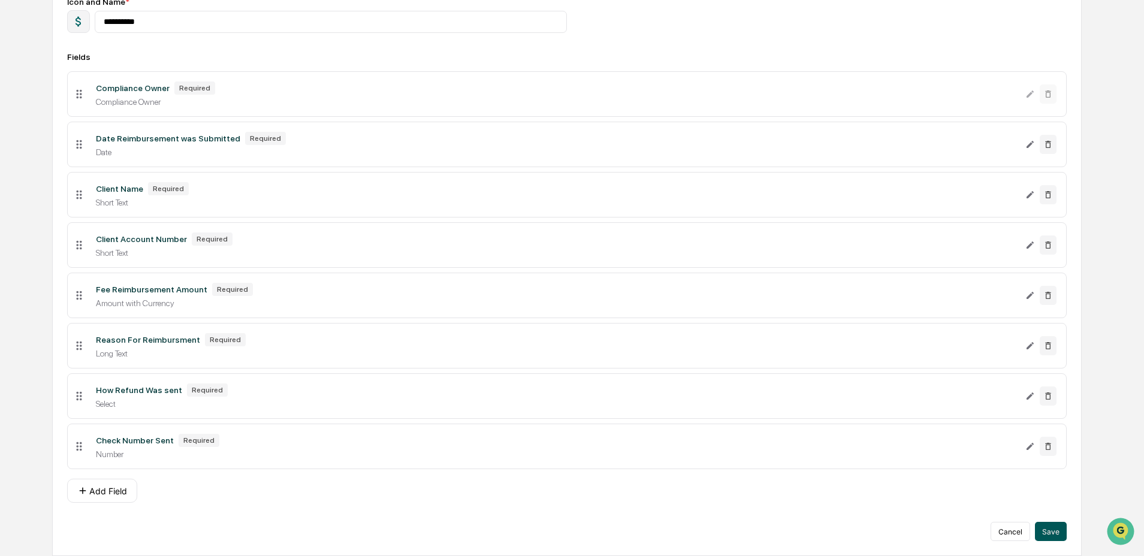
click at [1059, 527] on button "Save" at bounding box center [1051, 531] width 32 height 19
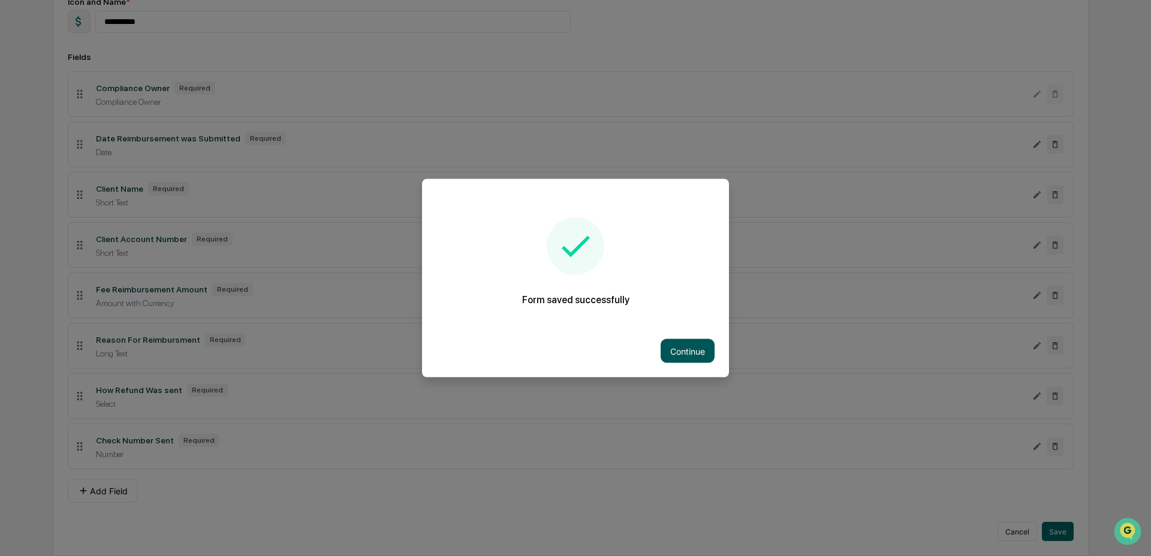
click at [694, 358] on button "Continue" at bounding box center [687, 351] width 54 height 24
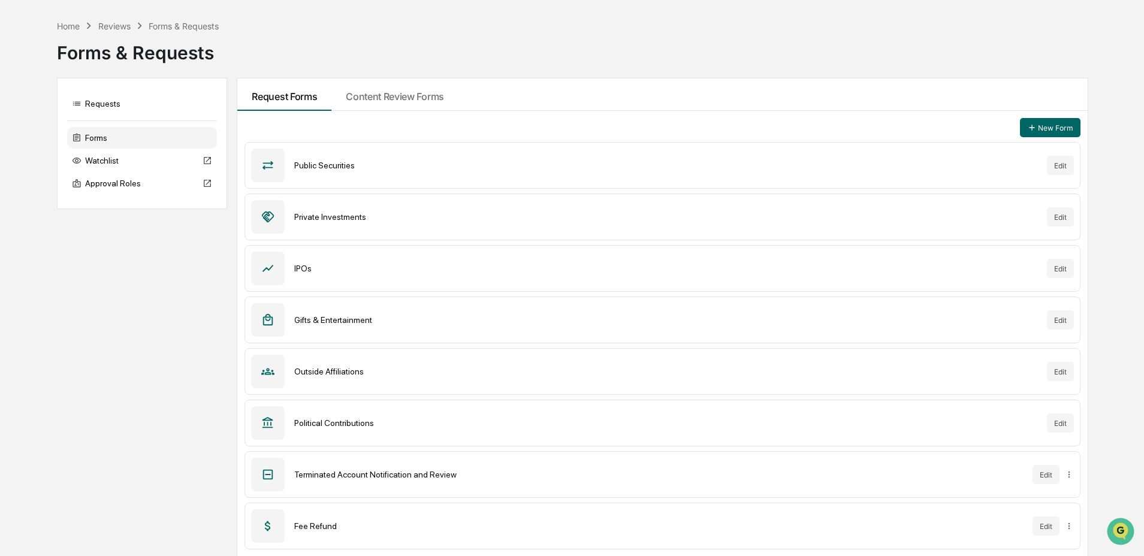
scroll to position [39, 0]
click at [841, 533] on div "Fee Refund Edit" at bounding box center [662, 525] width 835 height 47
click at [1029, 521] on div "Fee Refund Edit" at bounding box center [662, 525] width 835 height 47
click at [1057, 521] on button "Edit" at bounding box center [1046, 524] width 27 height 19
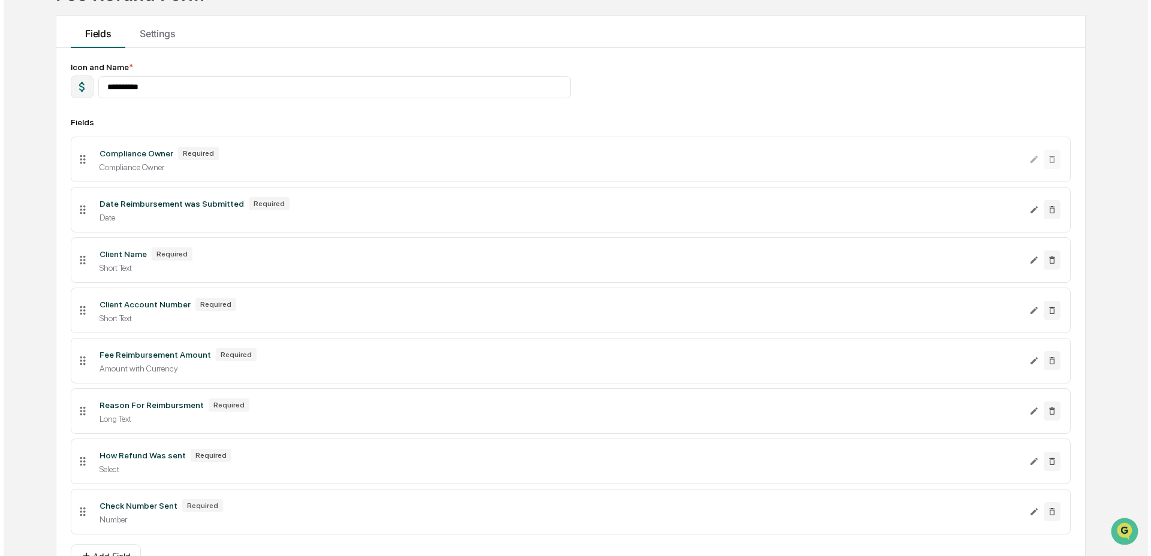
scroll to position [178, 0]
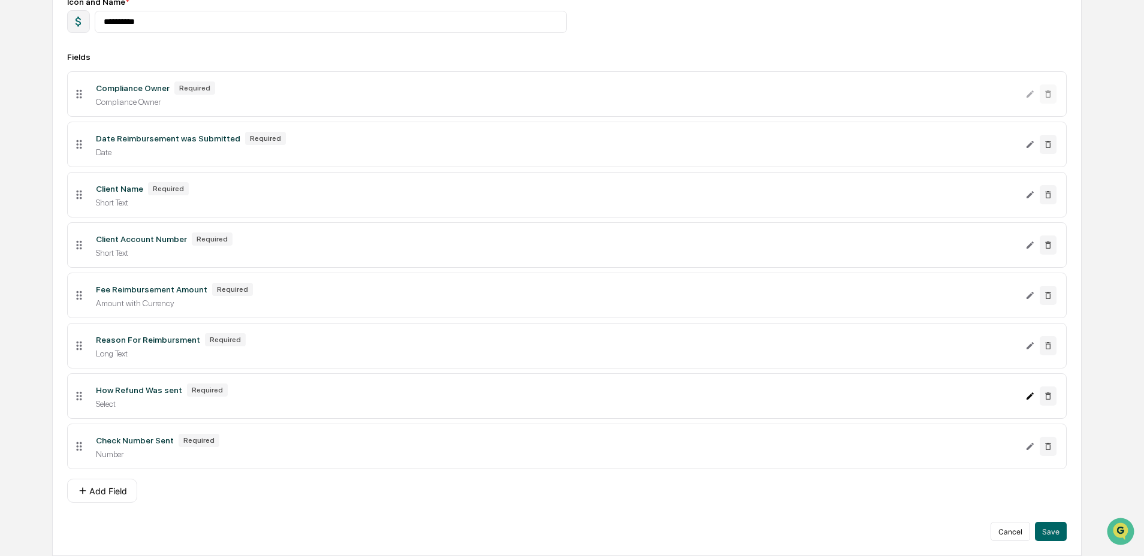
click at [1027, 397] on icon "Edit How Refund Was sent field" at bounding box center [1030, 396] width 10 height 10
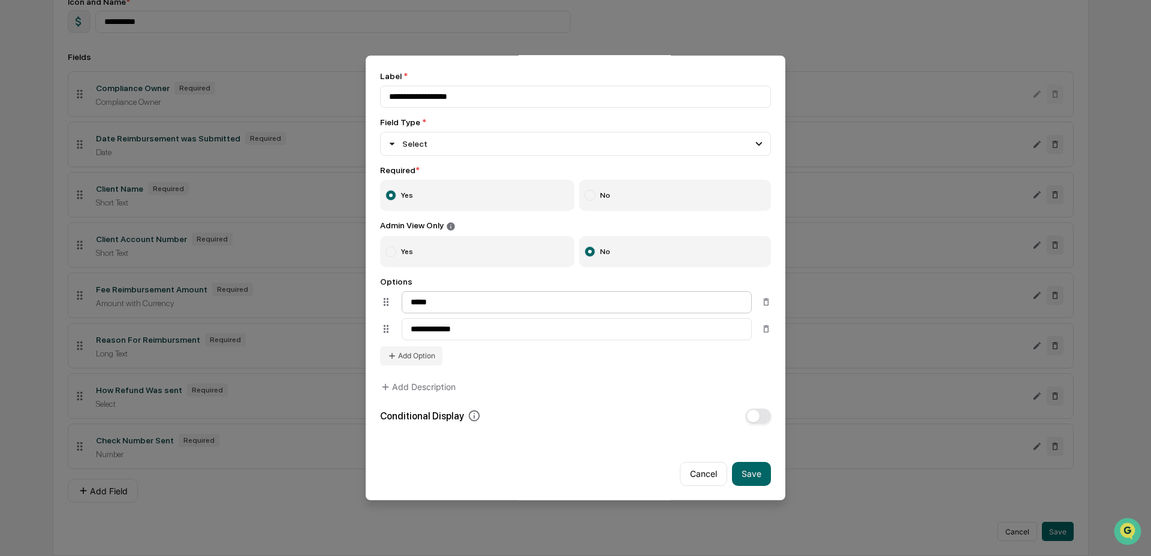
scroll to position [50, 0]
click at [741, 470] on button "Save" at bounding box center [751, 473] width 39 height 24
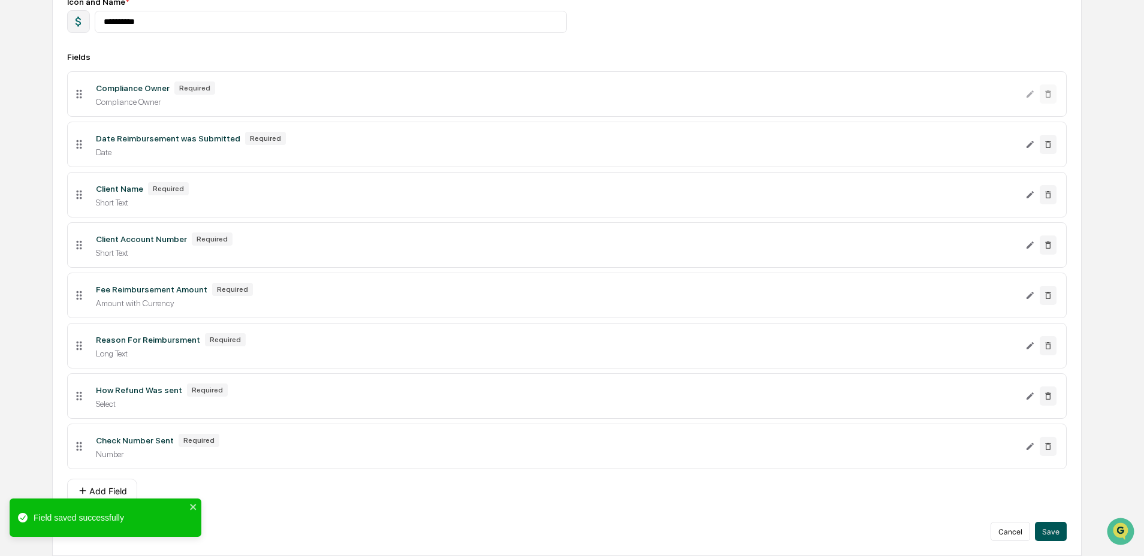
click at [1052, 533] on button "Save" at bounding box center [1051, 531] width 32 height 19
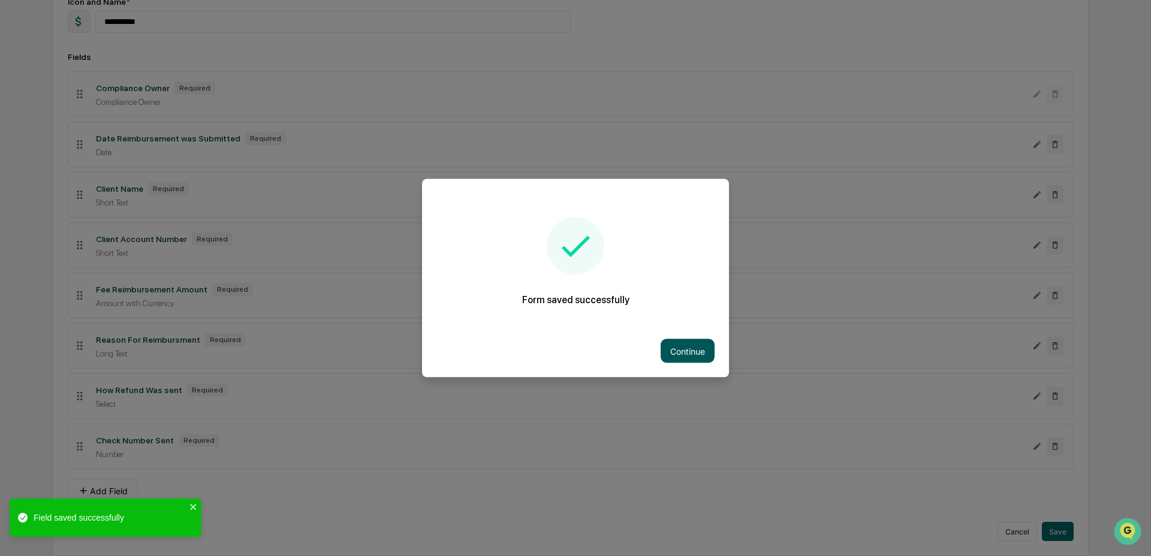
click at [690, 347] on button "Continue" at bounding box center [687, 351] width 54 height 24
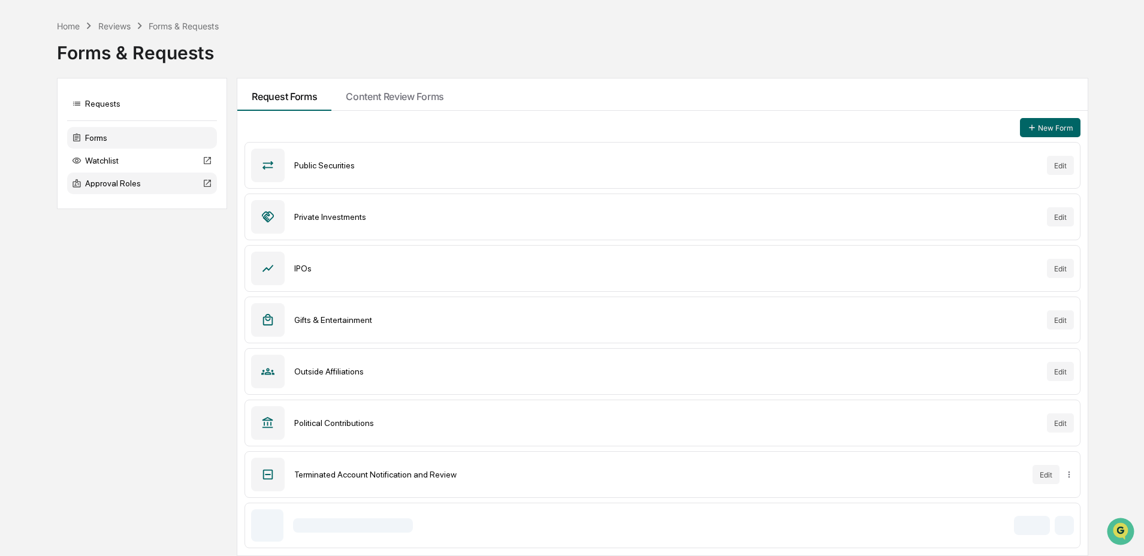
scroll to position [39, 0]
click at [1122, 349] on div "Home Reviews Forms & Requests Forms & Requests Requests Forms Watchlist Approva…" at bounding box center [572, 287] width 1144 height 538
click at [1049, 529] on button "Edit" at bounding box center [1046, 524] width 27 height 19
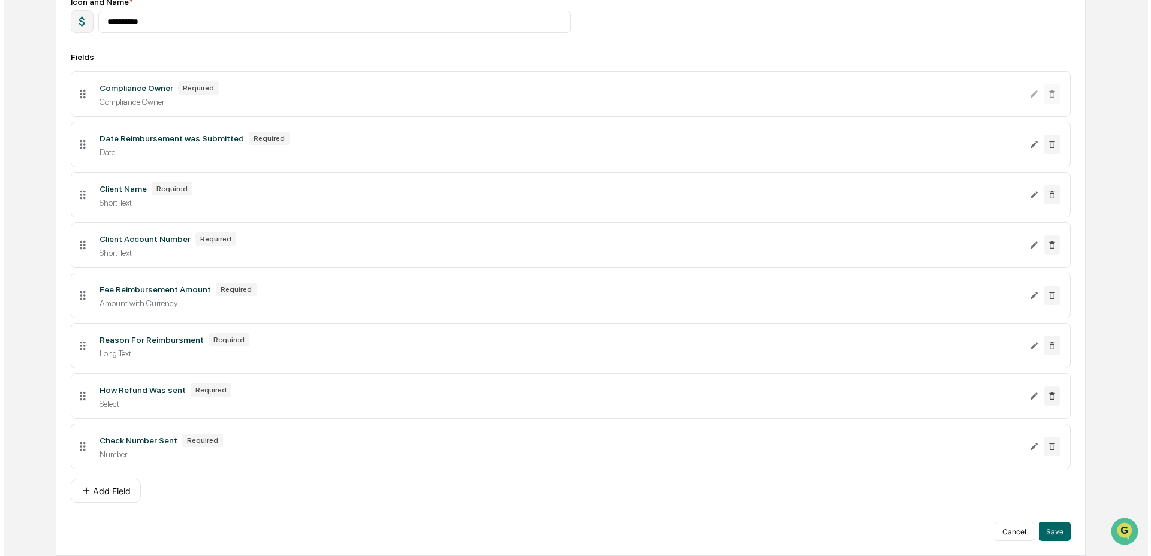
scroll to position [178, 0]
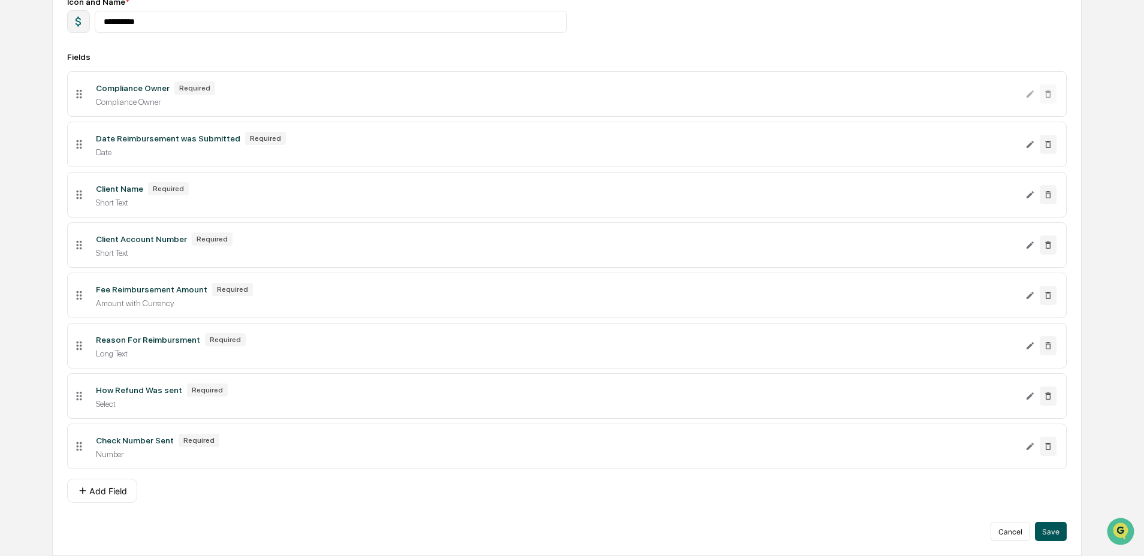
click at [1055, 527] on button "Save" at bounding box center [1051, 531] width 32 height 19
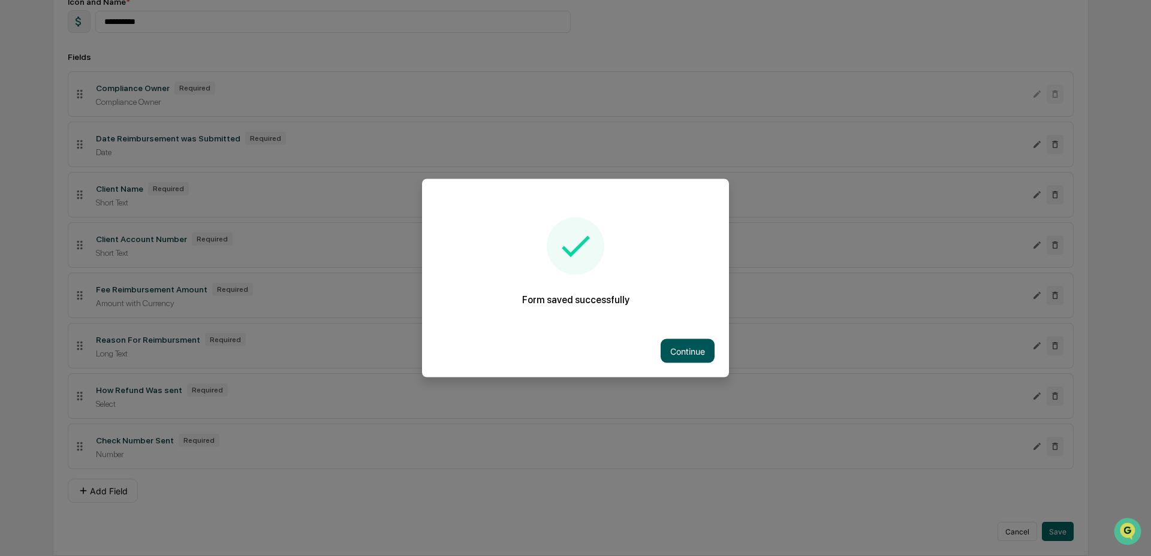
click at [686, 344] on button "Continue" at bounding box center [687, 351] width 54 height 24
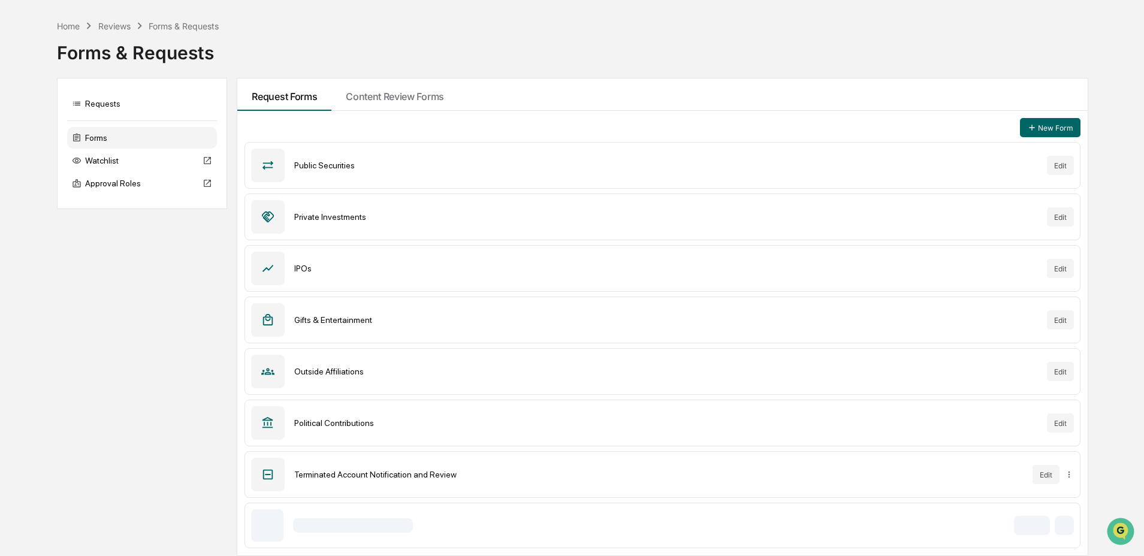
scroll to position [39, 0]
click at [60, 27] on div "Home" at bounding box center [68, 25] width 23 height 10
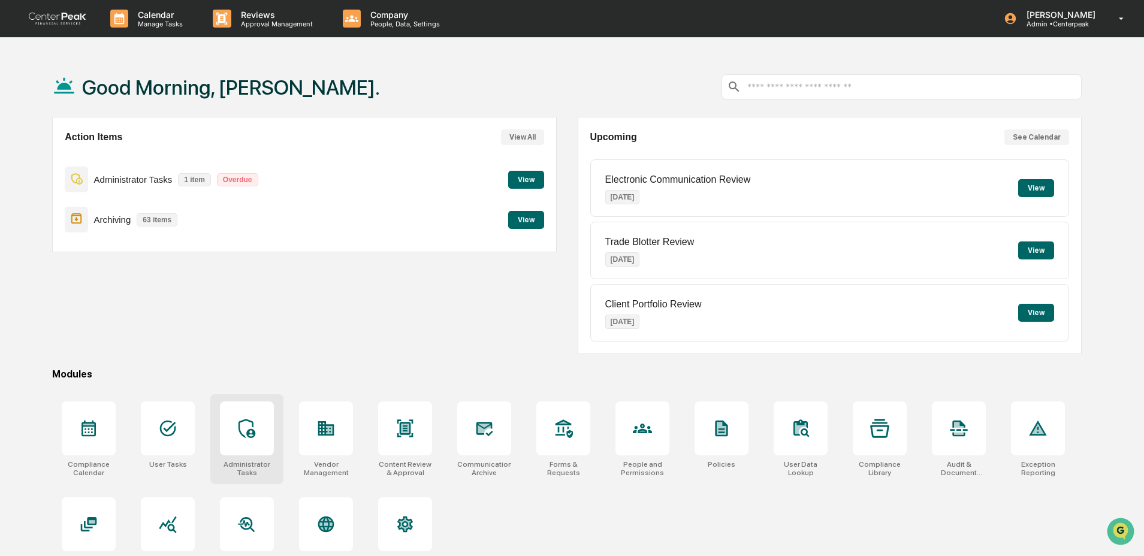
click at [250, 453] on div at bounding box center [247, 429] width 54 height 54
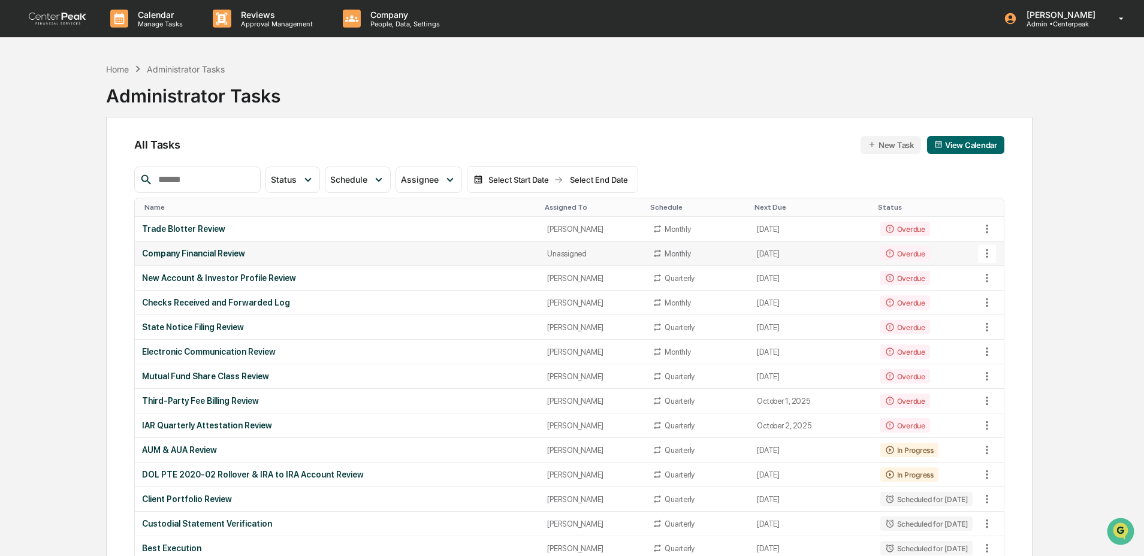
click at [515, 258] on div "Company Financial Review" at bounding box center [337, 254] width 391 height 10
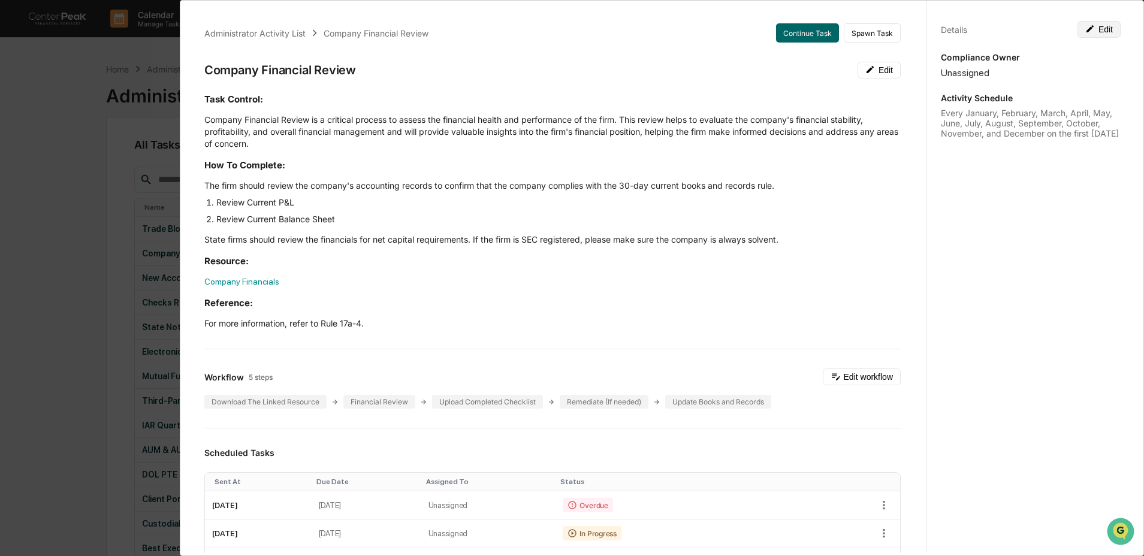
click at [1105, 32] on button "Edit" at bounding box center [1099, 29] width 43 height 17
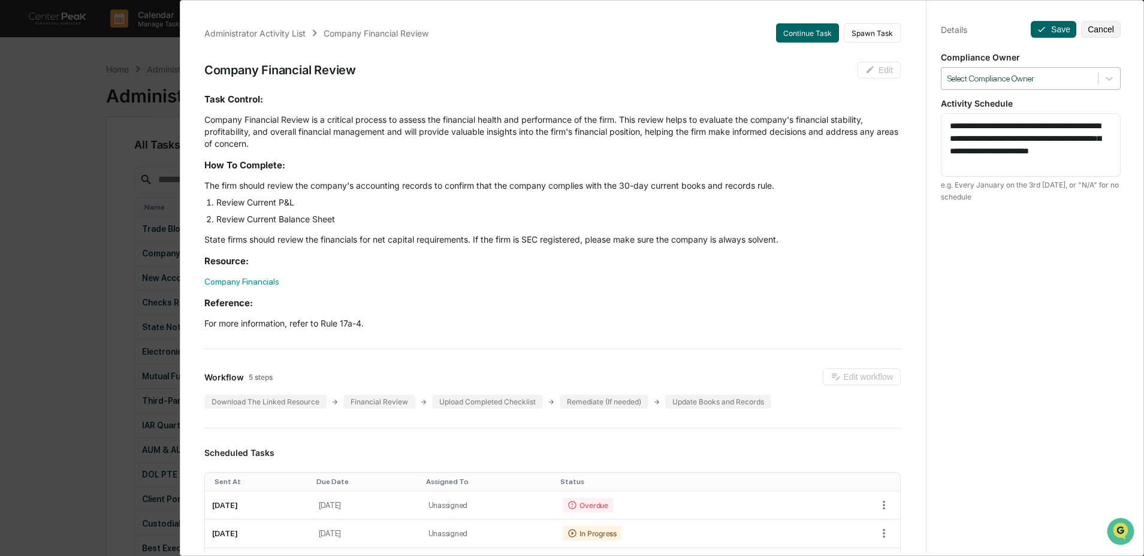
click at [1034, 82] on div at bounding box center [1020, 78] width 144 height 11
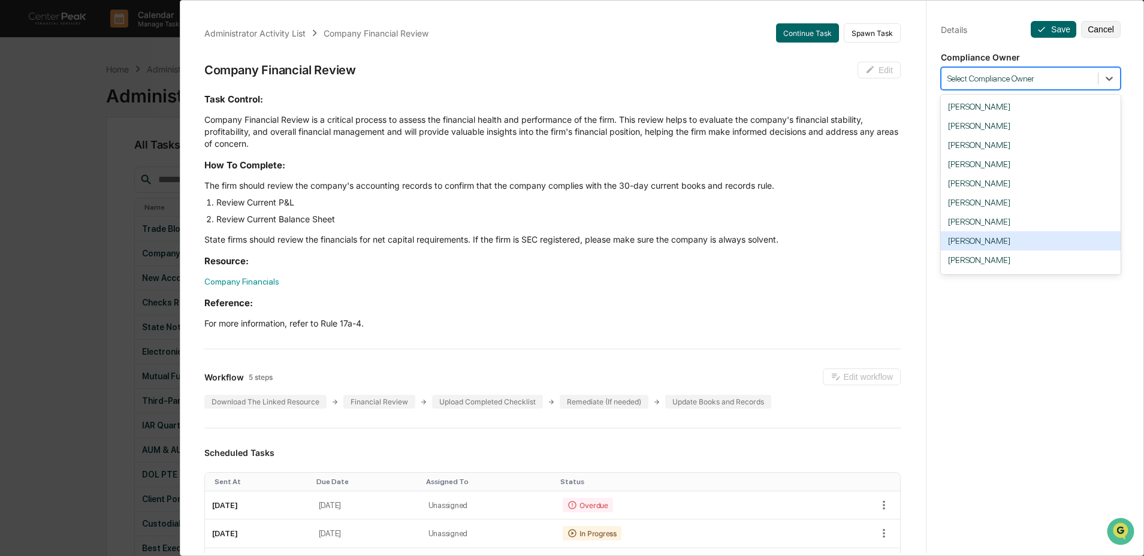
click at [1022, 246] on div "[PERSON_NAME]" at bounding box center [1031, 240] width 180 height 19
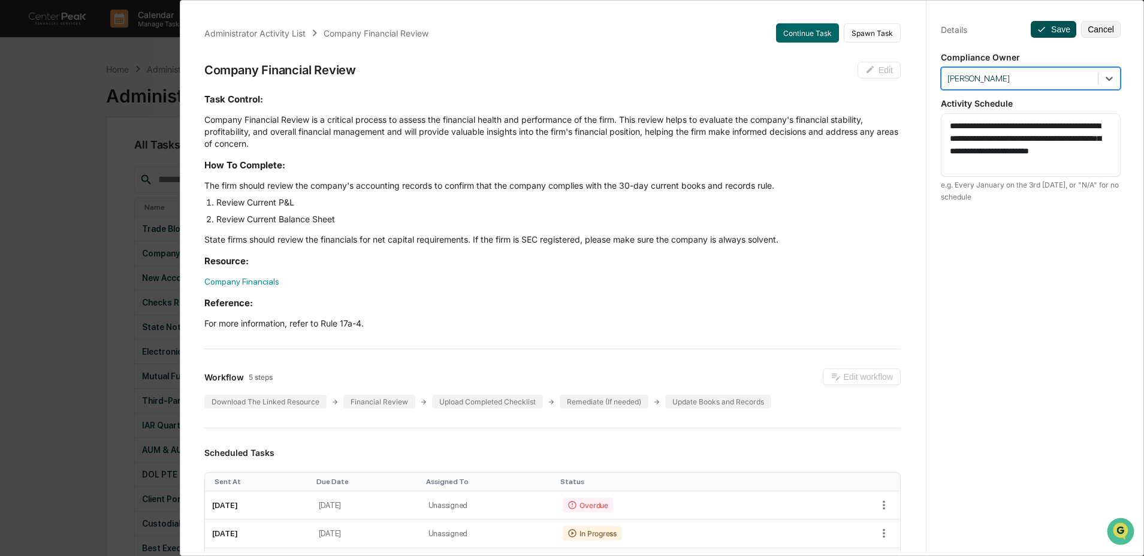
click at [1061, 31] on button "Save" at bounding box center [1054, 29] width 46 height 17
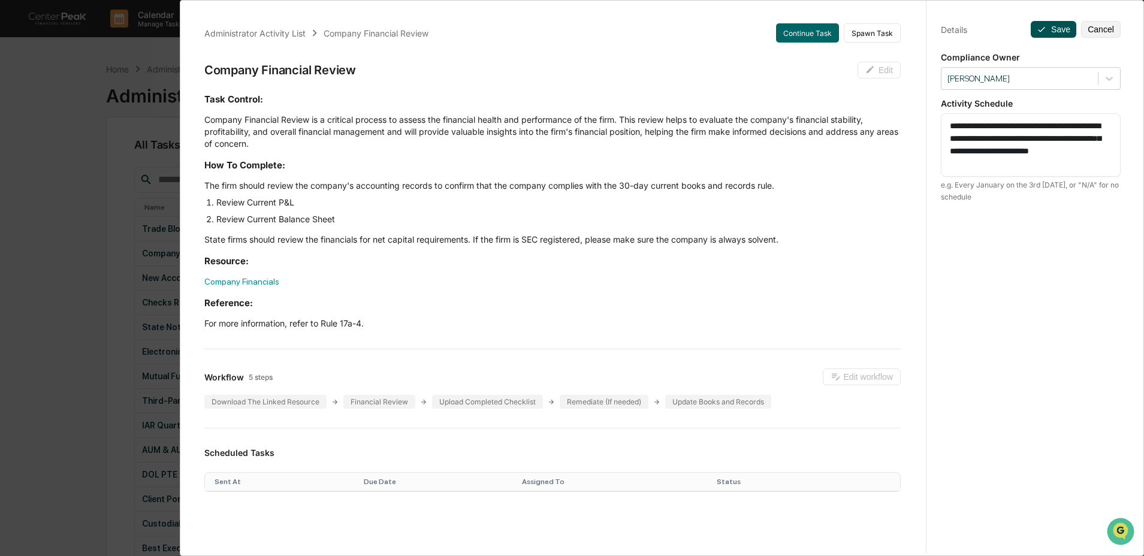
click at [1042, 29] on button "Save" at bounding box center [1054, 29] width 46 height 17
click at [66, 184] on div "Administrator Activity List Company Financial Review Continue Task Spawn Task C…" at bounding box center [572, 278] width 1144 height 556
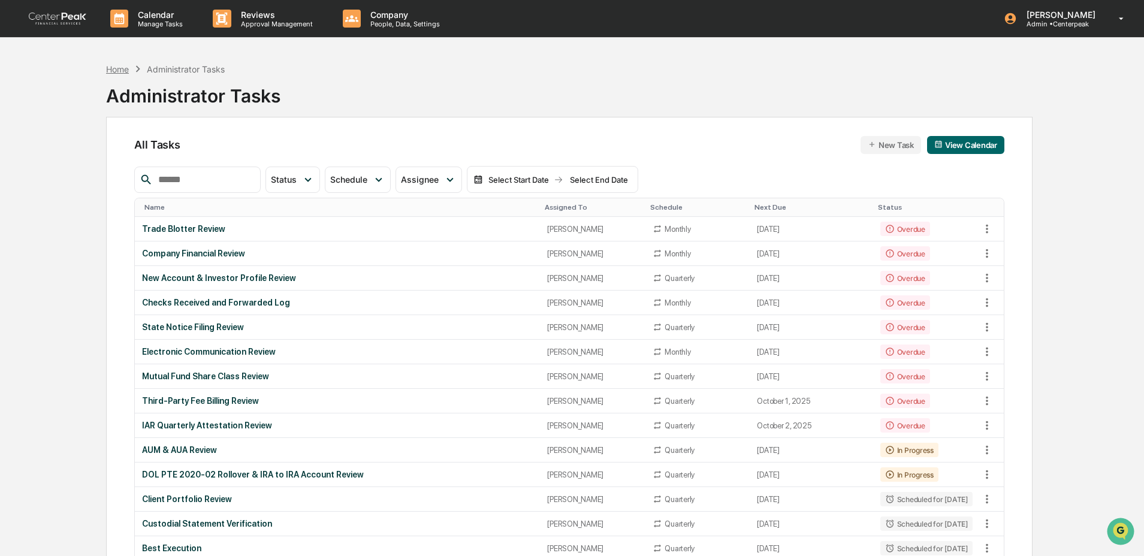
click at [111, 73] on div "Home" at bounding box center [117, 69] width 23 height 10
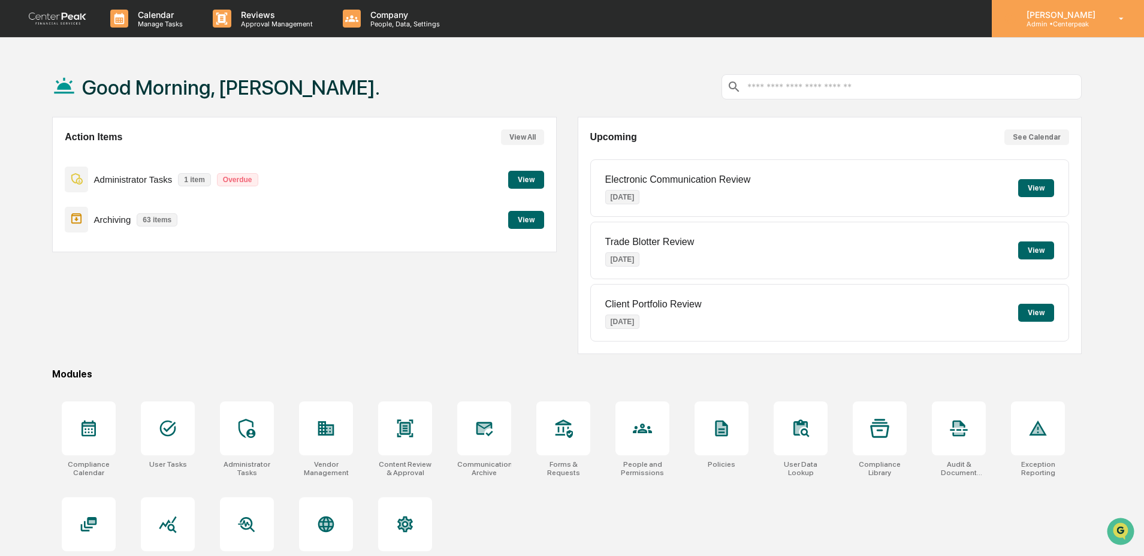
click at [1093, 19] on div "[PERSON_NAME] Admin • Centerpeak" at bounding box center [1059, 19] width 85 height 19
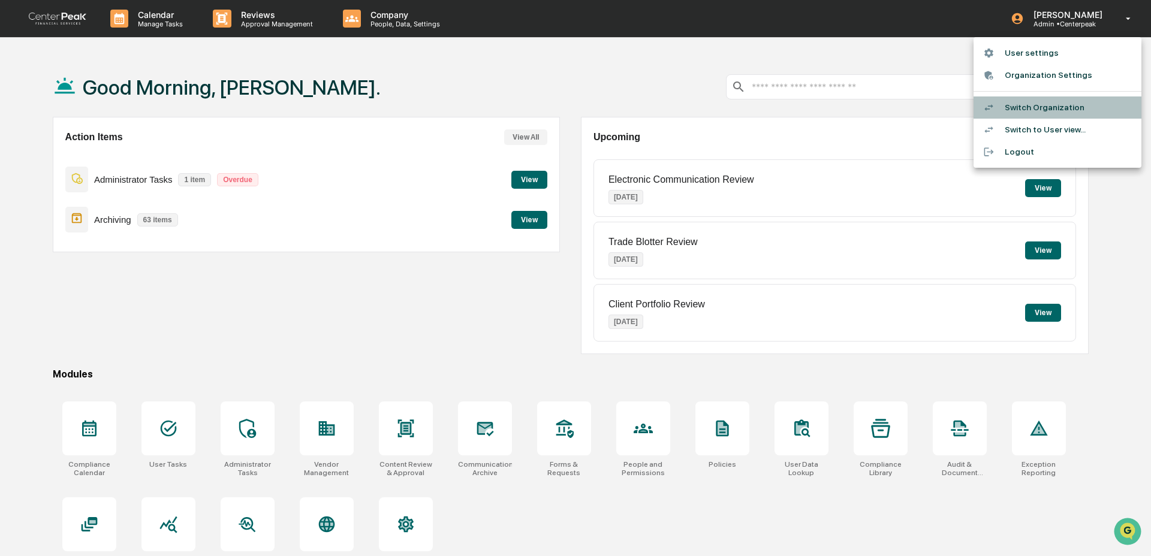
click at [1060, 102] on li "Switch Organization" at bounding box center [1057, 107] width 168 height 22
